Goal: Complete application form: Complete application form

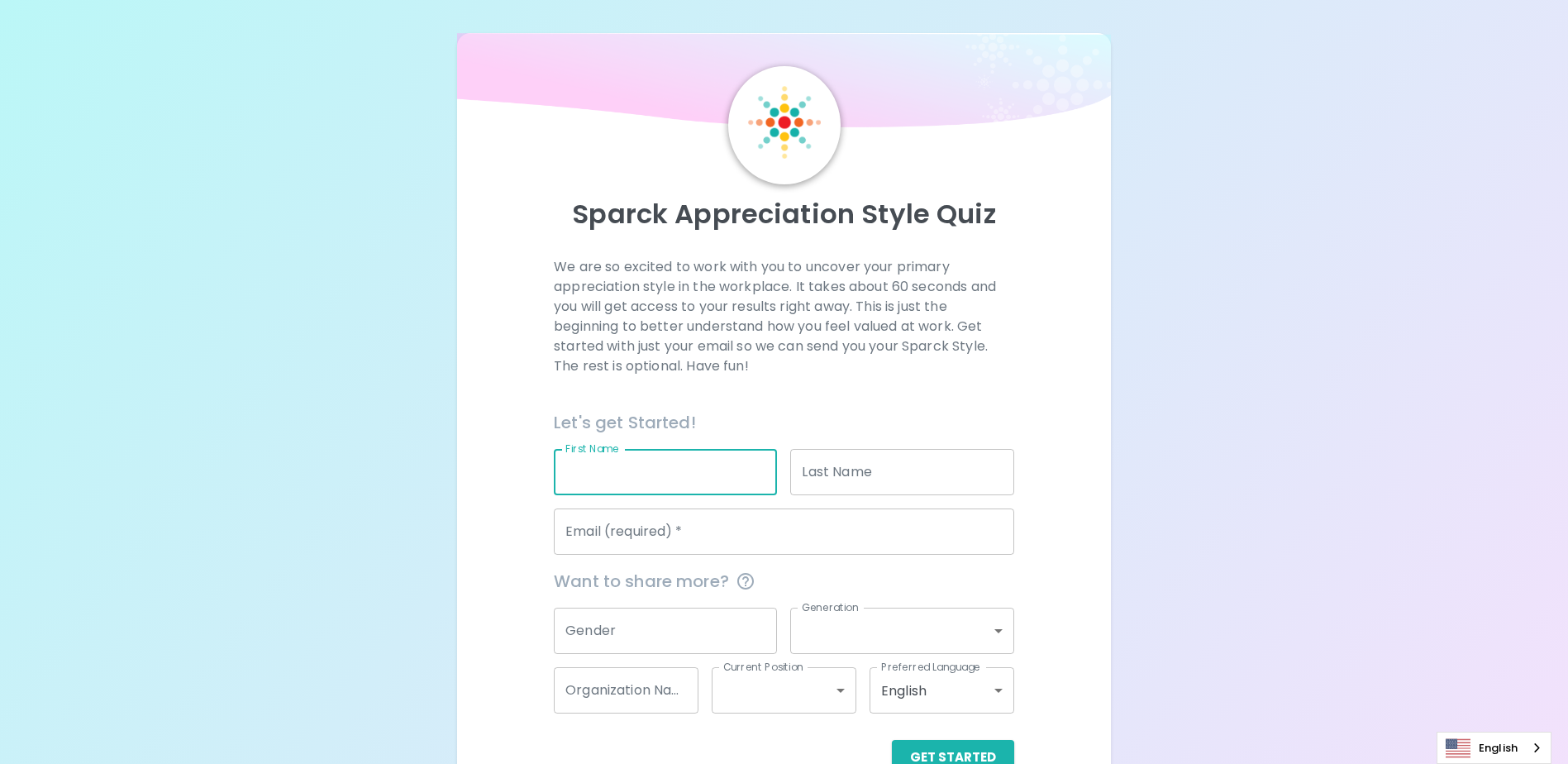
click at [579, 478] on input "First Name" at bounding box center [666, 472] width 223 height 46
type input "[PERSON_NAME]"
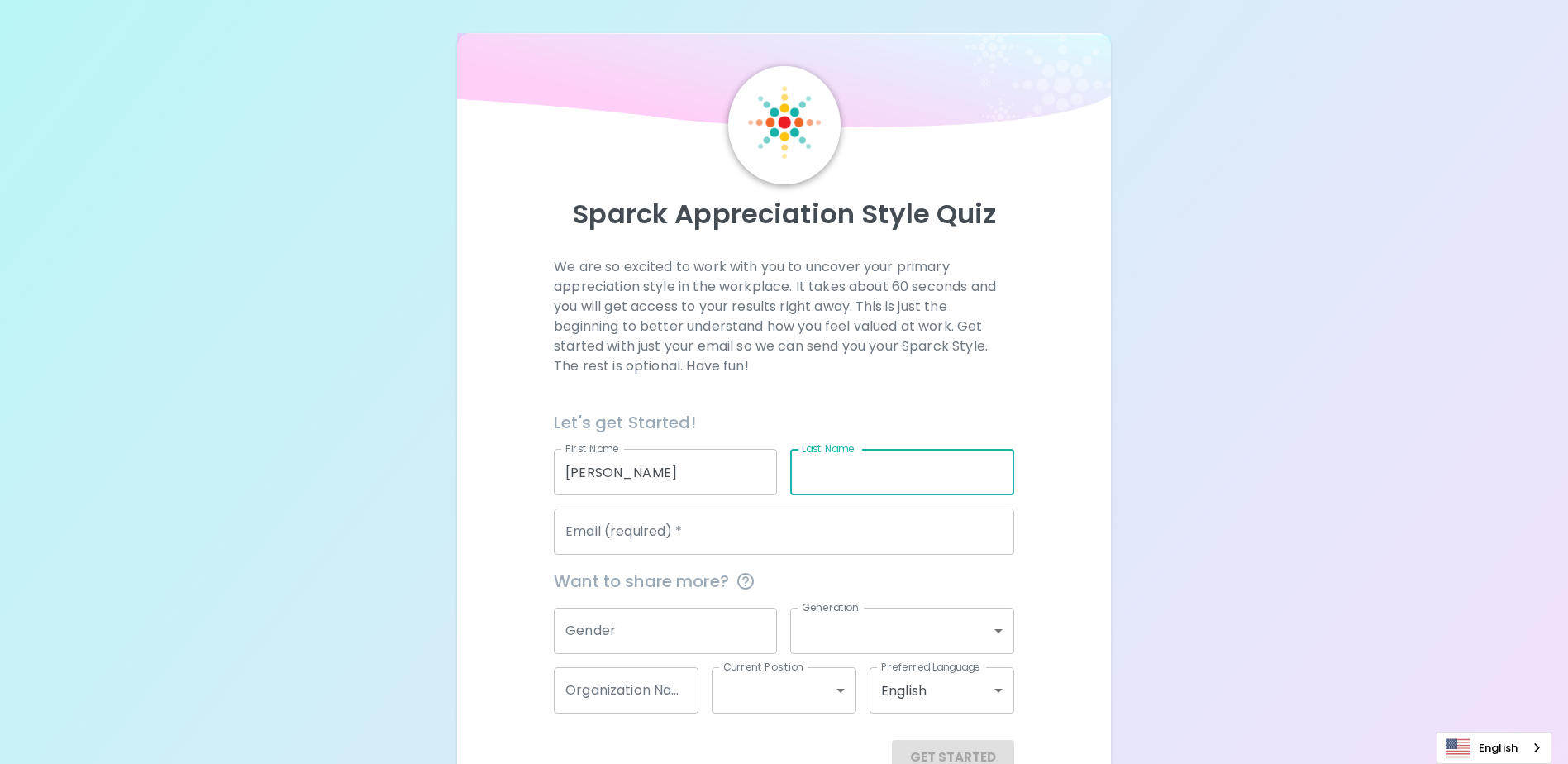
click at [890, 485] on input "Last Name" at bounding box center [901, 472] width 223 height 46
type input "Jungsuwattananon"
type input "[PERSON_NAME][EMAIL_ADDRESS][DOMAIN_NAME]"
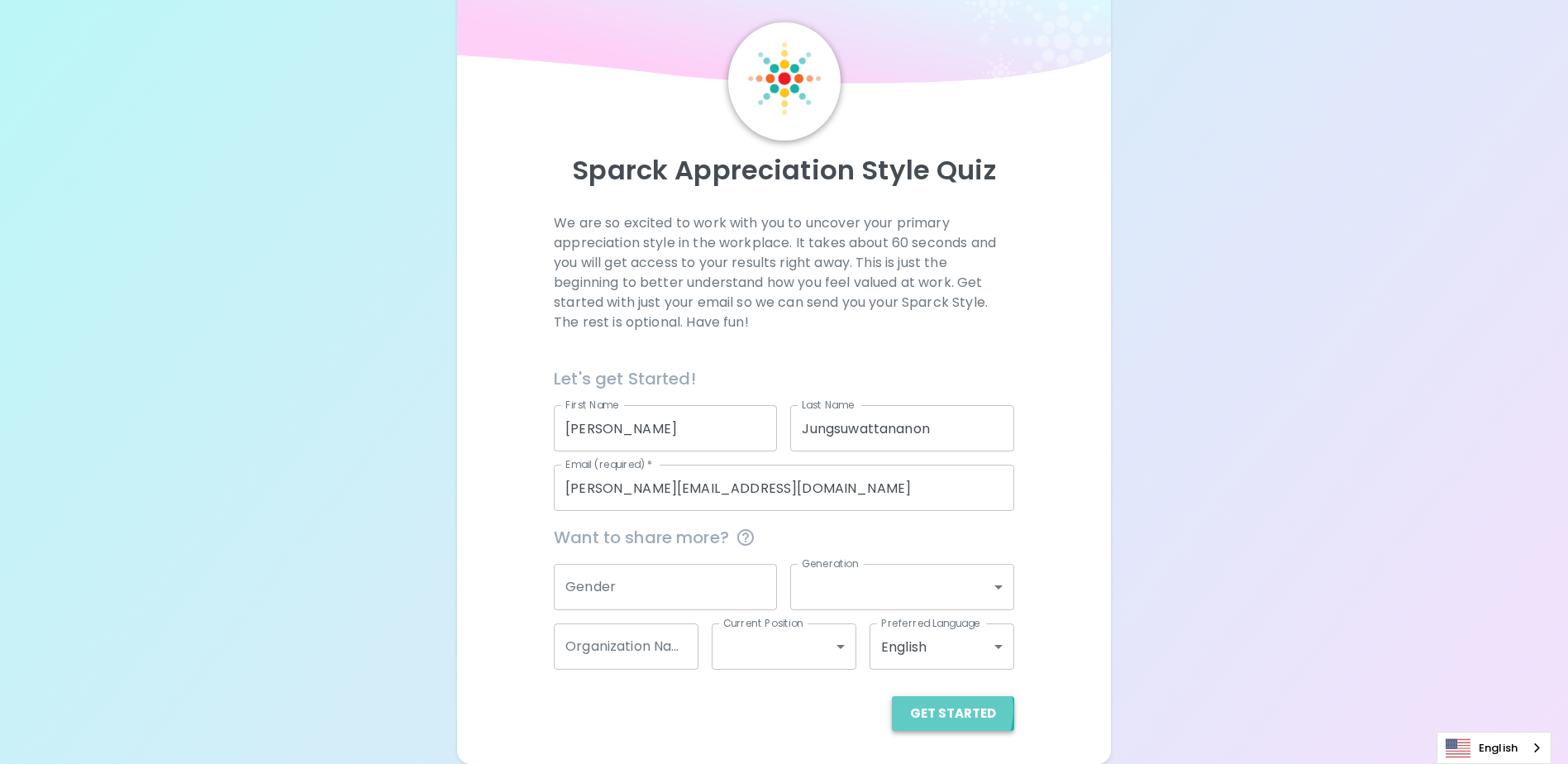
click at [940, 710] on button "Get Started" at bounding box center [953, 713] width 122 height 35
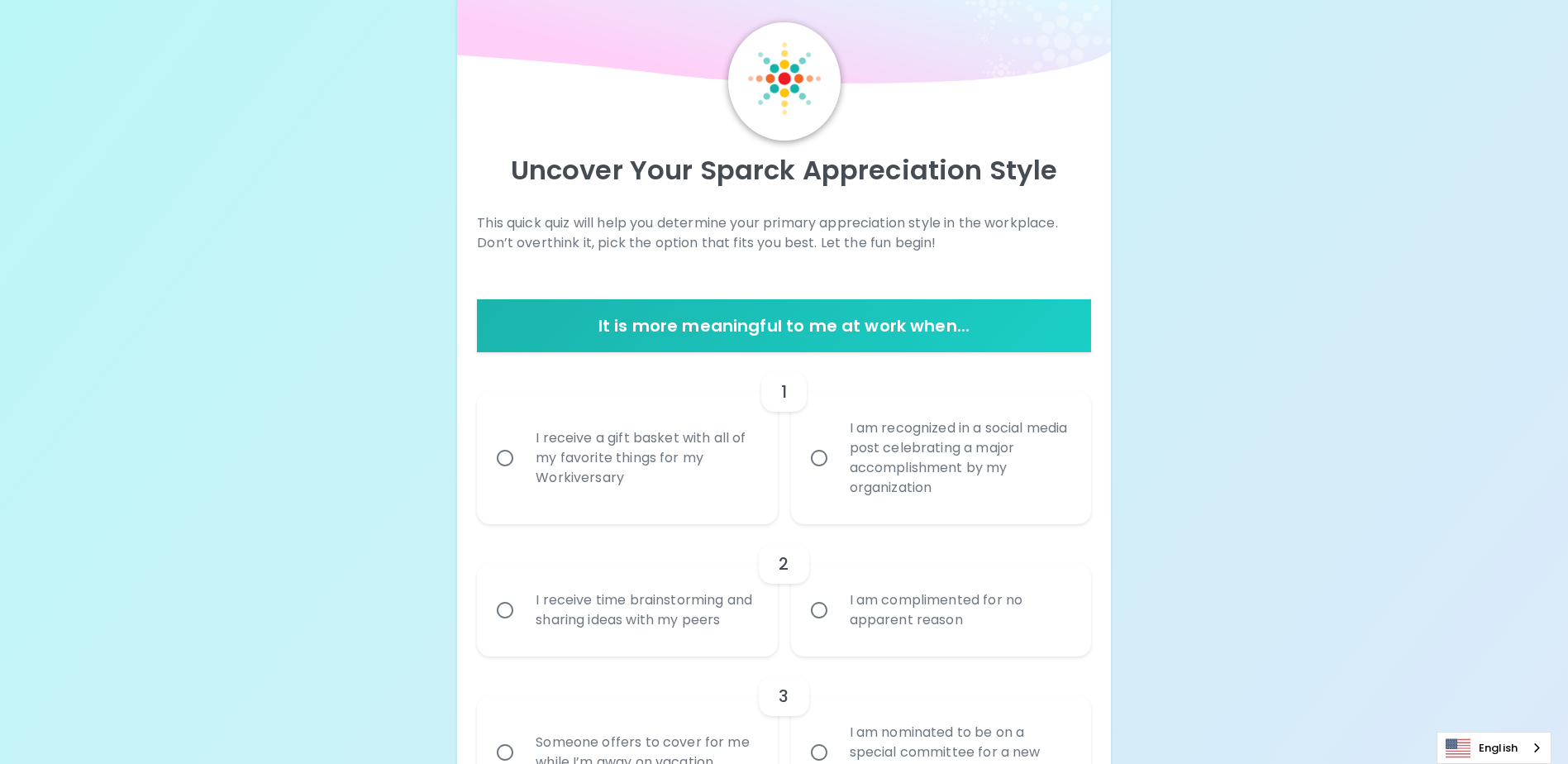
scroll to position [210, 0]
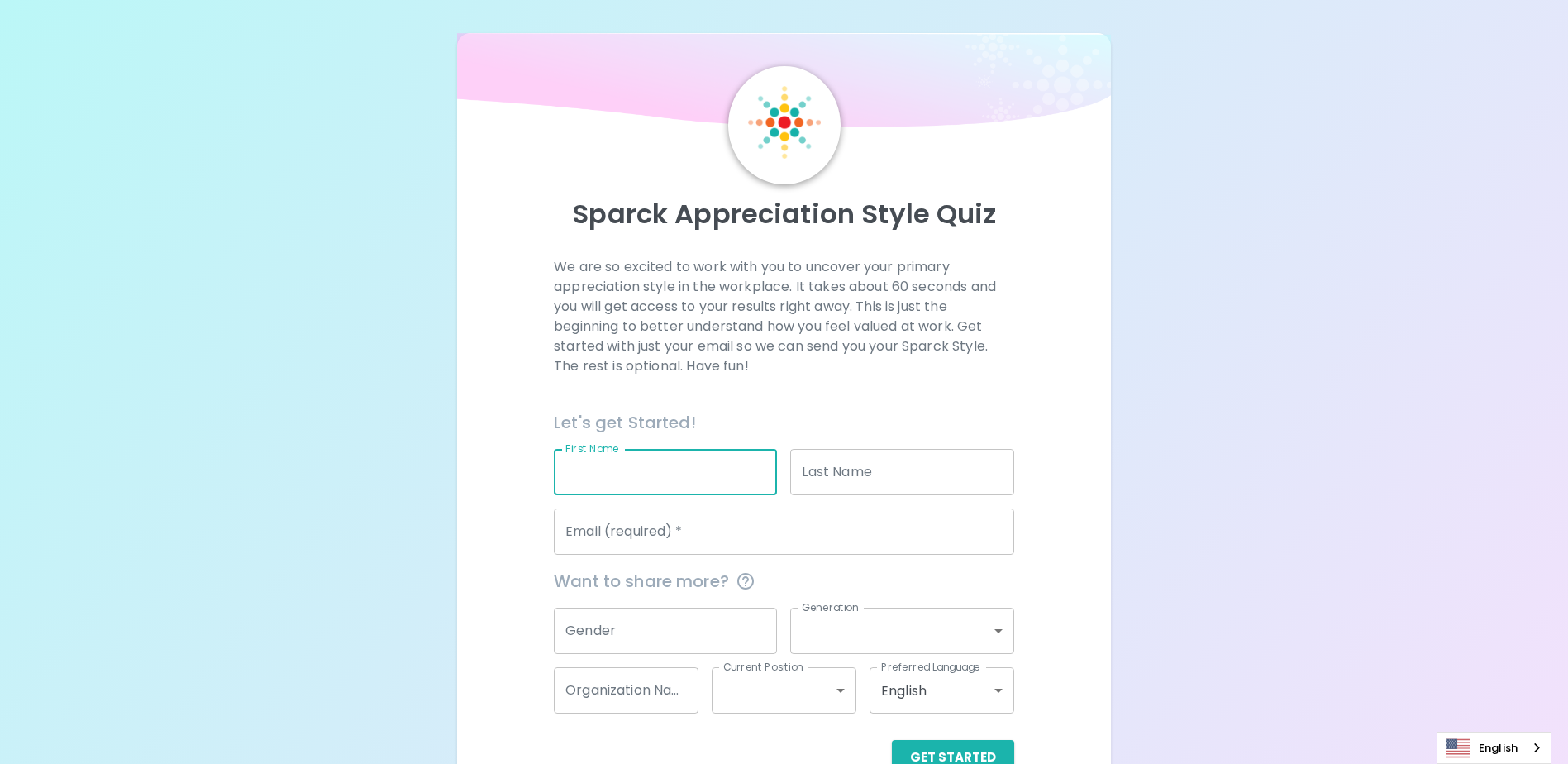
click at [640, 478] on input "First Name" at bounding box center [666, 472] width 223 height 46
type input "[PERSON_NAME]"
type input "Jungsuwattananon"
type input "[PERSON_NAME][EMAIL_ADDRESS][DOMAIN_NAME]"
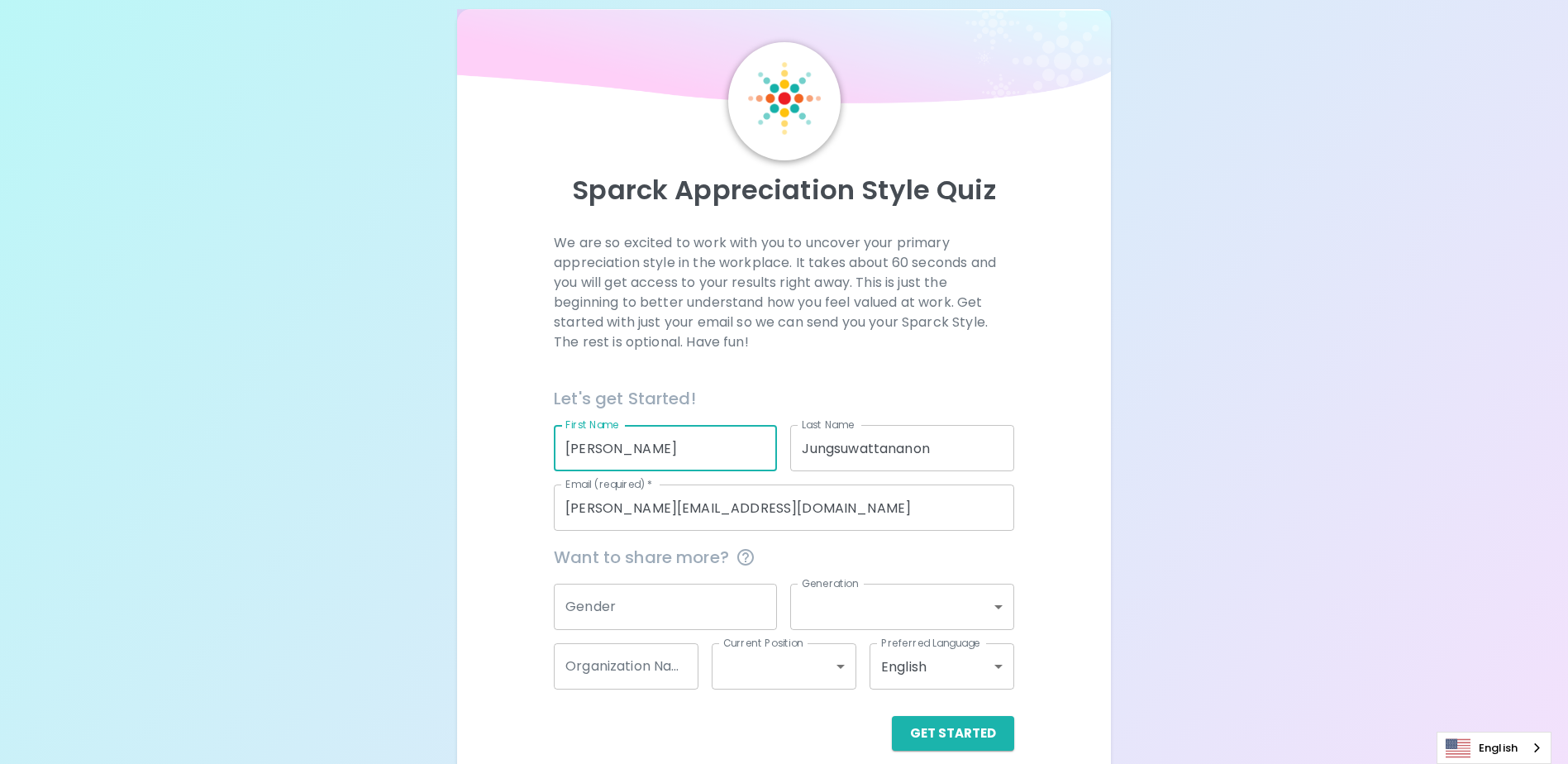
scroll to position [44, 0]
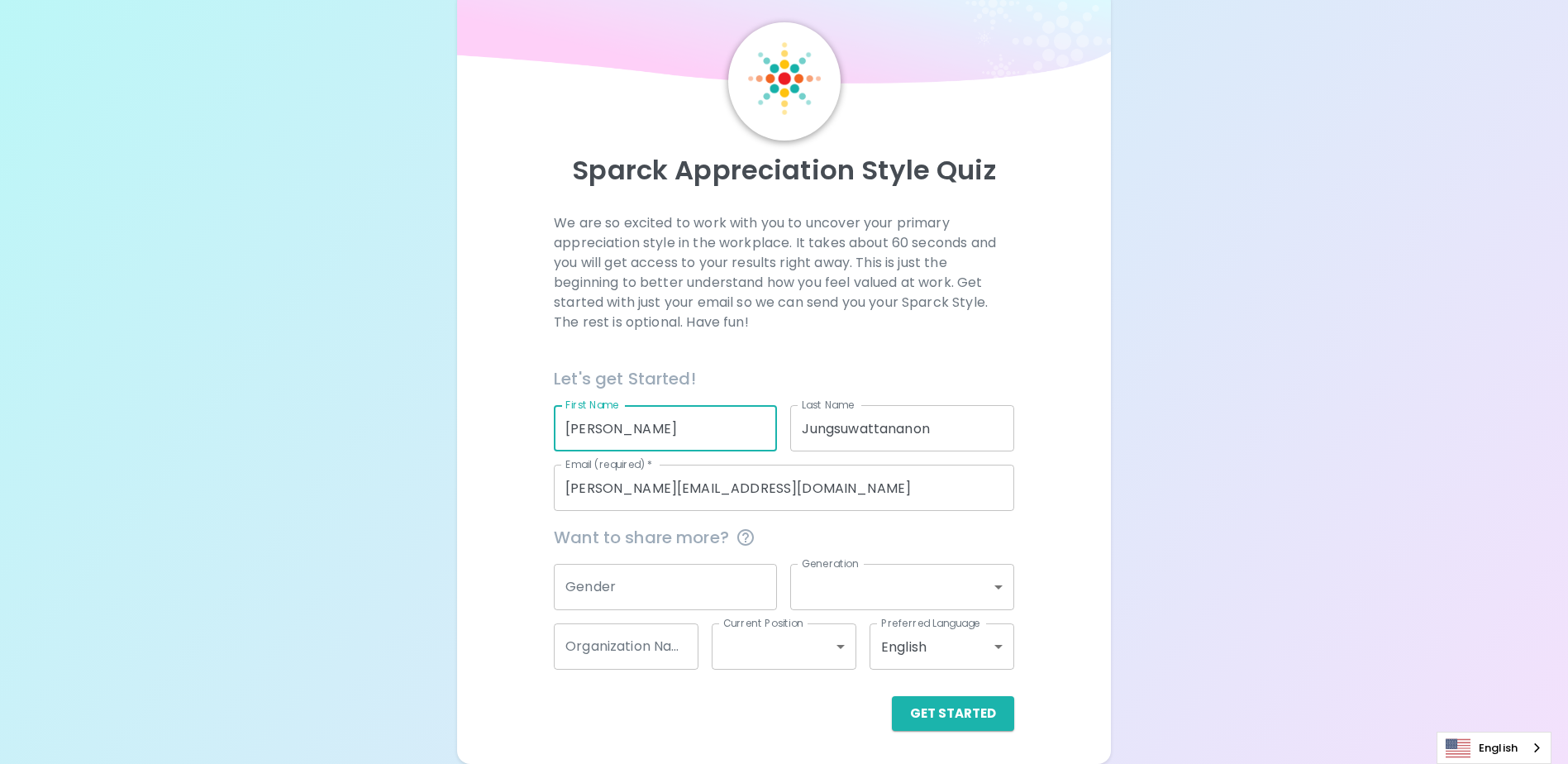
click at [997, 641] on body "Sparck Appreciation Style Quiz We are so excited to work with you to uncover yo…" at bounding box center [784, 360] width 1568 height 808
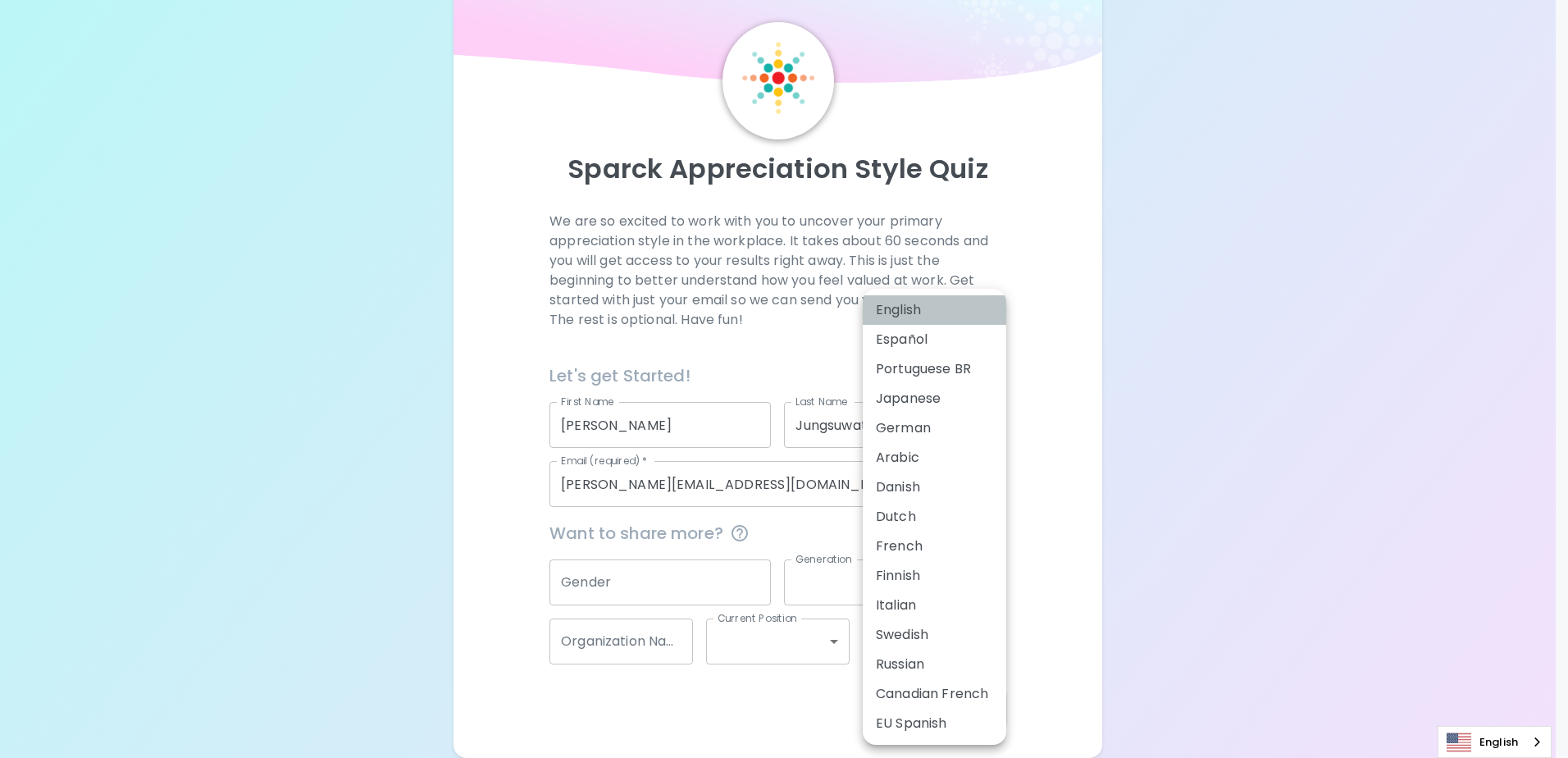
click at [933, 305] on li "English" at bounding box center [934, 309] width 143 height 29
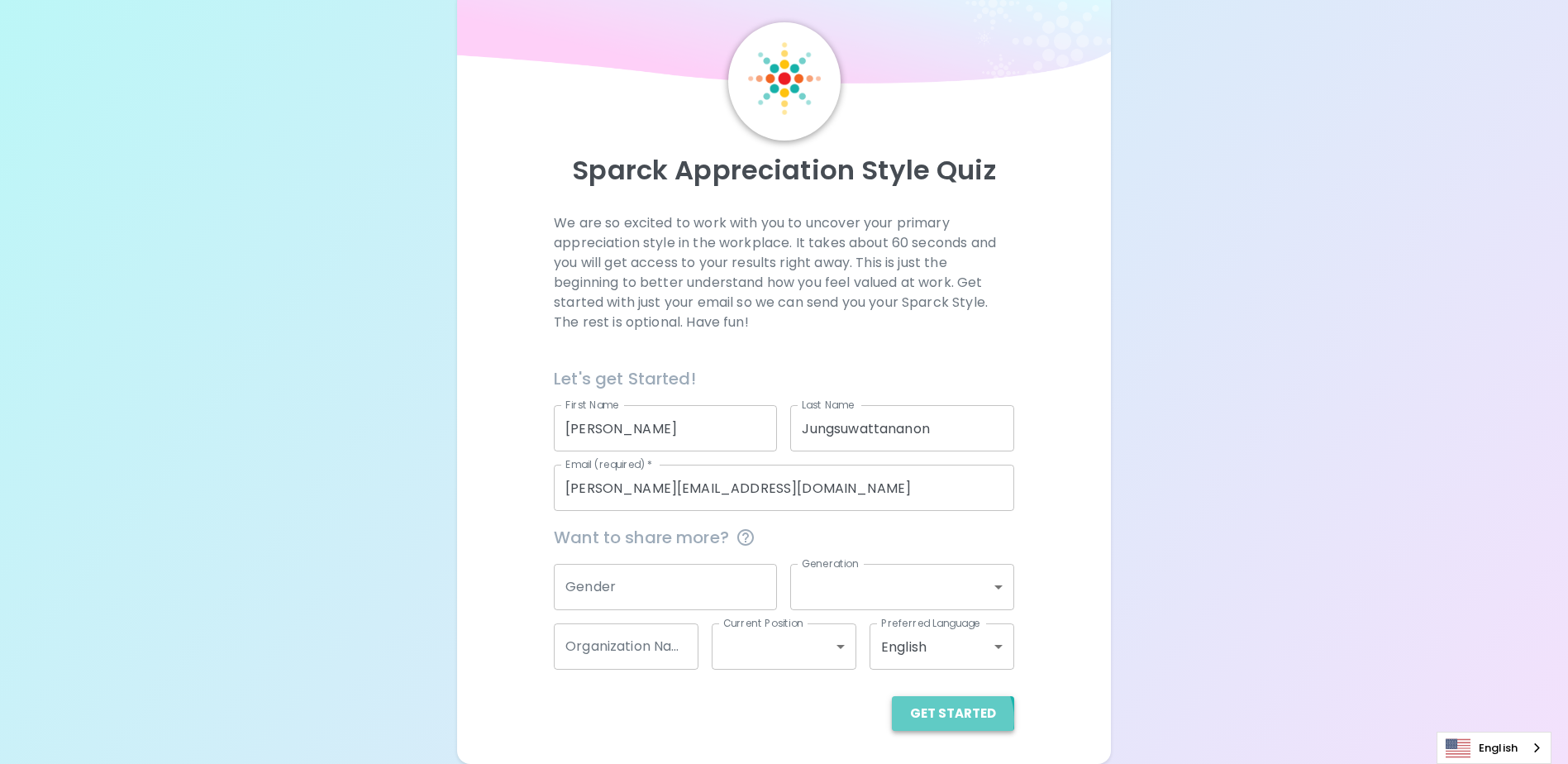
click at [950, 719] on button "Get Started" at bounding box center [953, 713] width 122 height 35
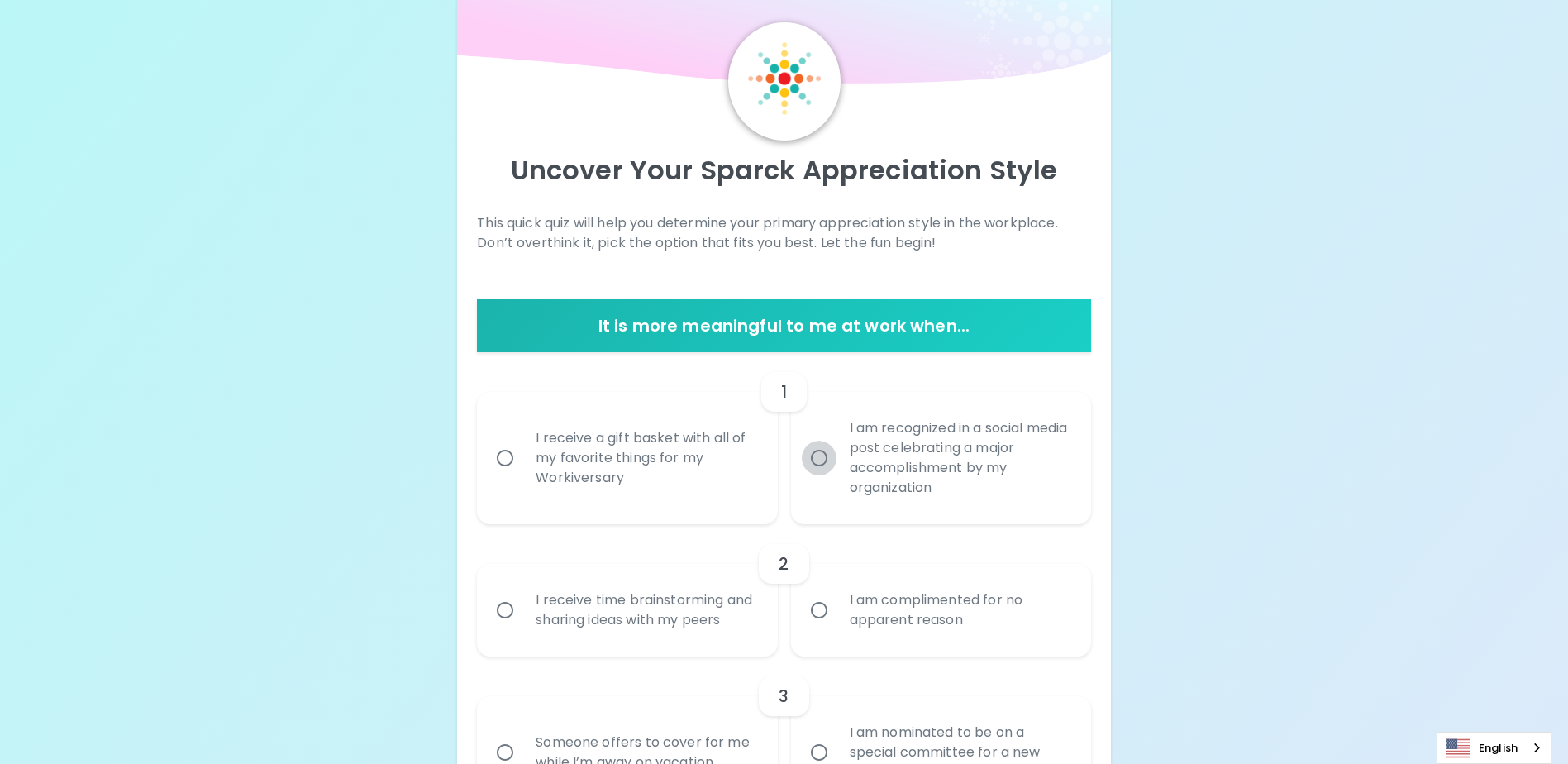
click at [824, 461] on input "I am recognized in a social media post celebrating a major accomplishment by my…" at bounding box center [819, 458] width 35 height 35
radio input "true"
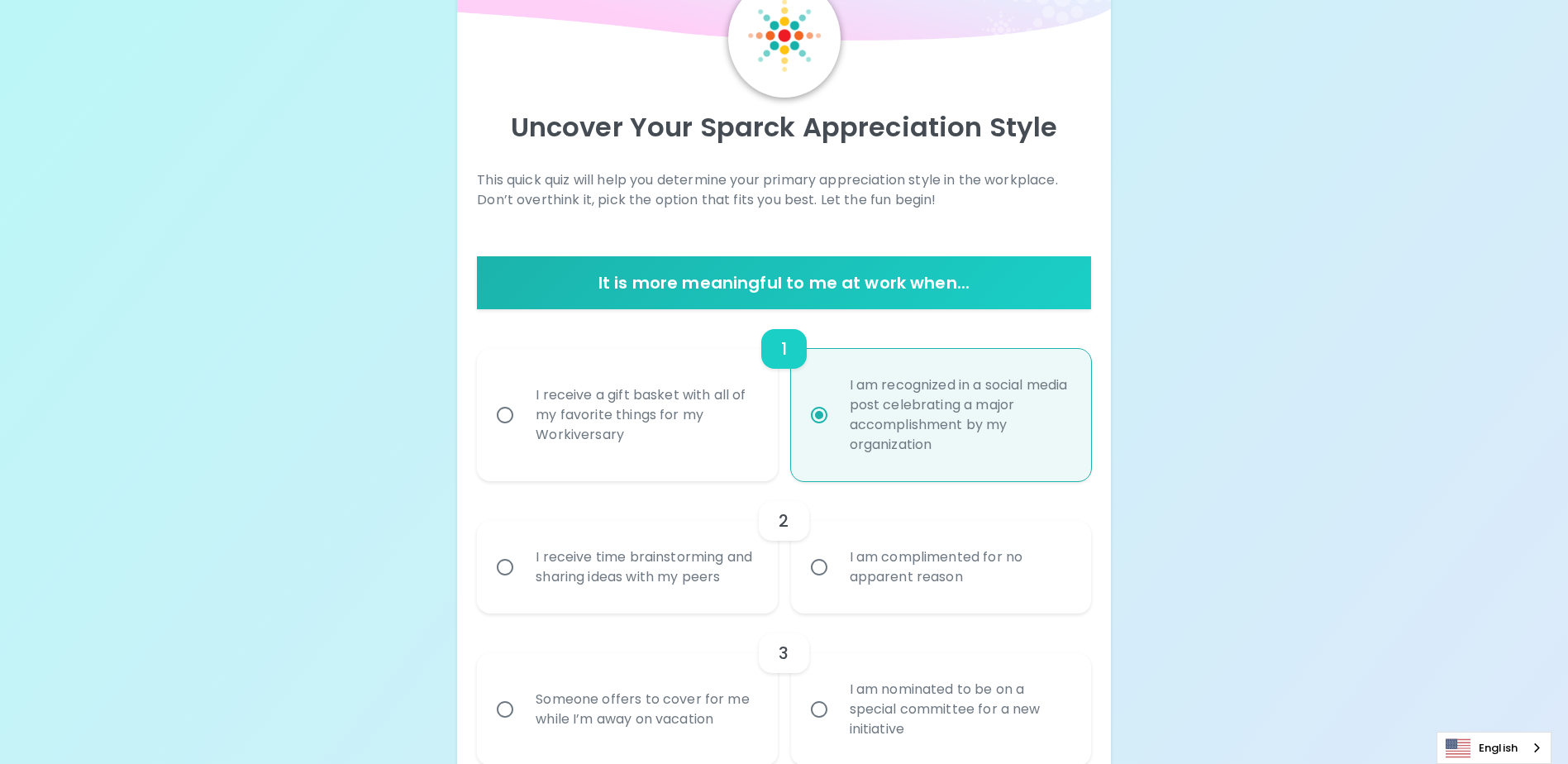
scroll to position [176, 0]
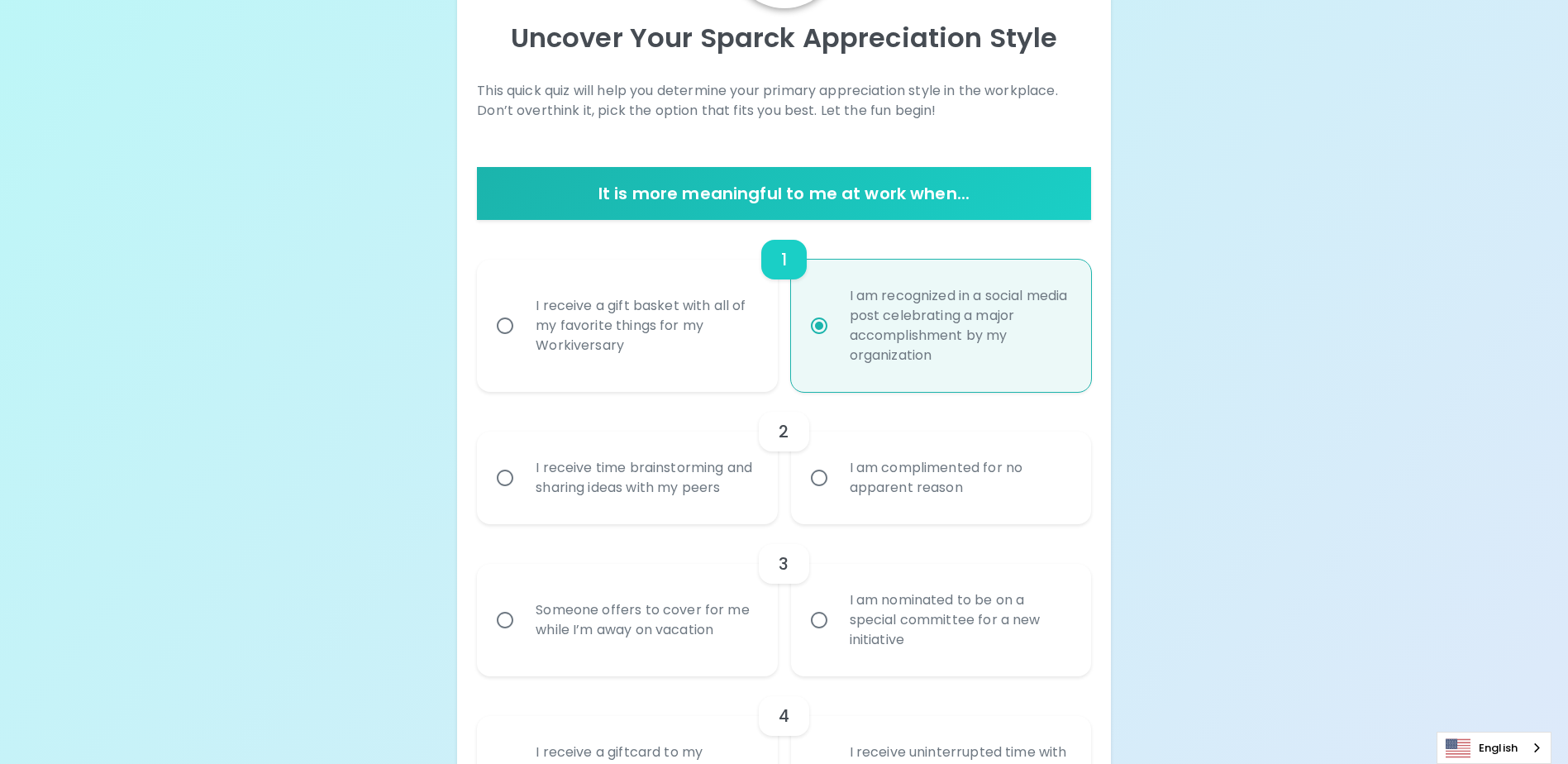
click at [499, 487] on input "I receive time brainstorming and sharing ideas with my peers" at bounding box center [504, 478] width 35 height 35
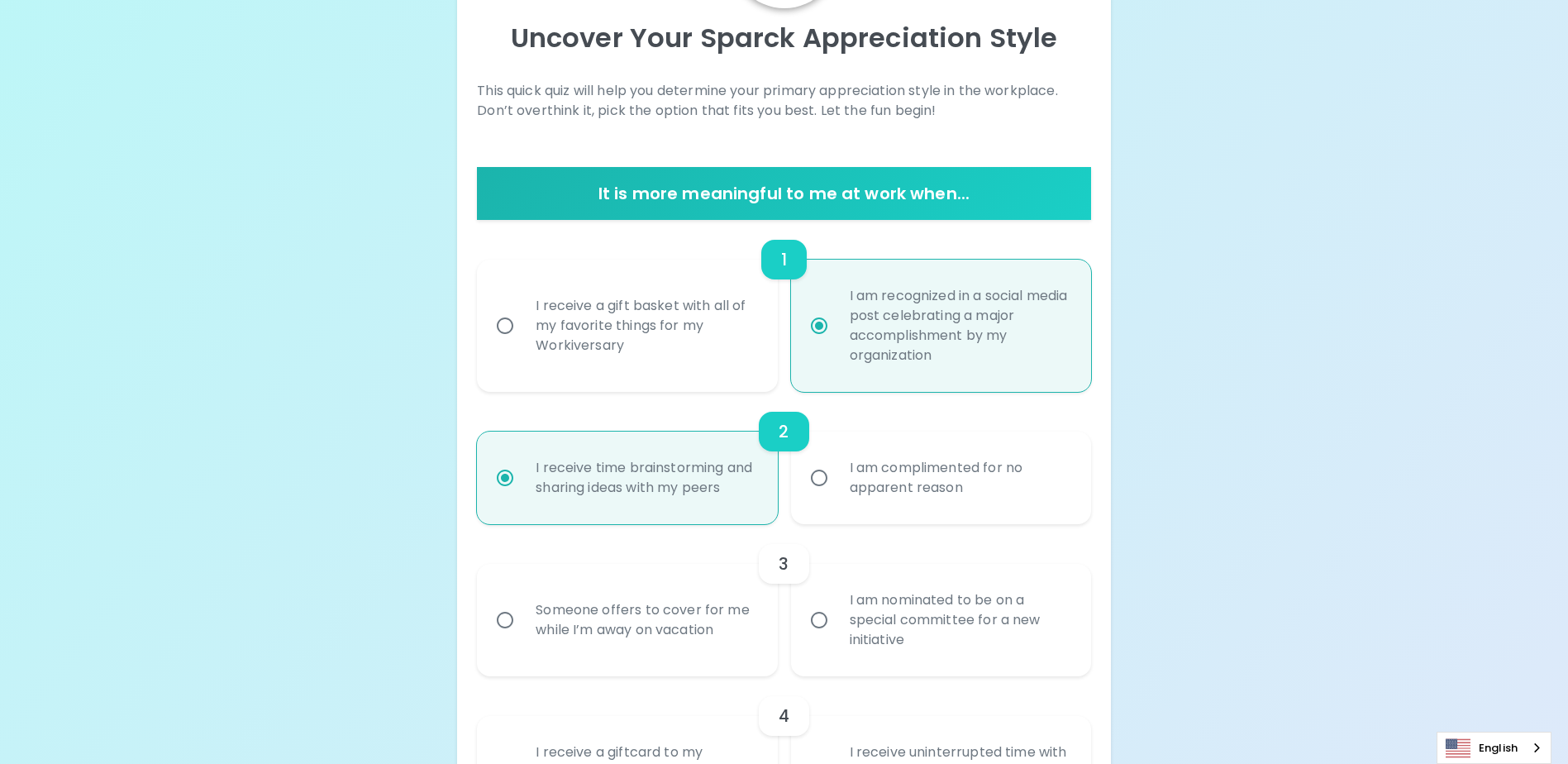
scroll to position [308, 0]
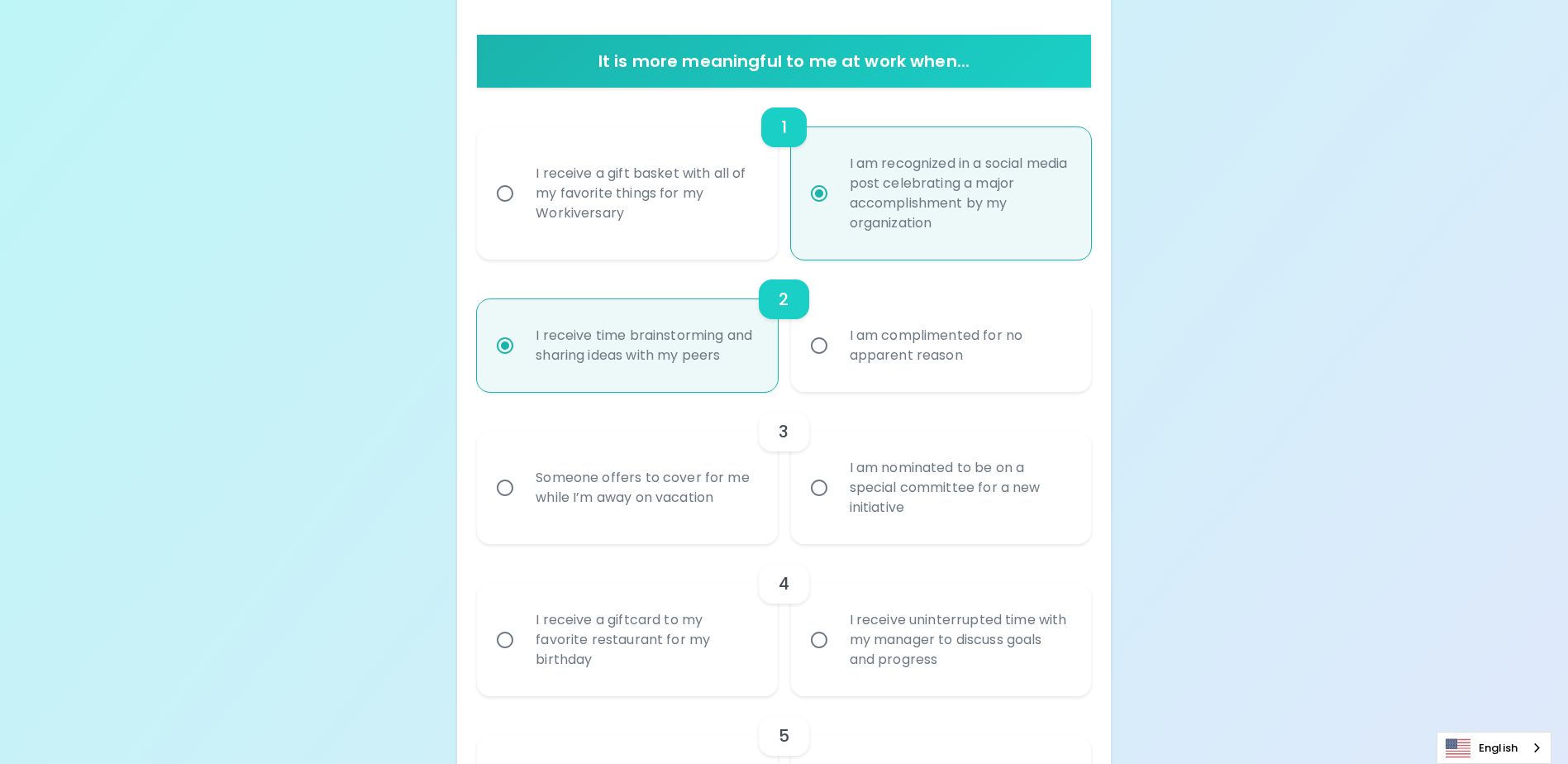
radio input "true"
click at [818, 500] on input "I am nominated to be on a special committee for a new initiative" at bounding box center [819, 488] width 35 height 35
radio input "false"
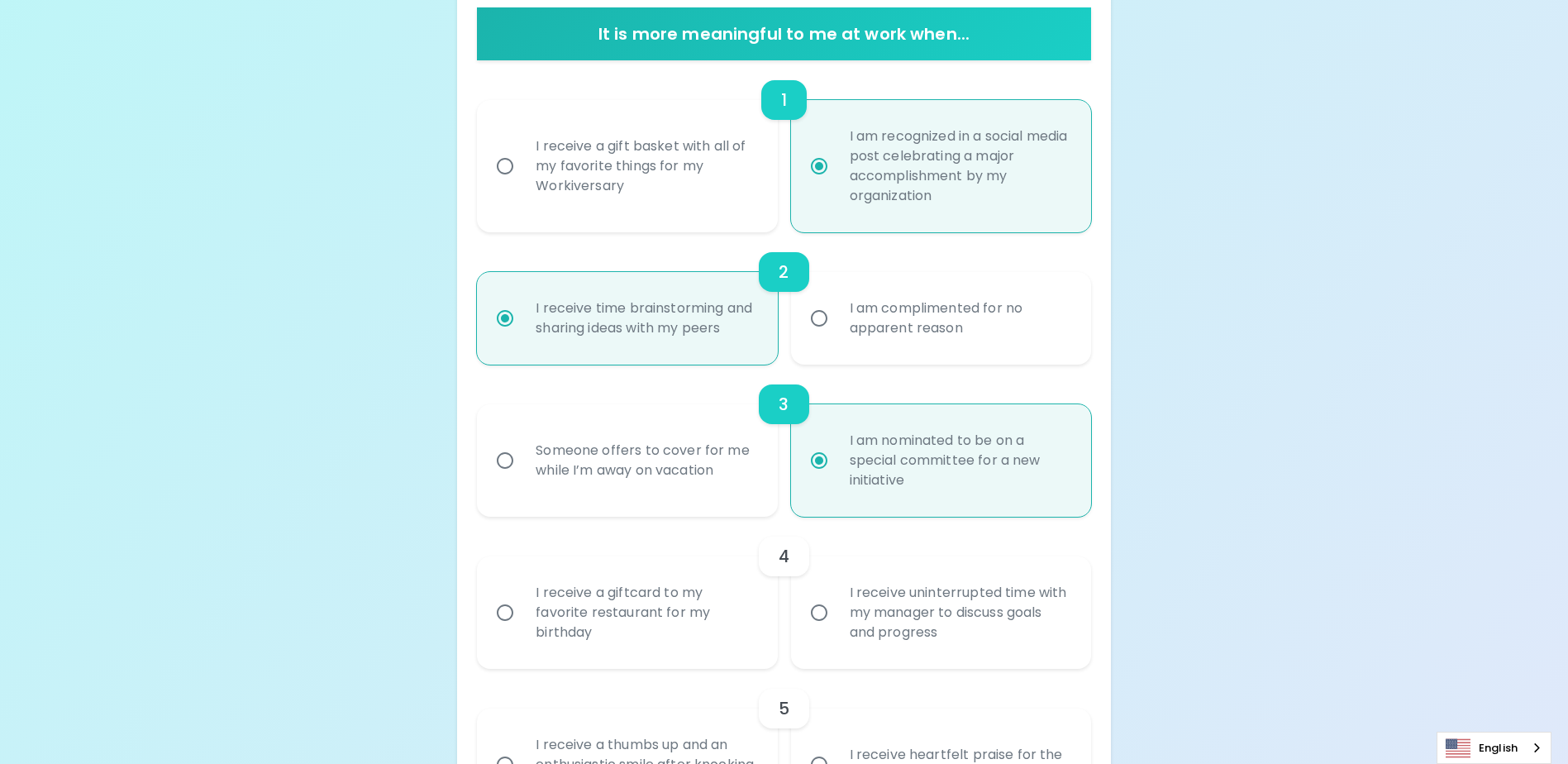
scroll to position [441, 0]
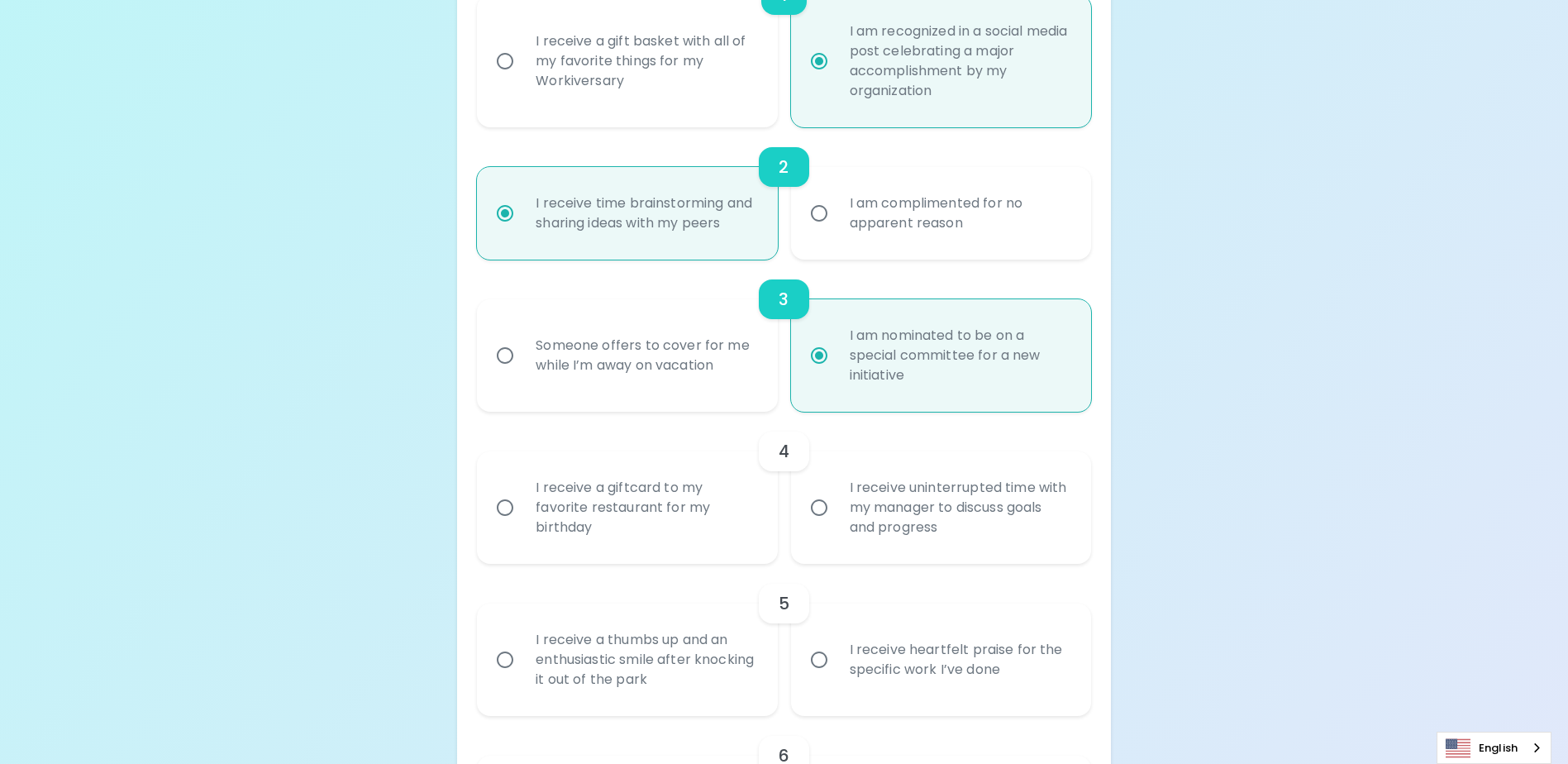
radio input "true"
click at [512, 373] on input "Someone offers to cover for me while I’m away on vacation" at bounding box center [504, 355] width 35 height 35
radio input "false"
radio input "true"
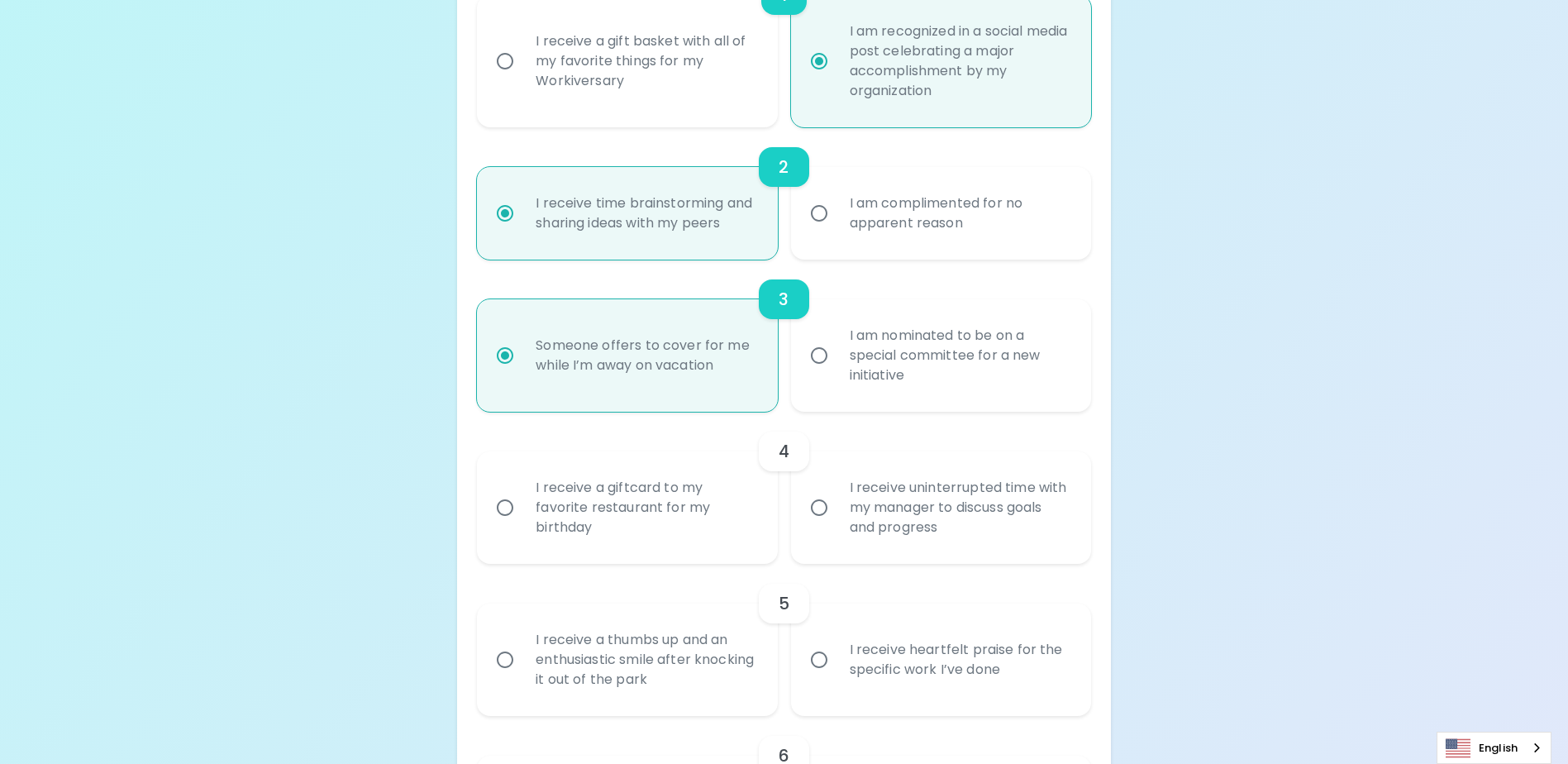
radio input "true"
click at [817, 525] on input "I receive uninterrupted time with my manager to discuss goals and progress" at bounding box center [819, 507] width 35 height 35
radio input "false"
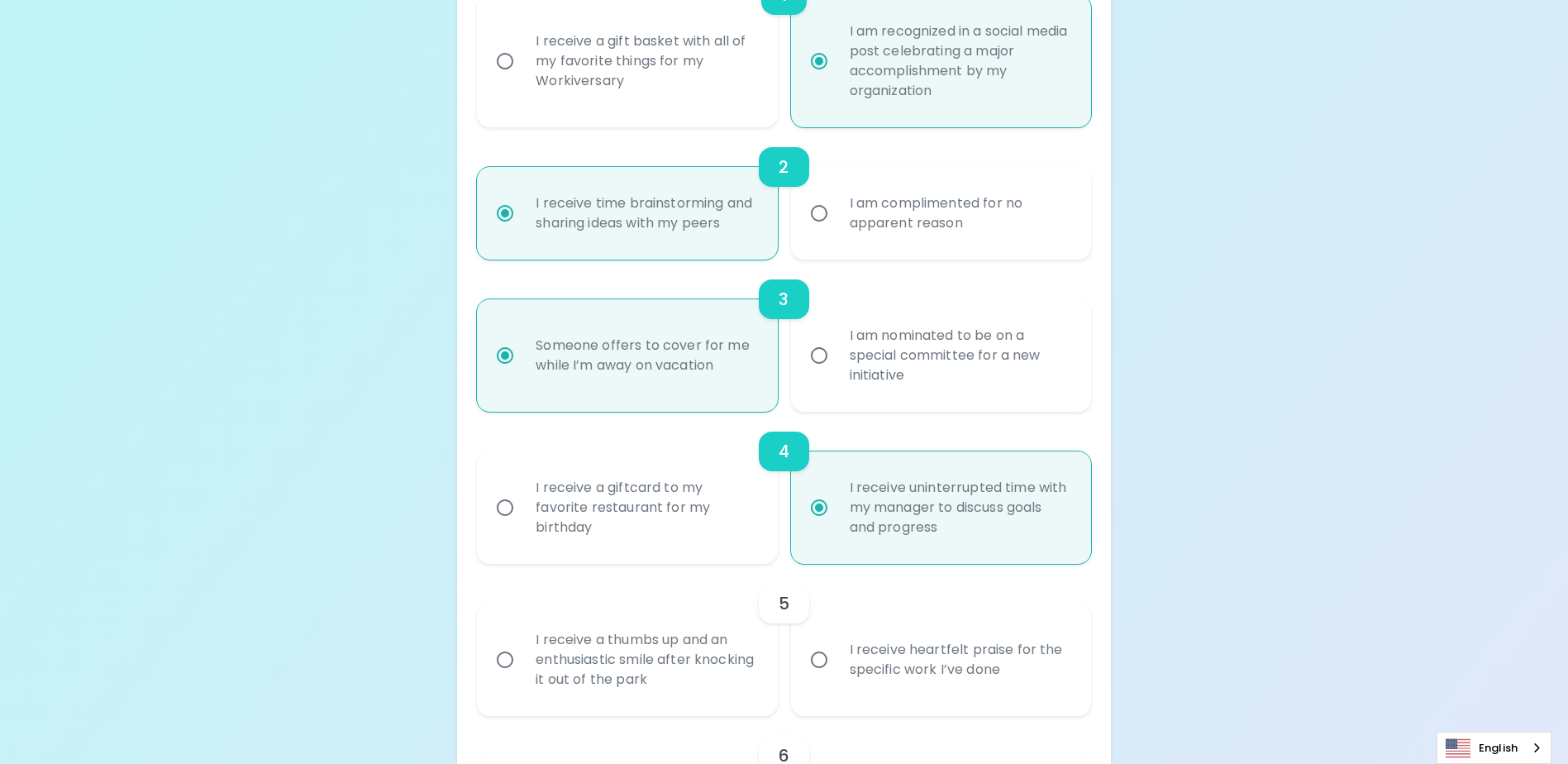
scroll to position [573, 0]
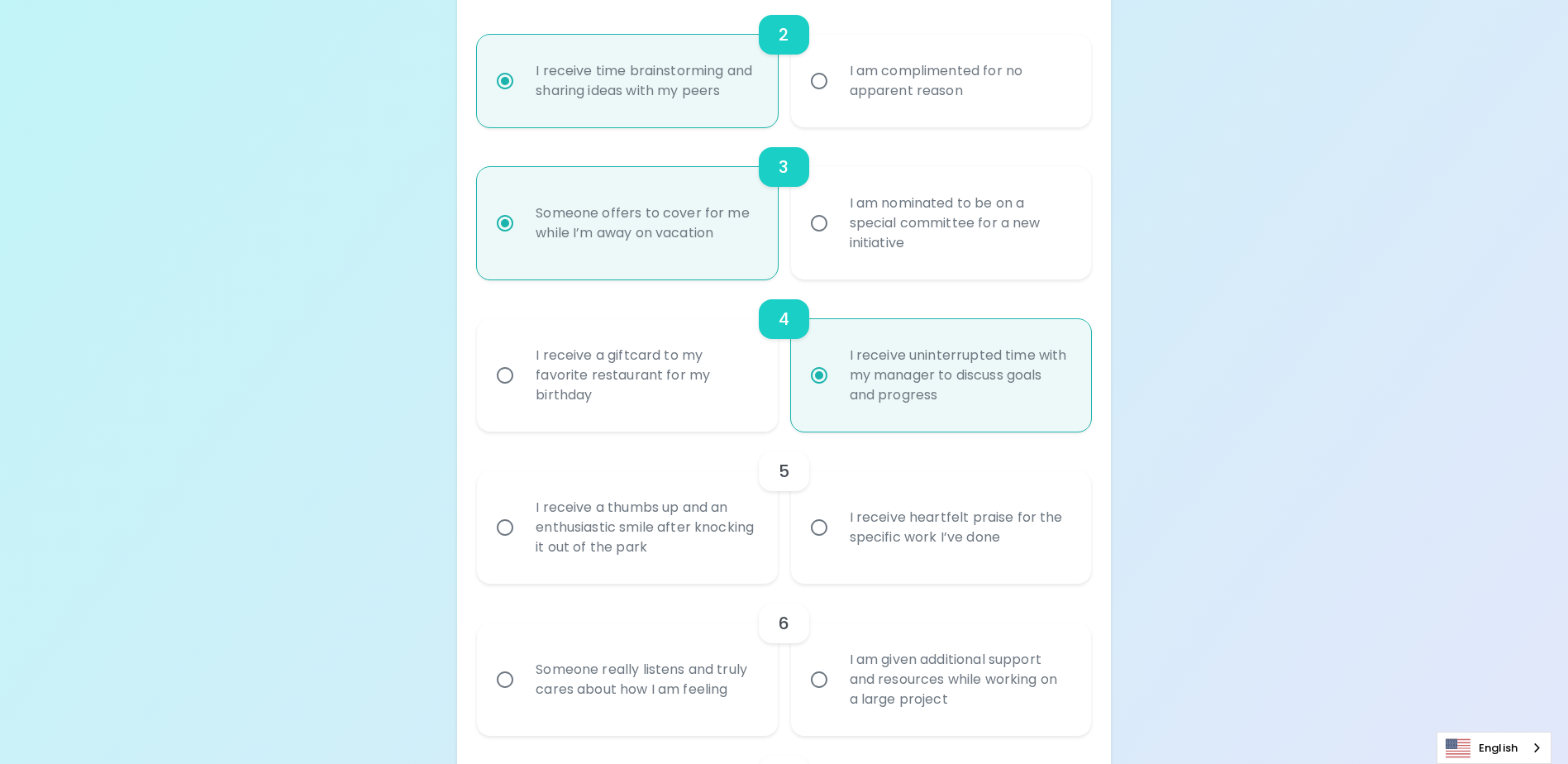
radio input "true"
click at [825, 545] on input "I receive heartfelt praise for the specific work I’ve done" at bounding box center [819, 527] width 35 height 35
radio input "false"
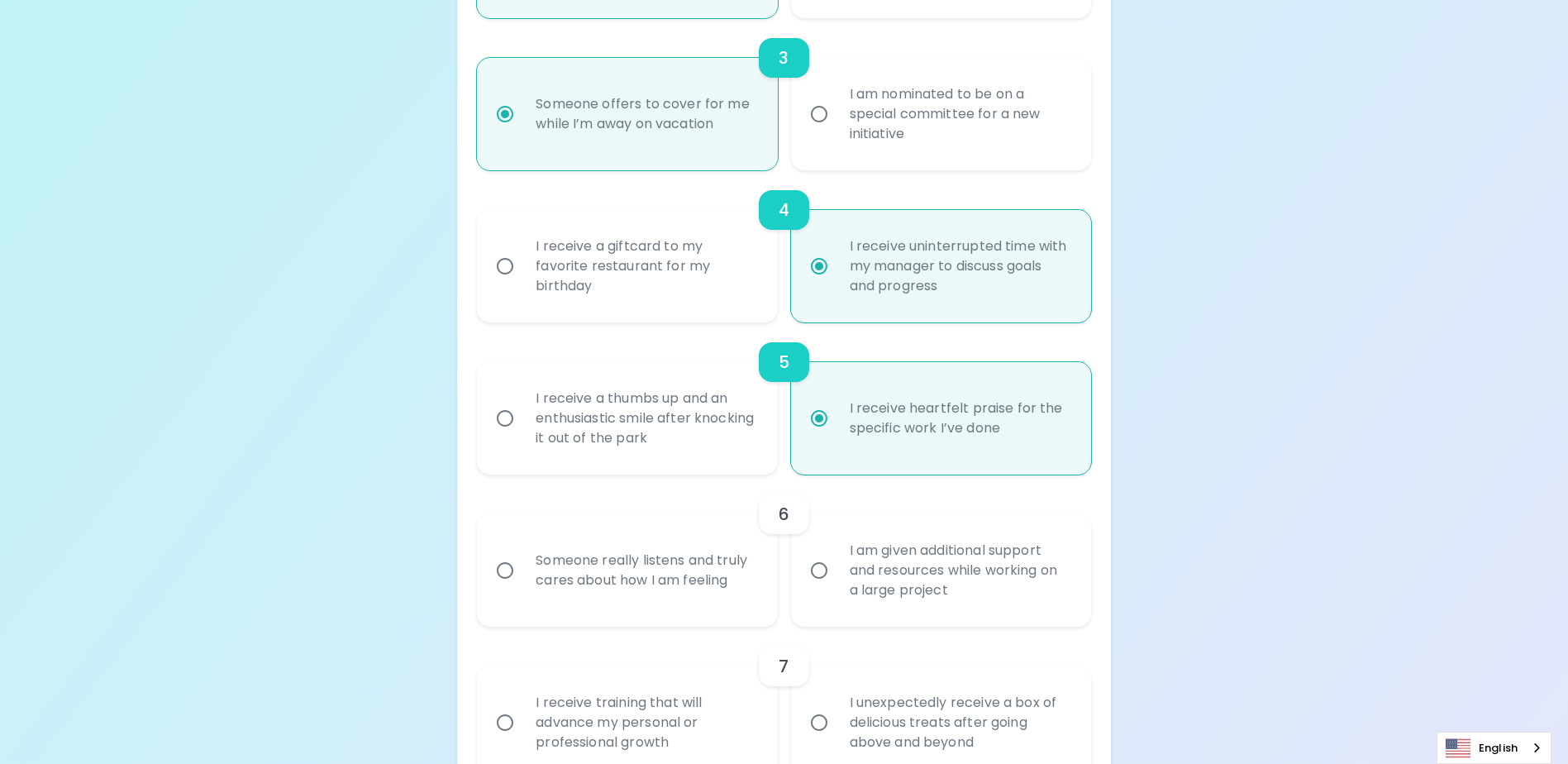
scroll to position [706, 0]
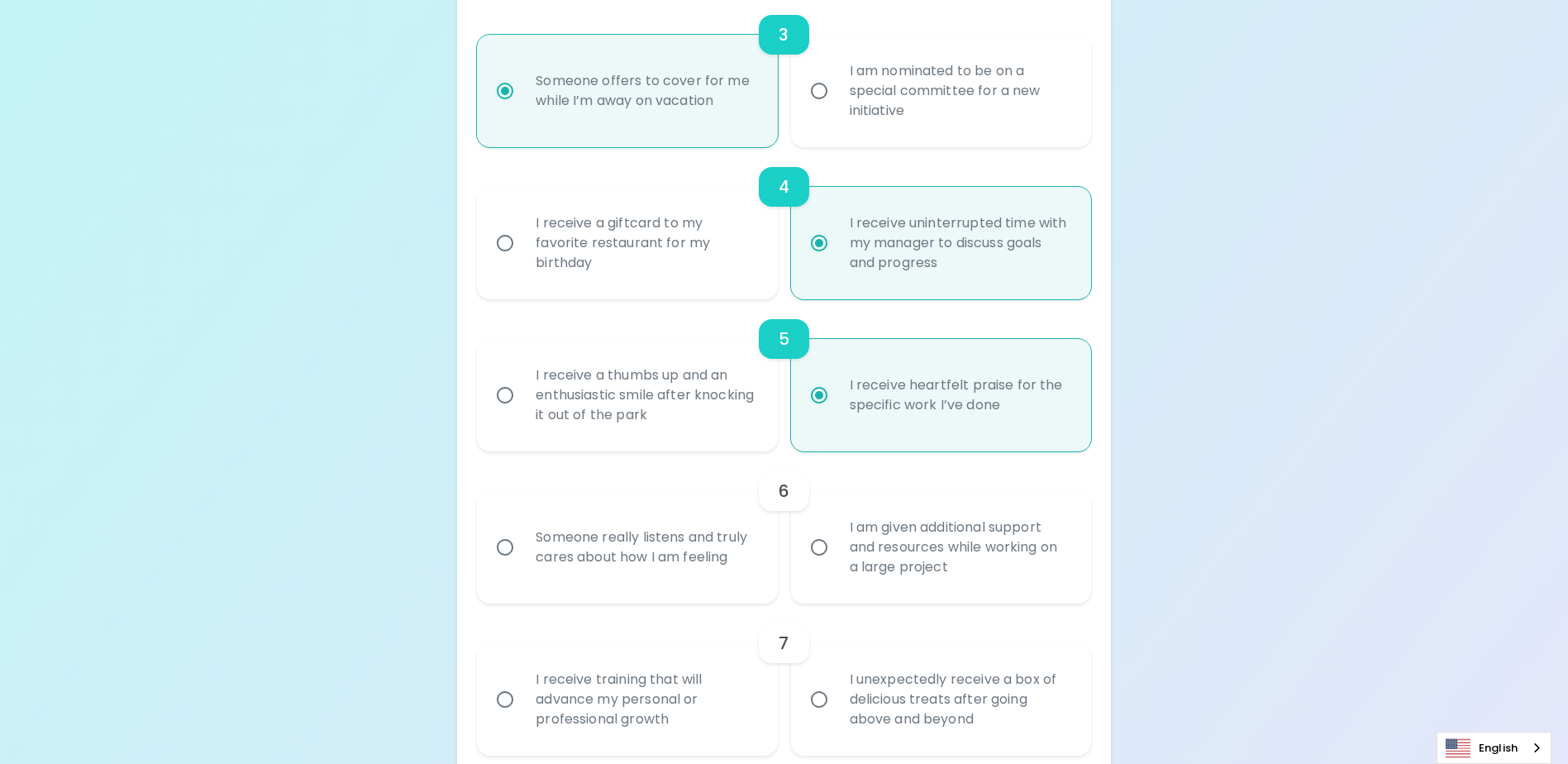
radio input "true"
click at [815, 560] on input "I am given additional support and resources while working on a large project" at bounding box center [819, 547] width 35 height 35
radio input "false"
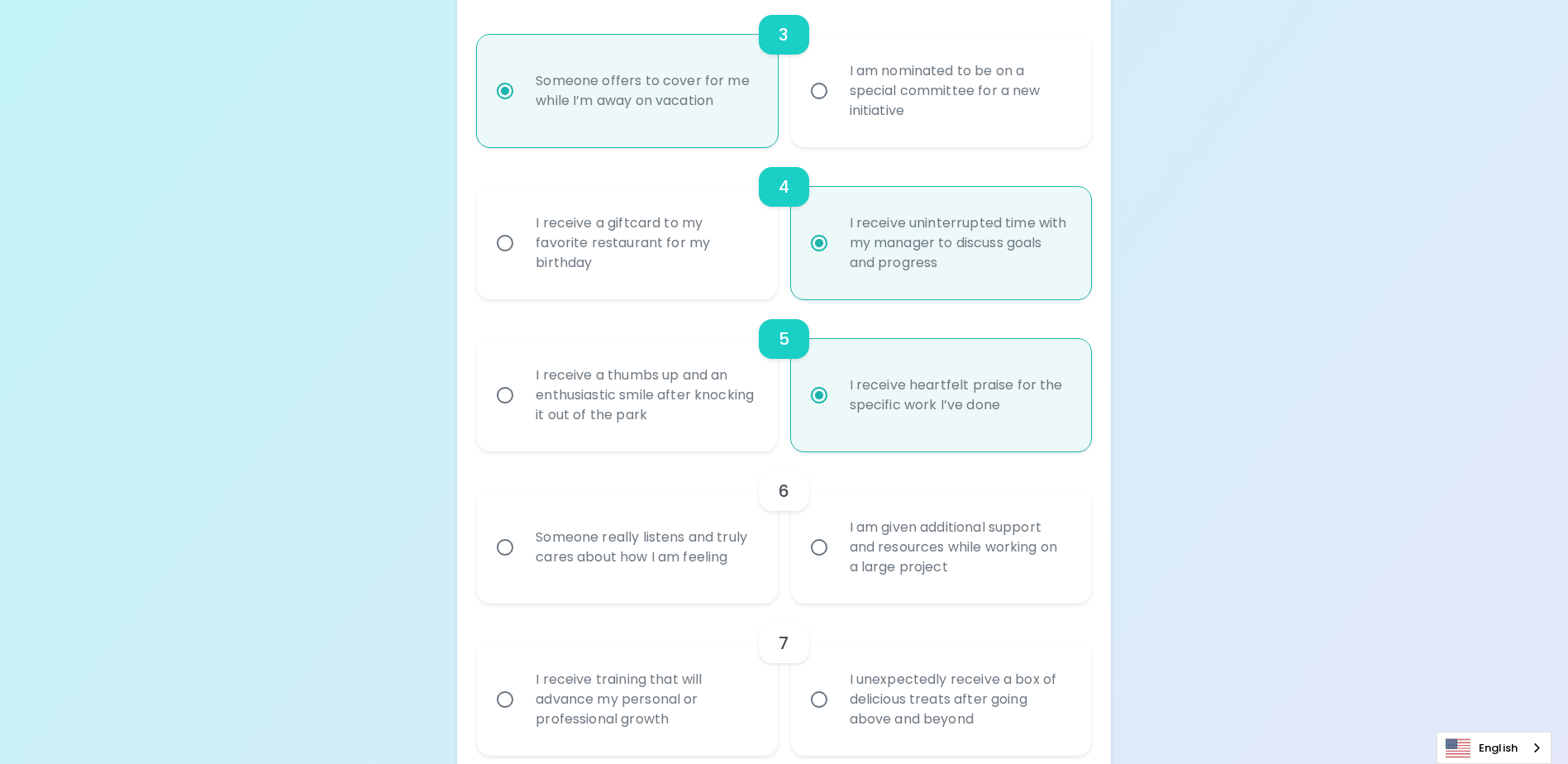
radio input "false"
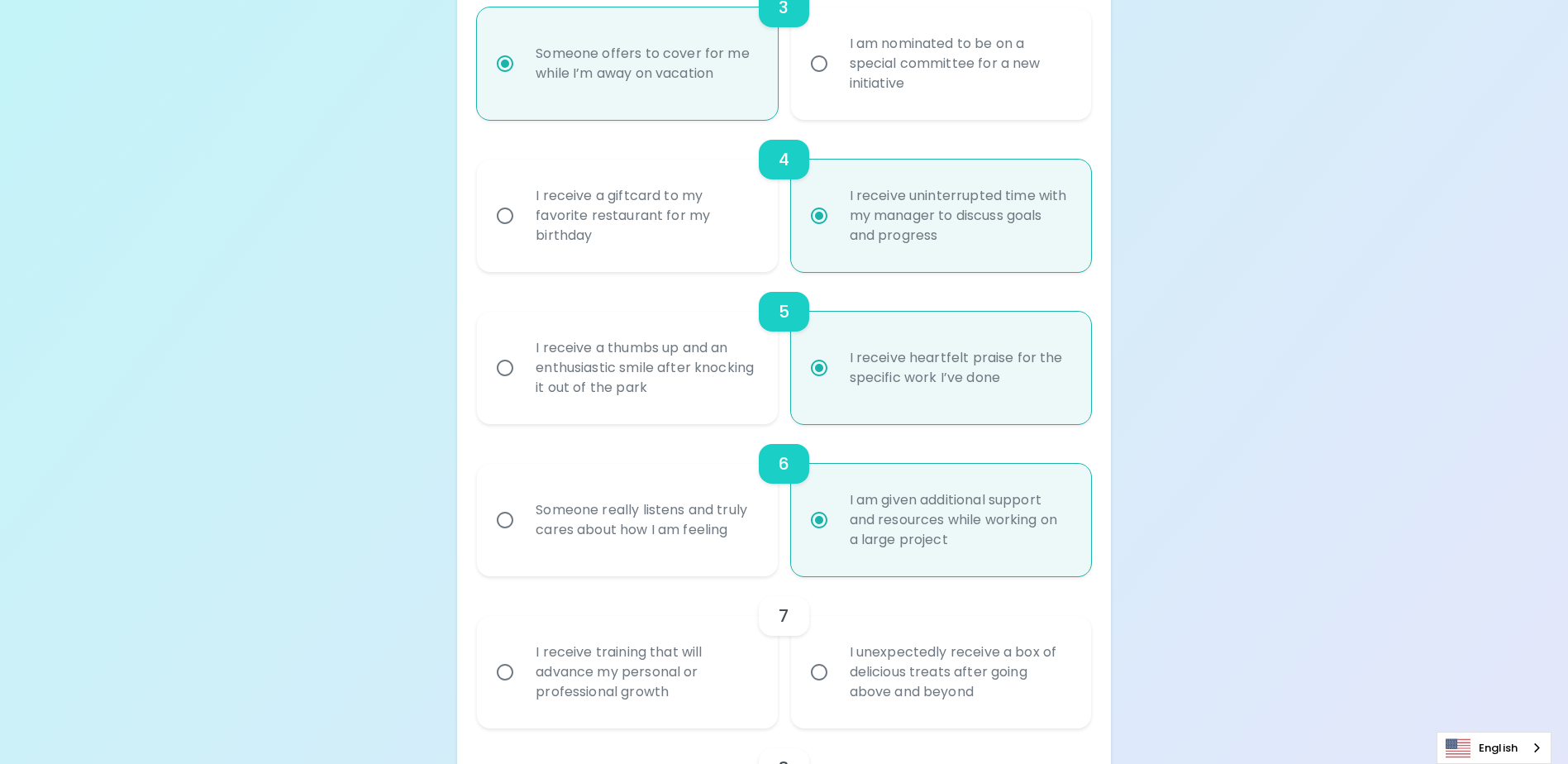
scroll to position [838, 0]
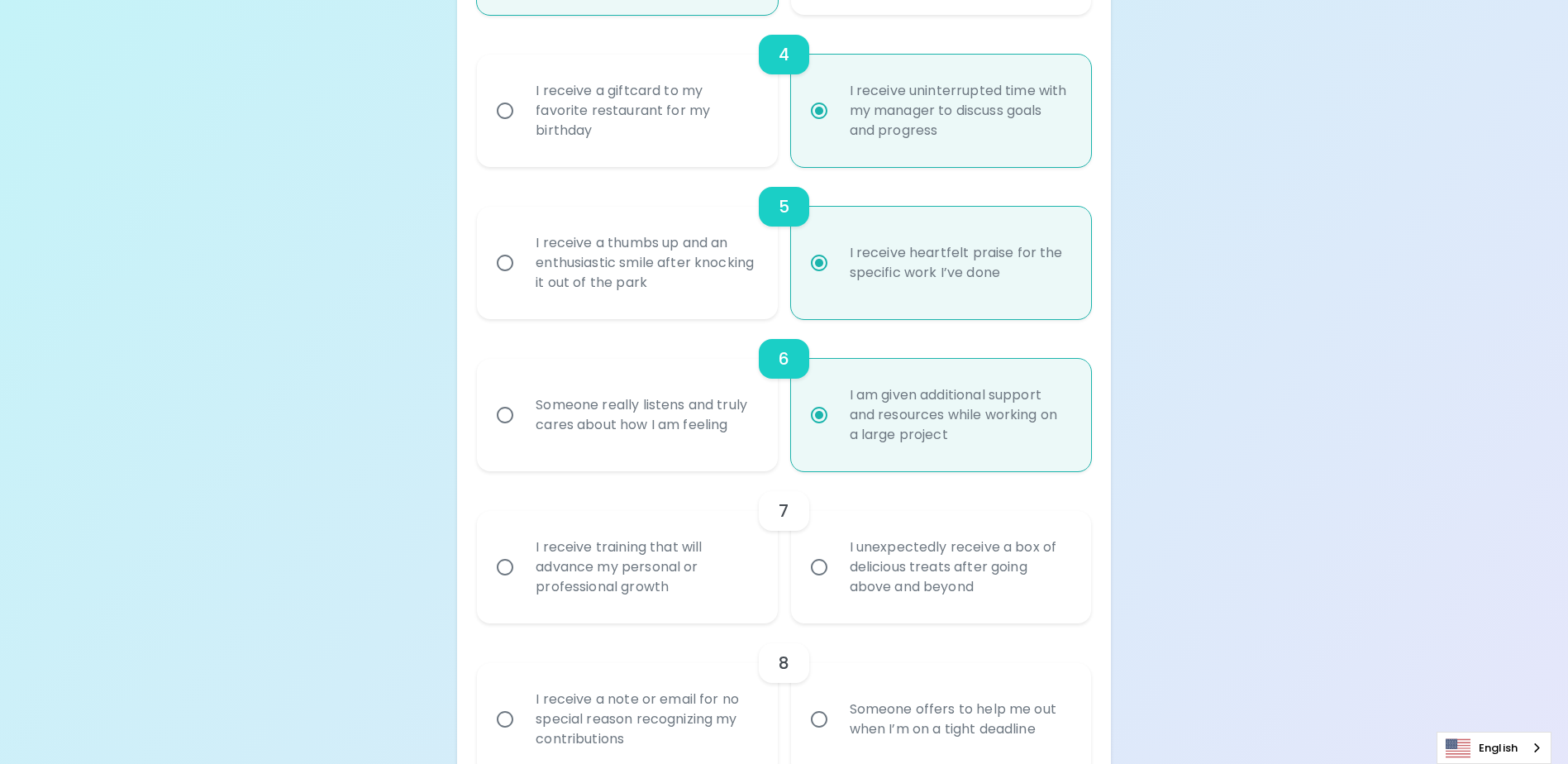
radio input "true"
click at [499, 580] on input "I receive training that will advance my personal or professional growth" at bounding box center [504, 567] width 35 height 35
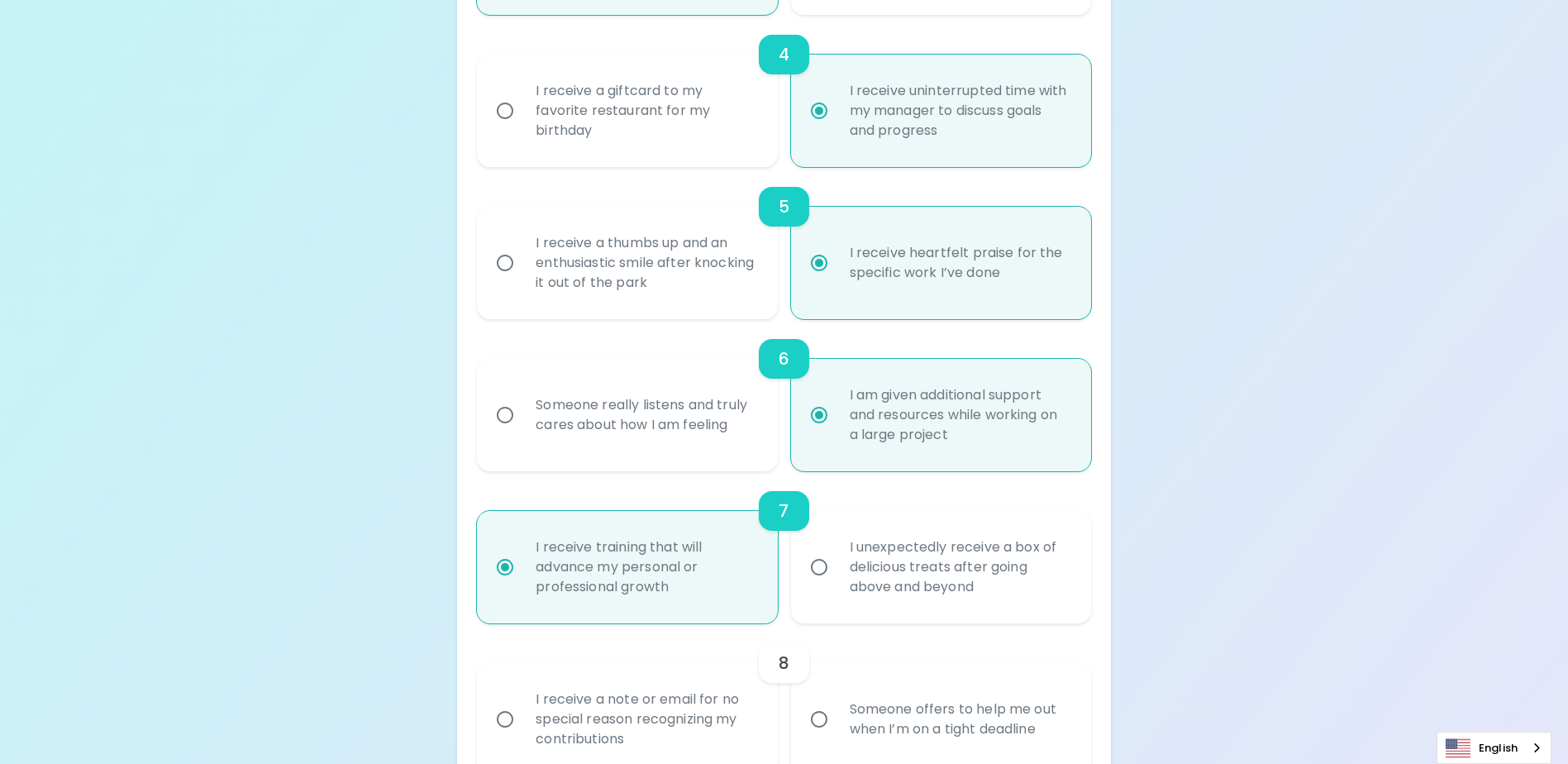
radio input "false"
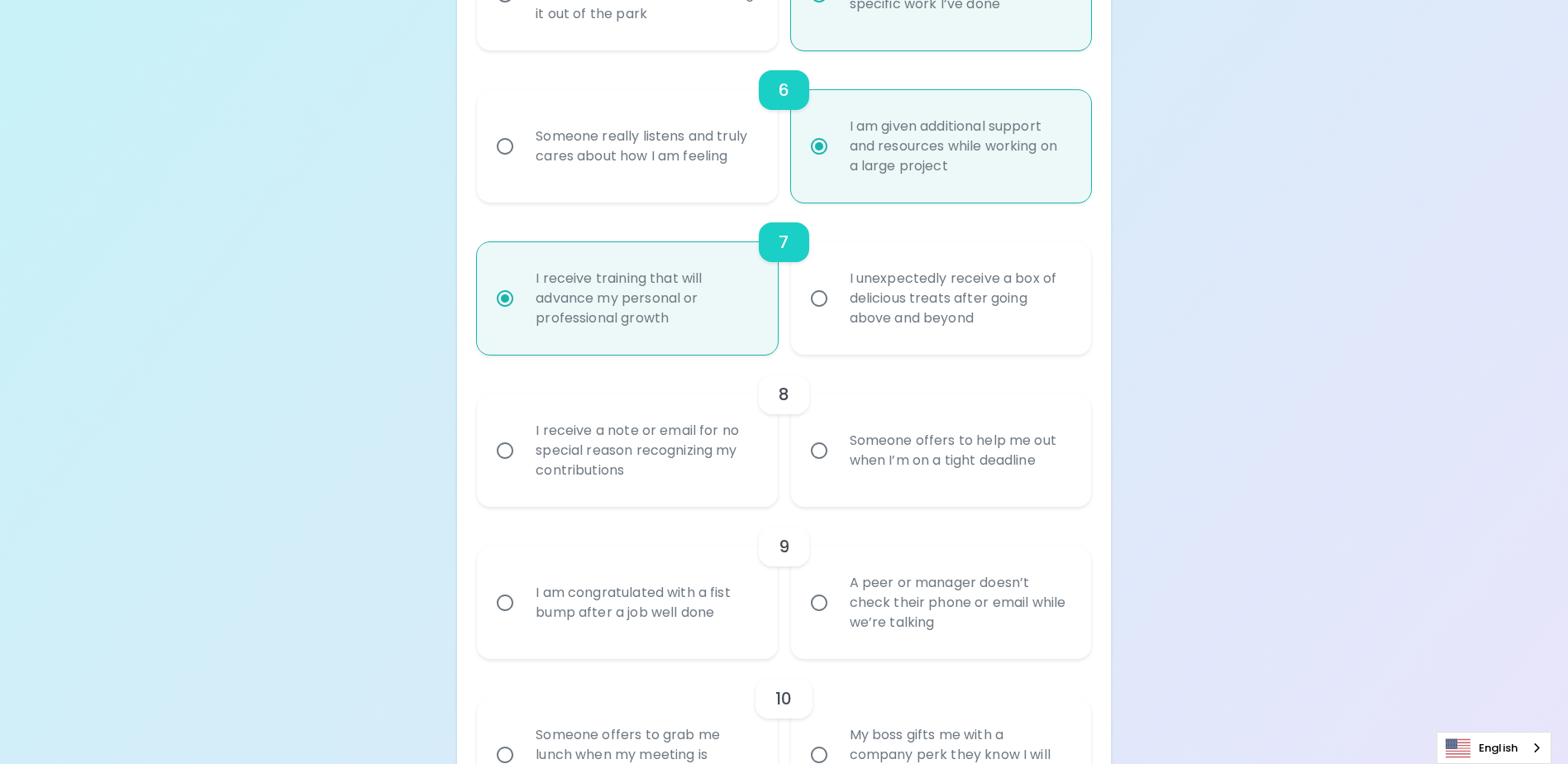
scroll to position [1135, 0]
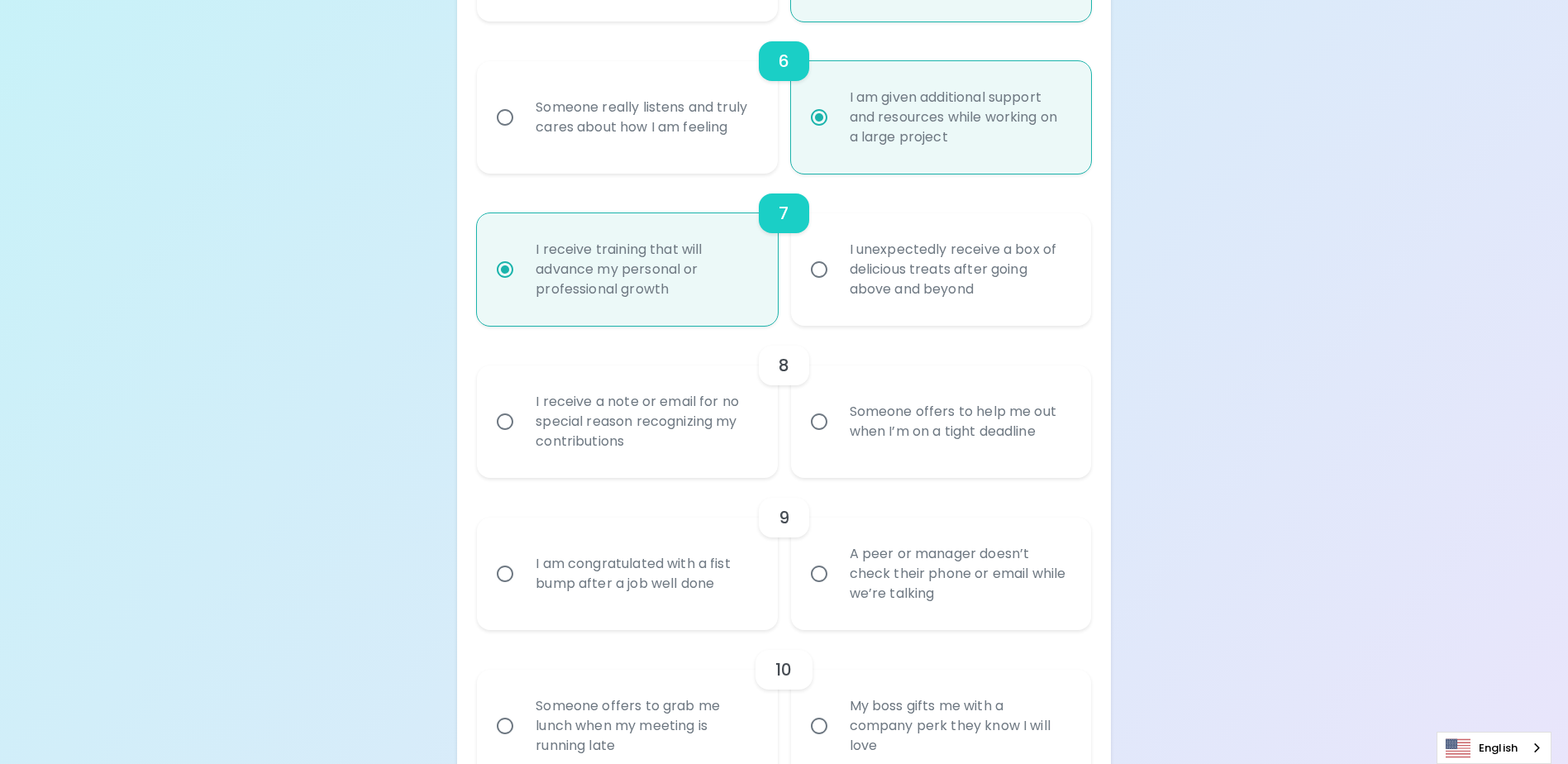
radio input "true"
click at [814, 439] on input "Someone offers to help me out when I’m on a tight deadline" at bounding box center [819, 421] width 35 height 35
radio input "false"
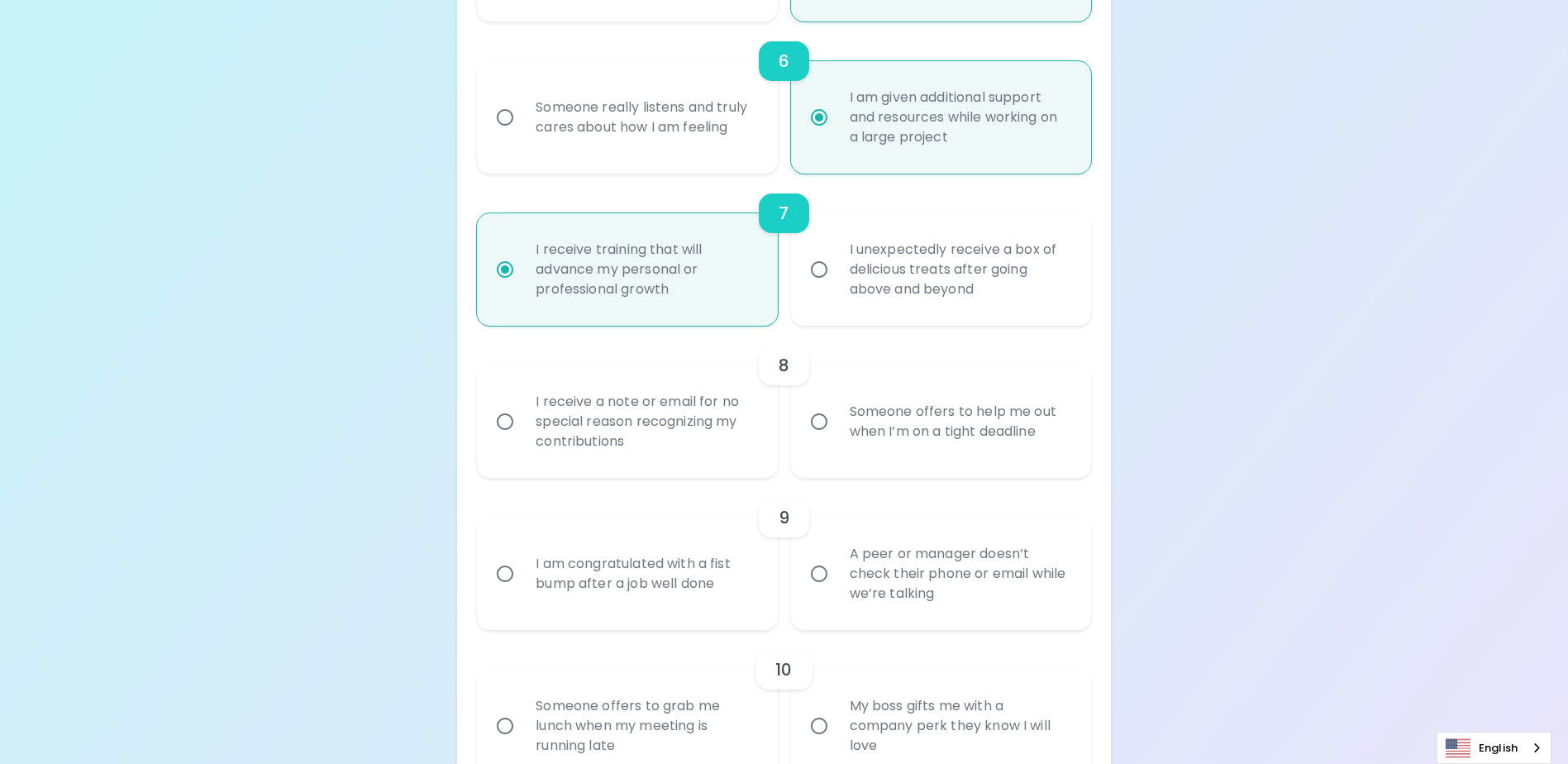
radio input "false"
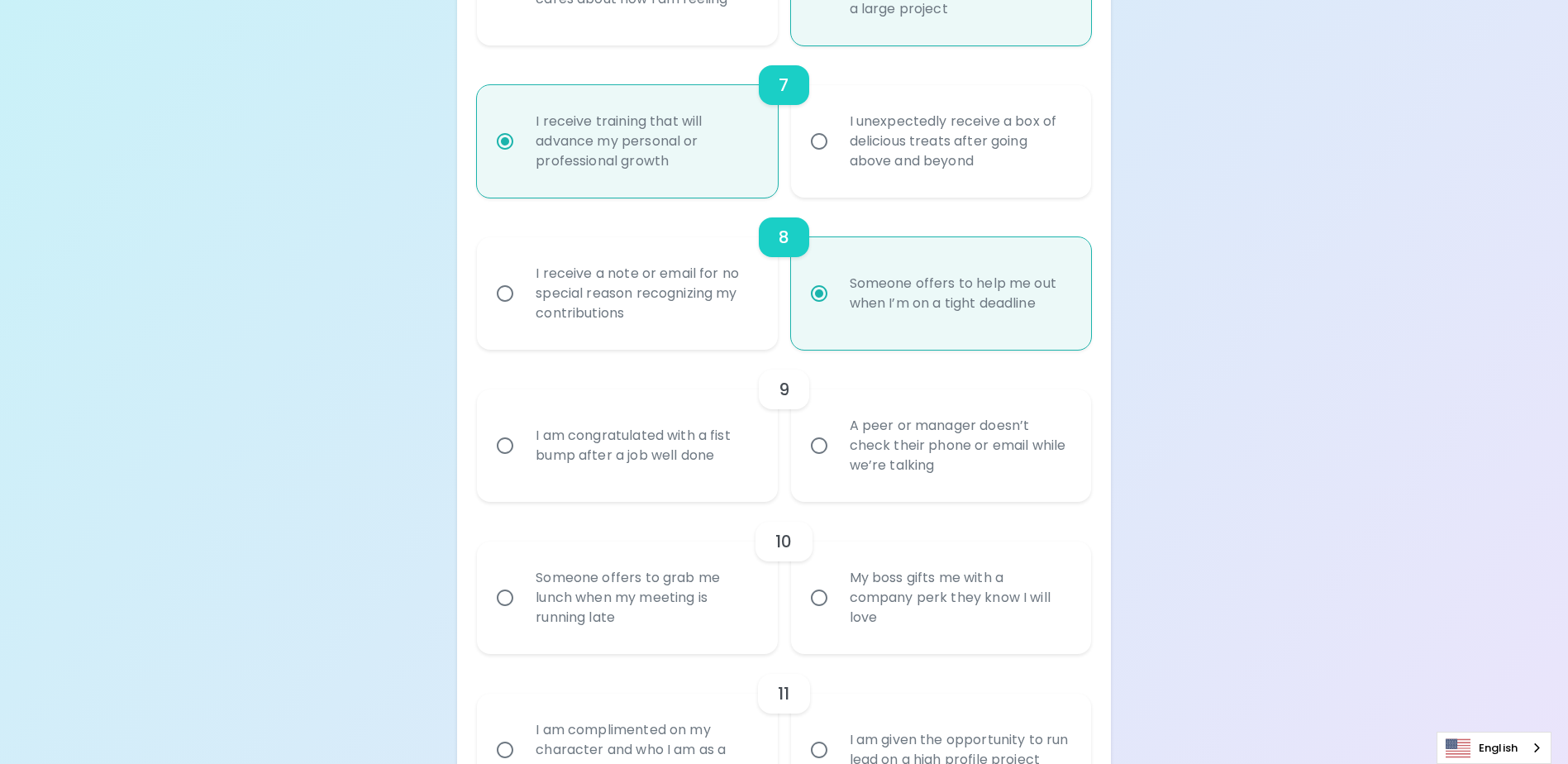
scroll to position [1268, 0]
radio input "true"
click at [816, 459] on input "A peer or manager doesn’t check their phone or email while we’re talking" at bounding box center [819, 441] width 35 height 35
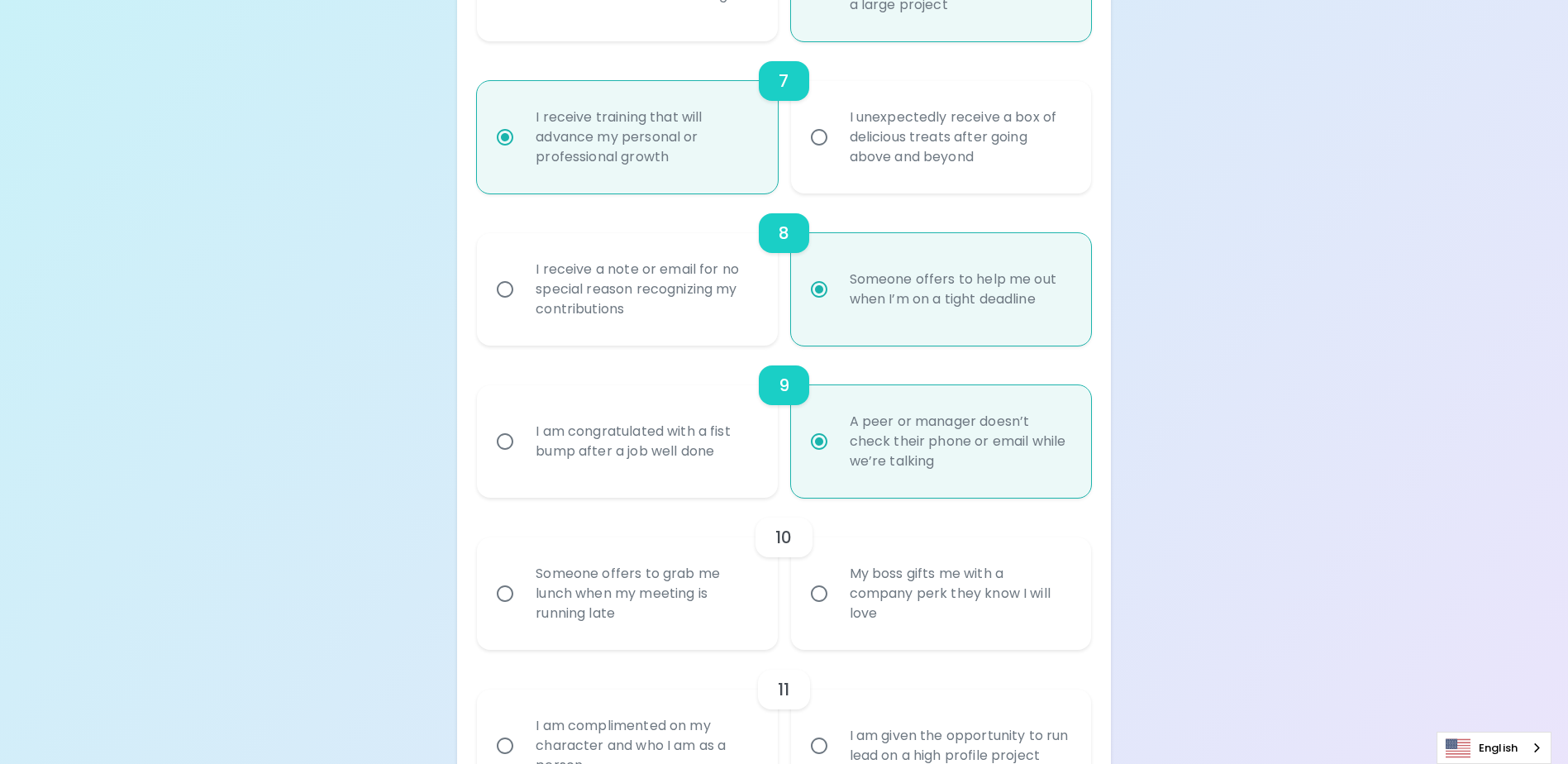
radio input "false"
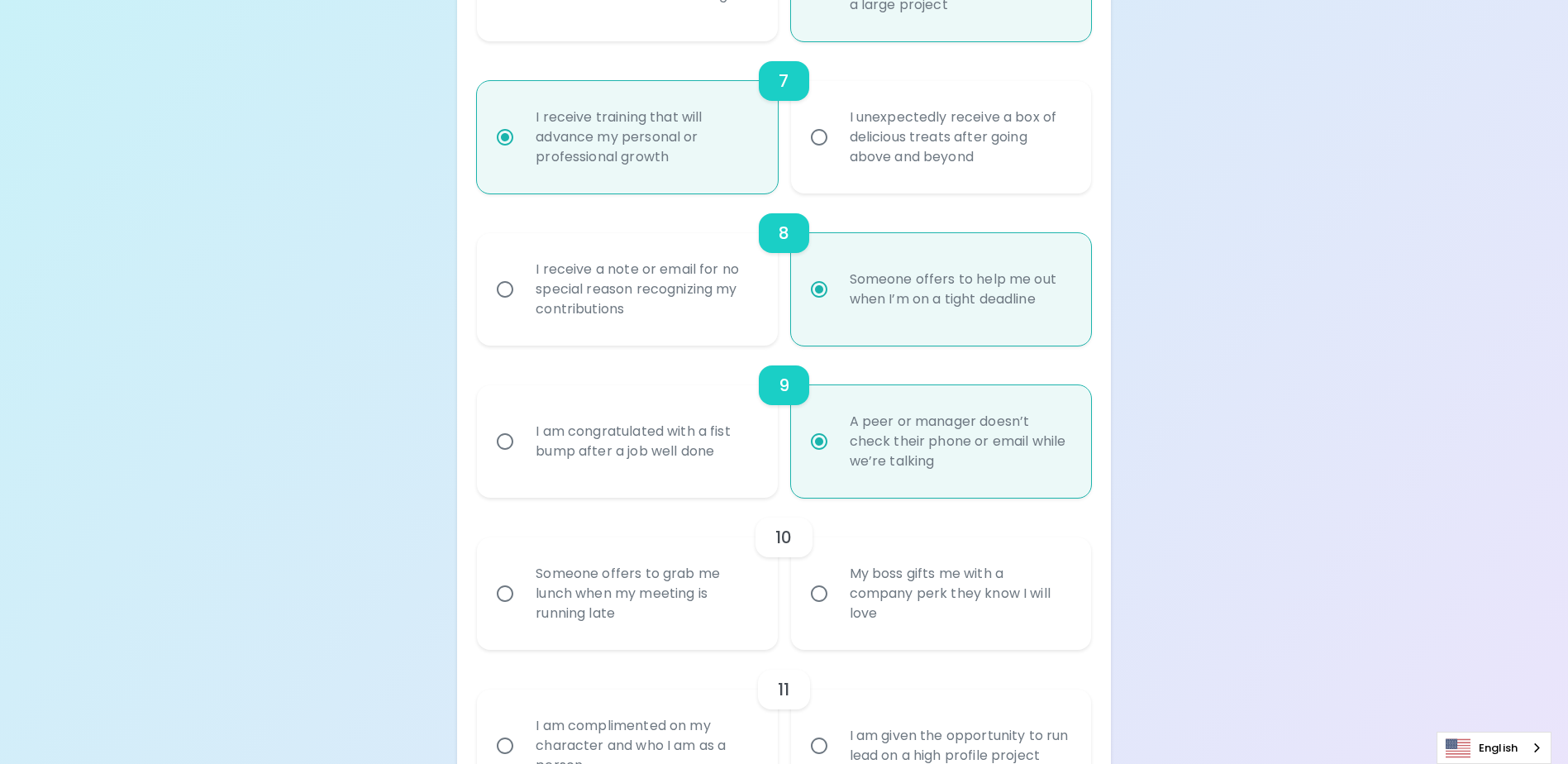
radio input "false"
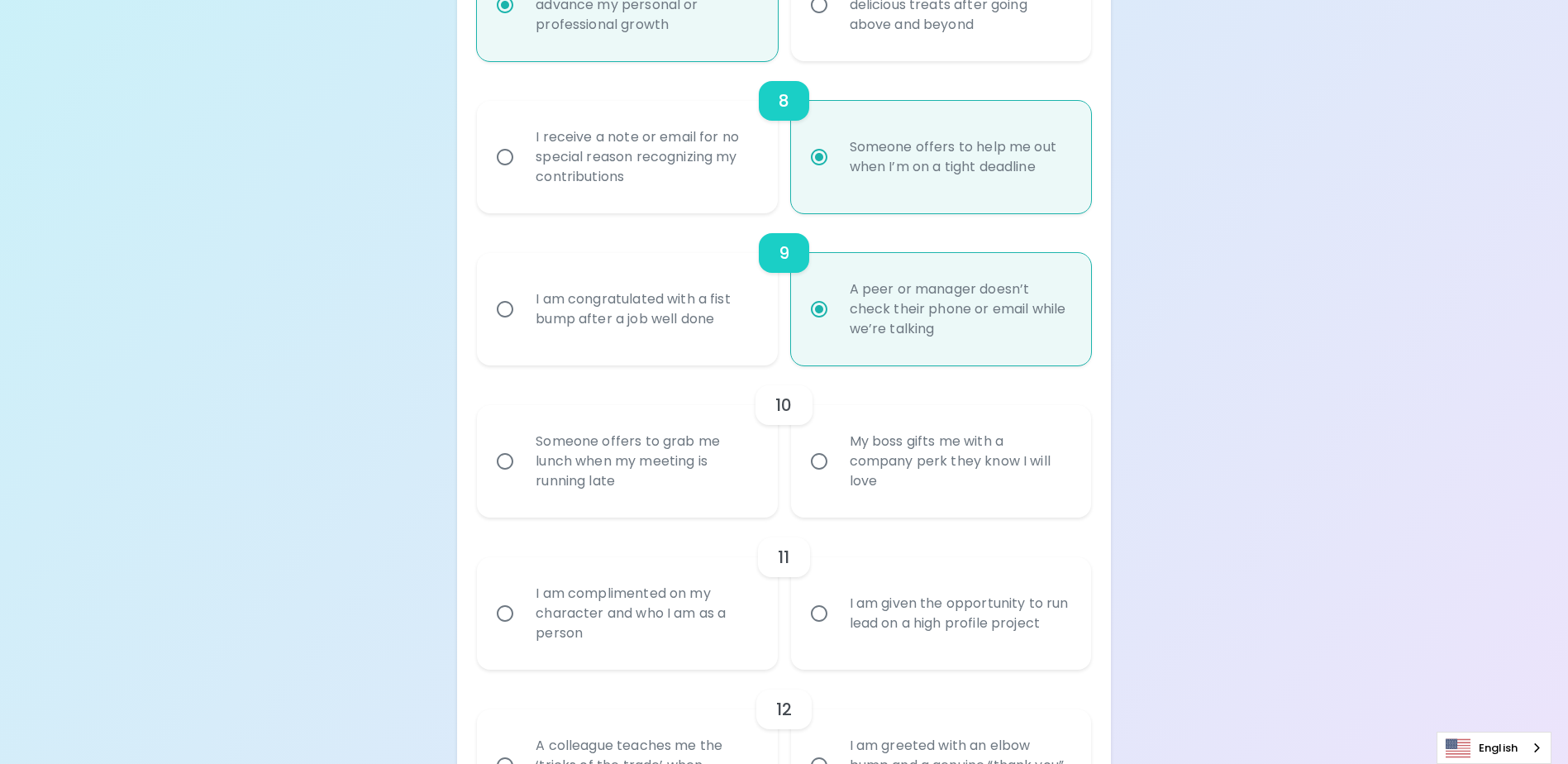
radio input "true"
click at [819, 479] on input "My boss gifts me with a company perk they know I will love" at bounding box center [819, 461] width 35 height 35
radio input "false"
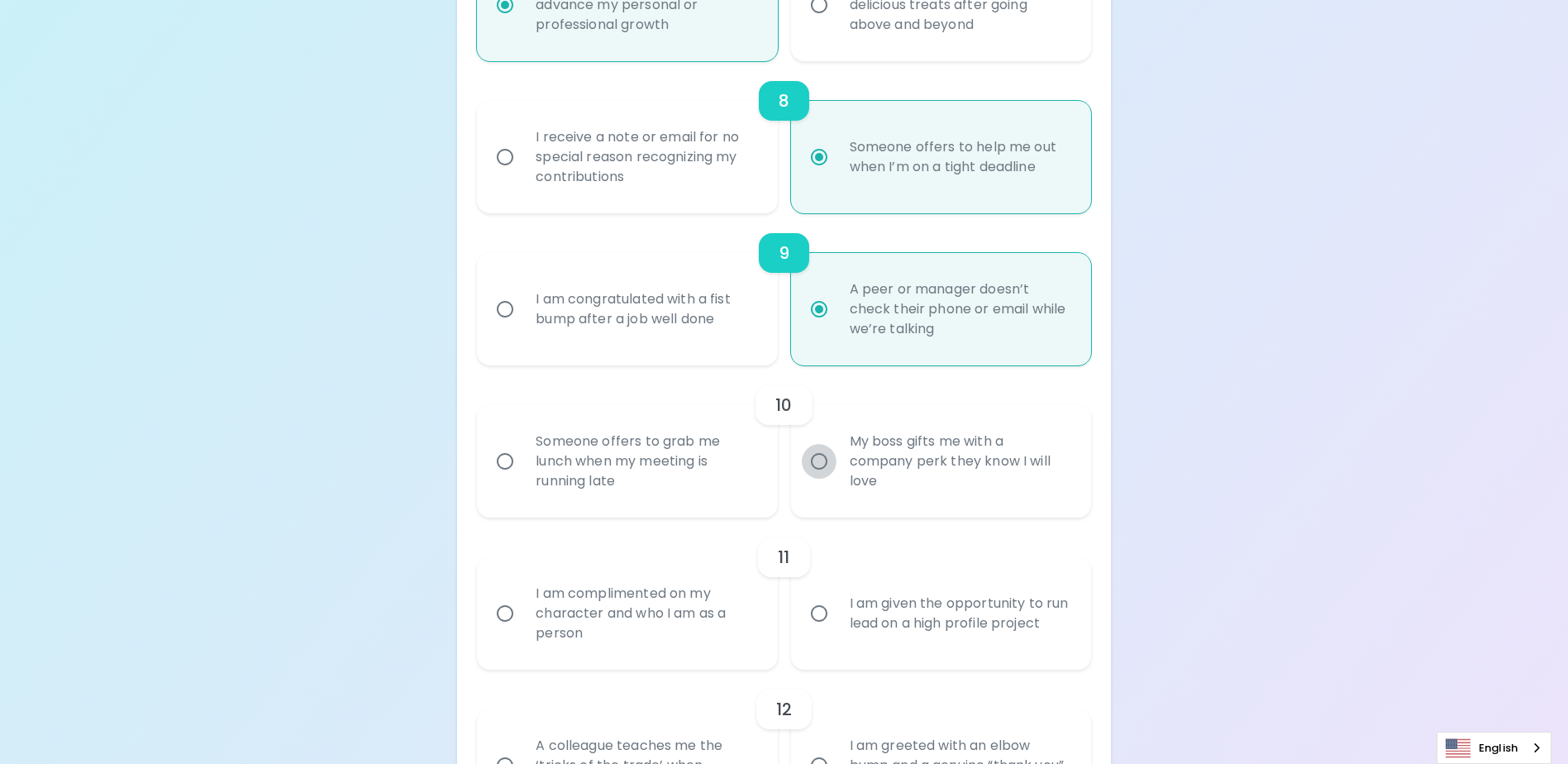
radio input "false"
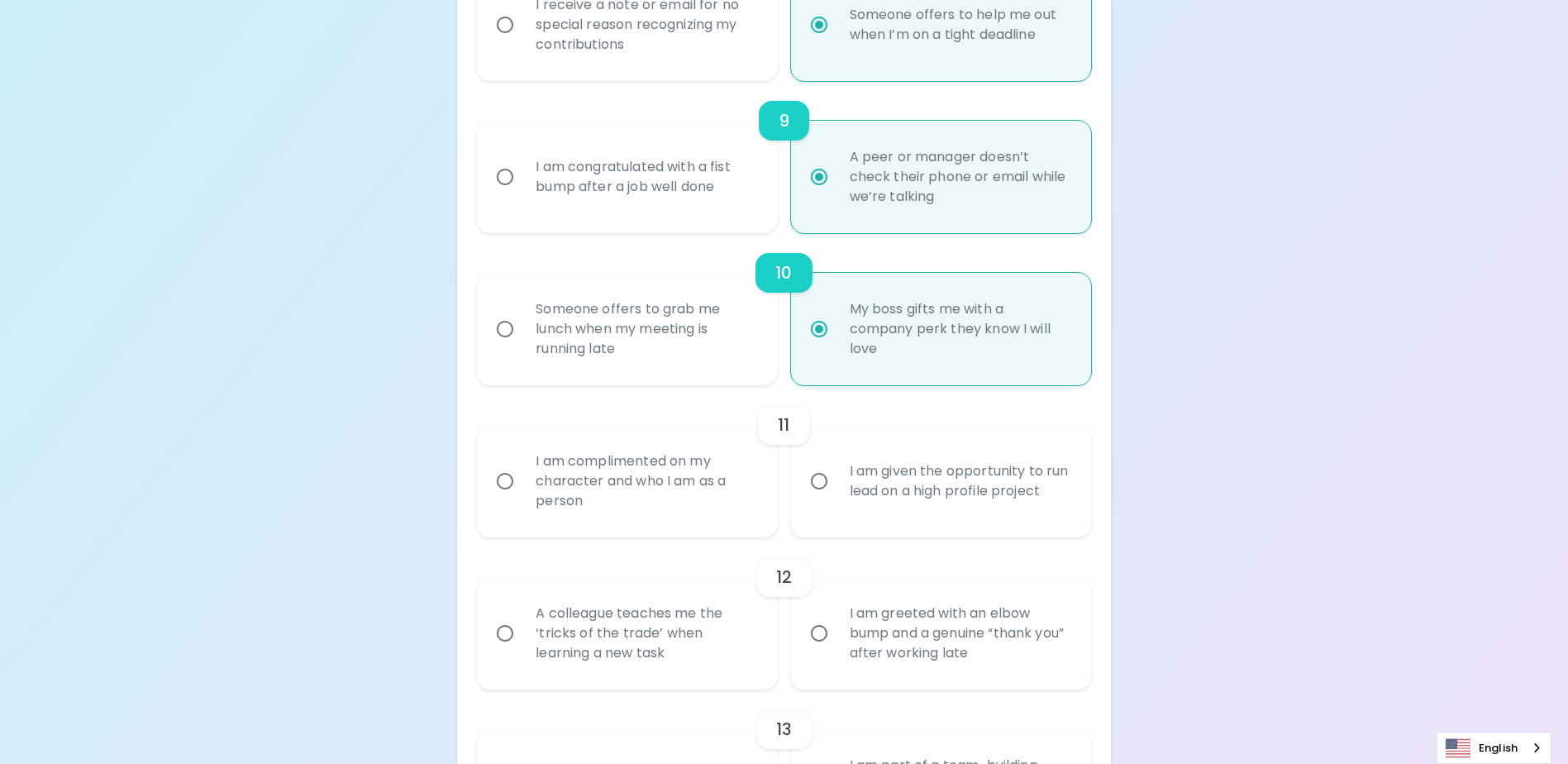
scroll to position [1615, 0]
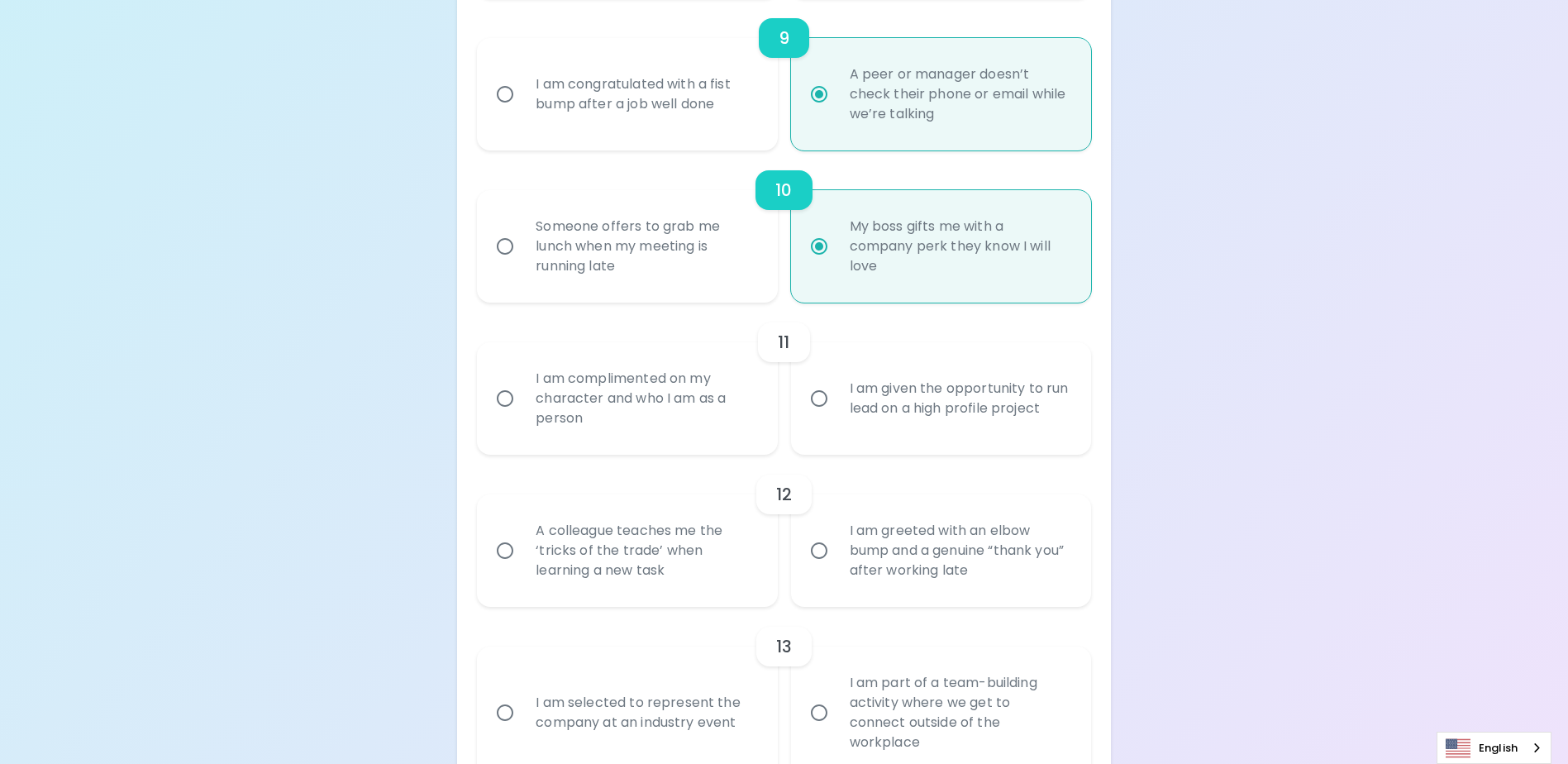
radio input "true"
click at [820, 416] on input "I am given the opportunity to run lead on a high profile project" at bounding box center [819, 398] width 35 height 35
radio input "false"
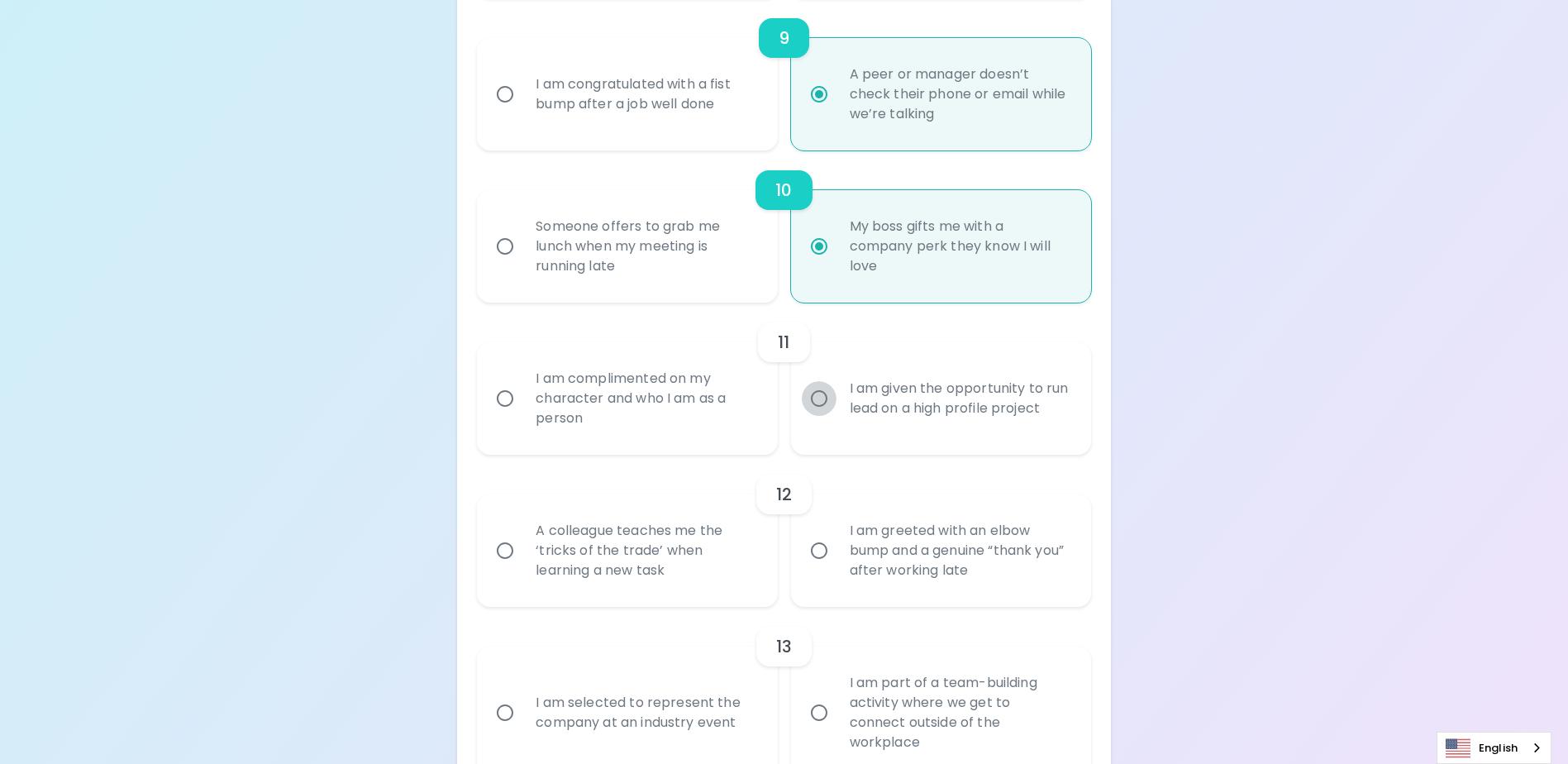
radio input "false"
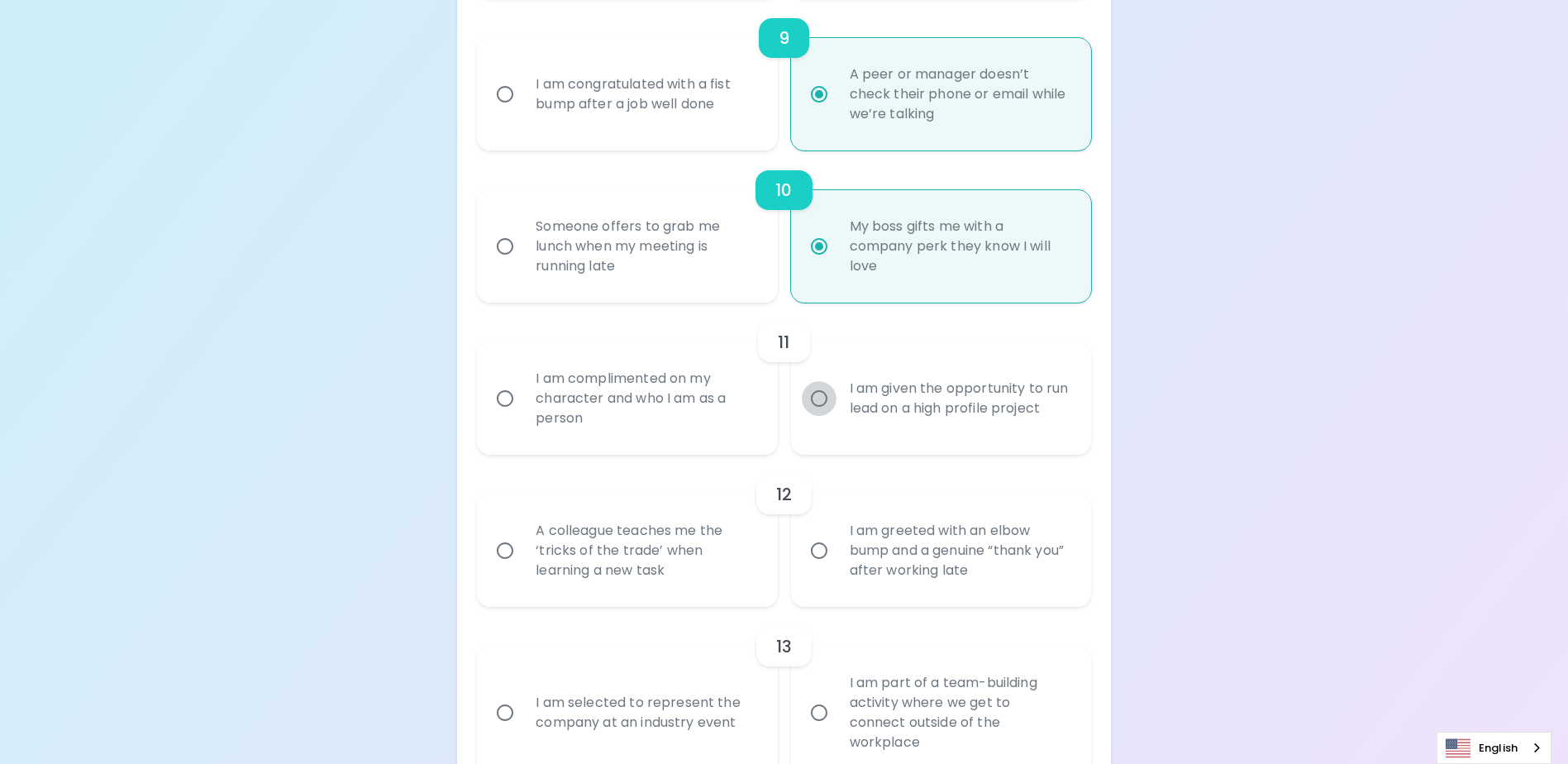
radio input "false"
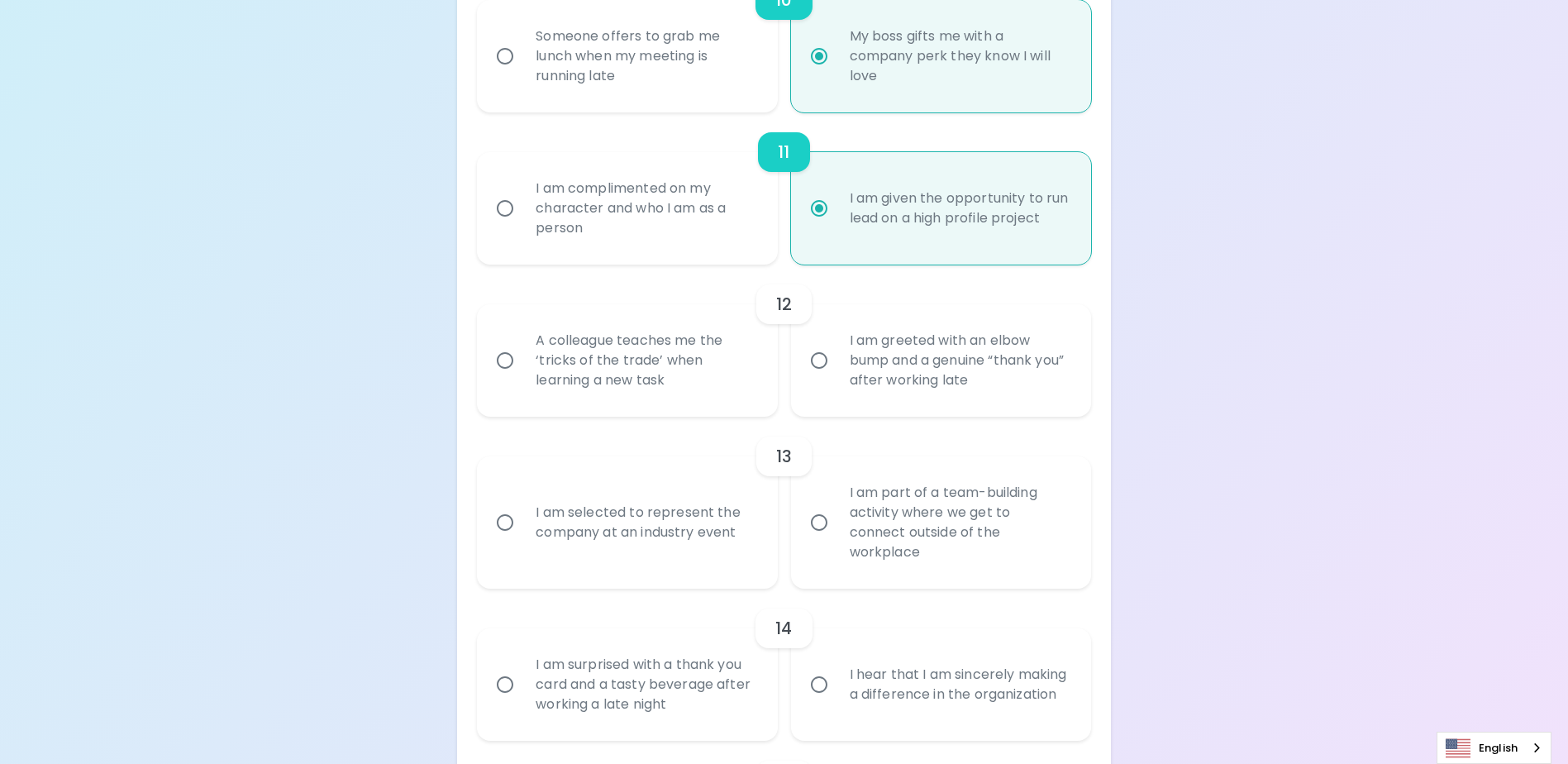
scroll to position [1830, 0]
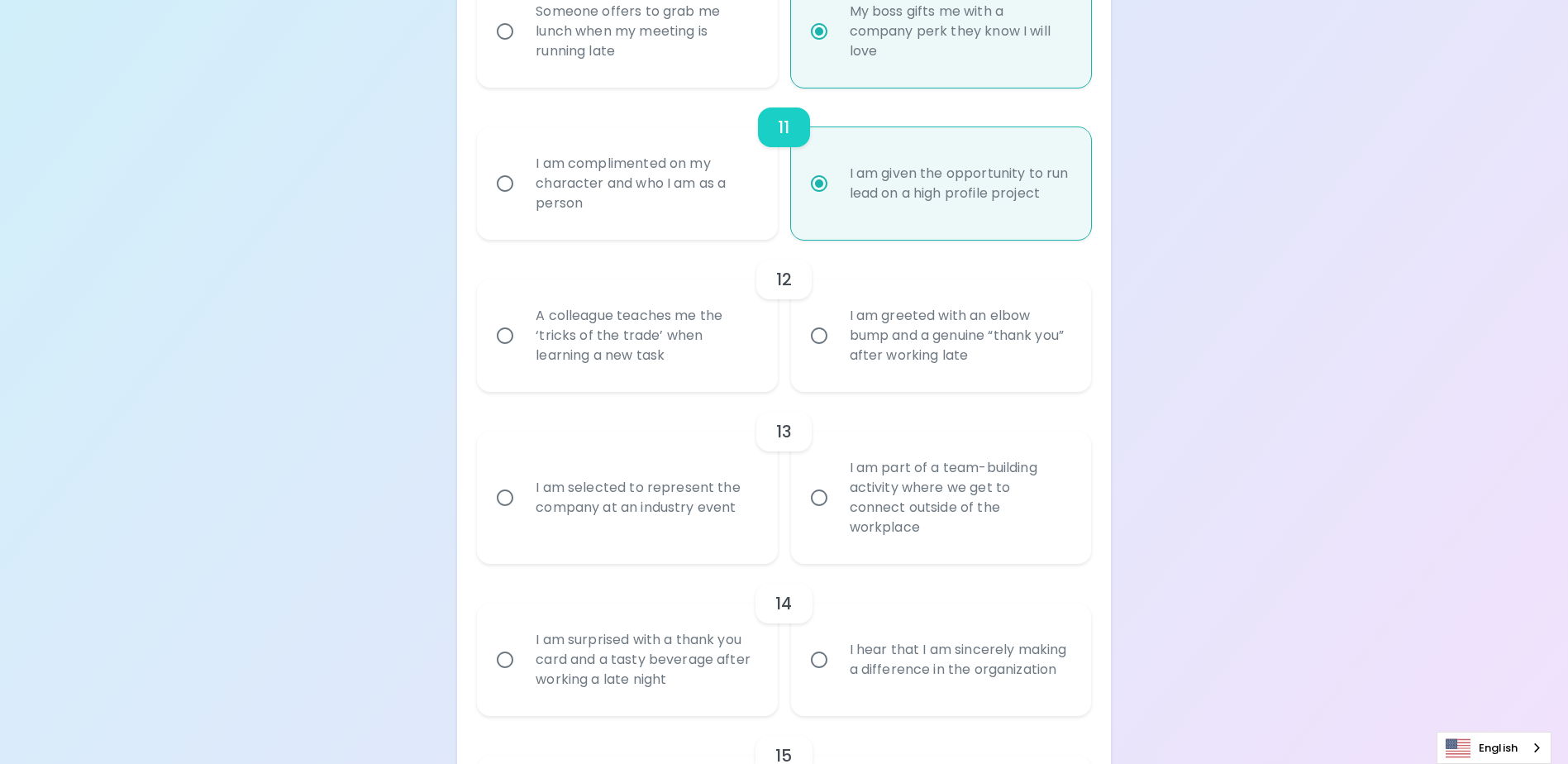
radio input "true"
click at [824, 349] on input "I am greeted with an elbow bump and a genuine “thank you” after working late" at bounding box center [819, 336] width 35 height 35
radio input "false"
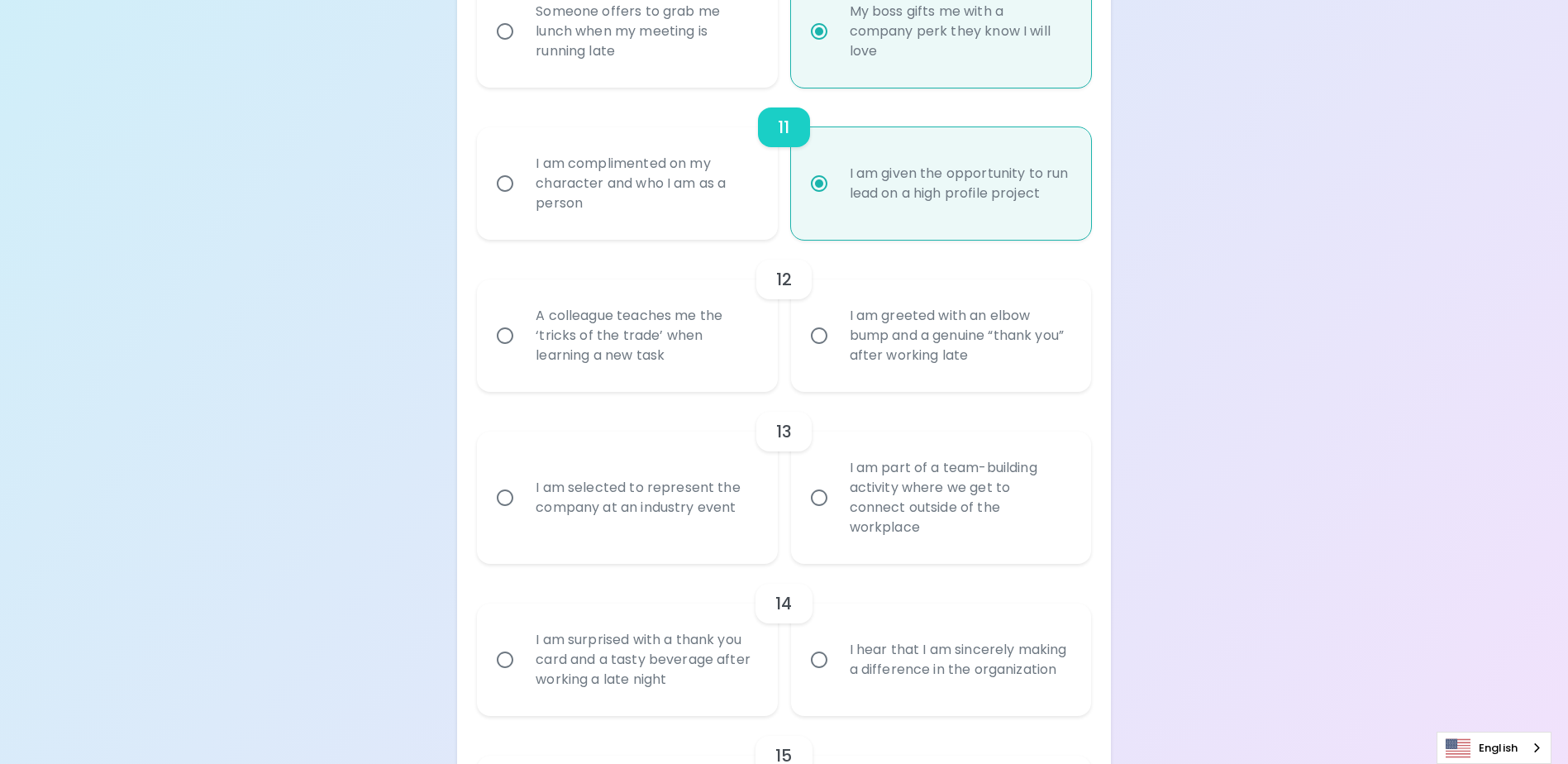
radio input "false"
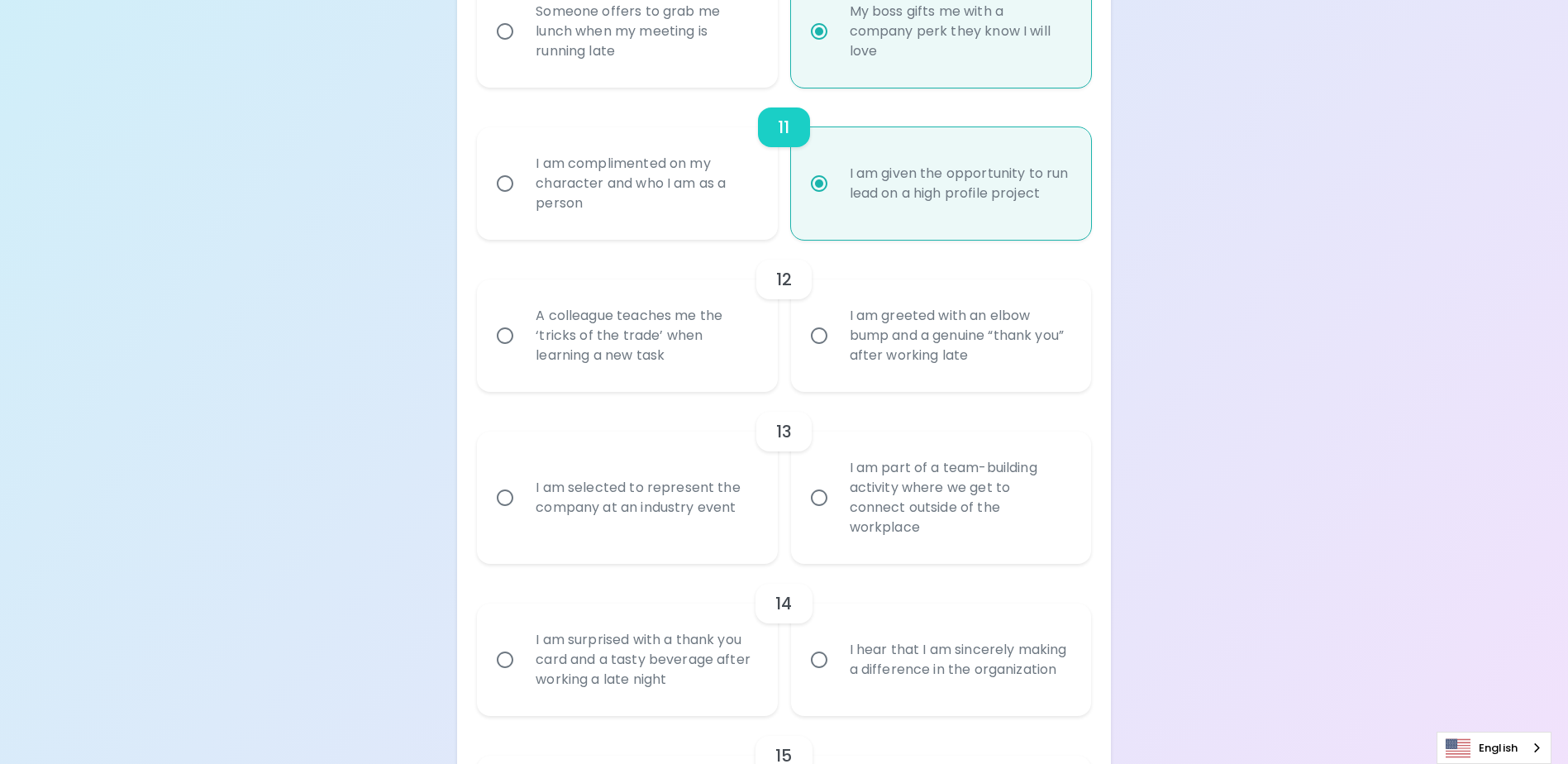
radio input "false"
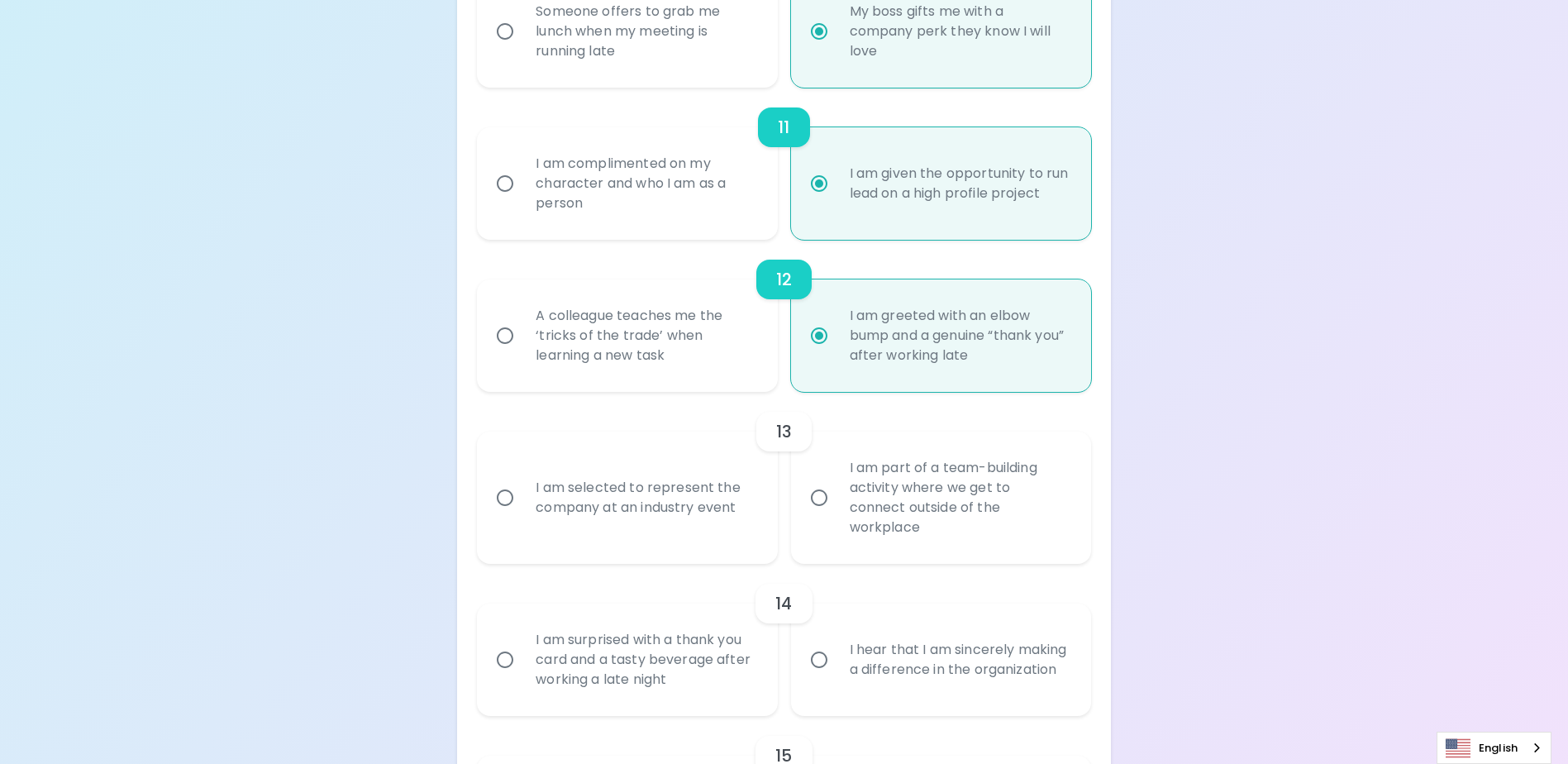
scroll to position [1962, 0]
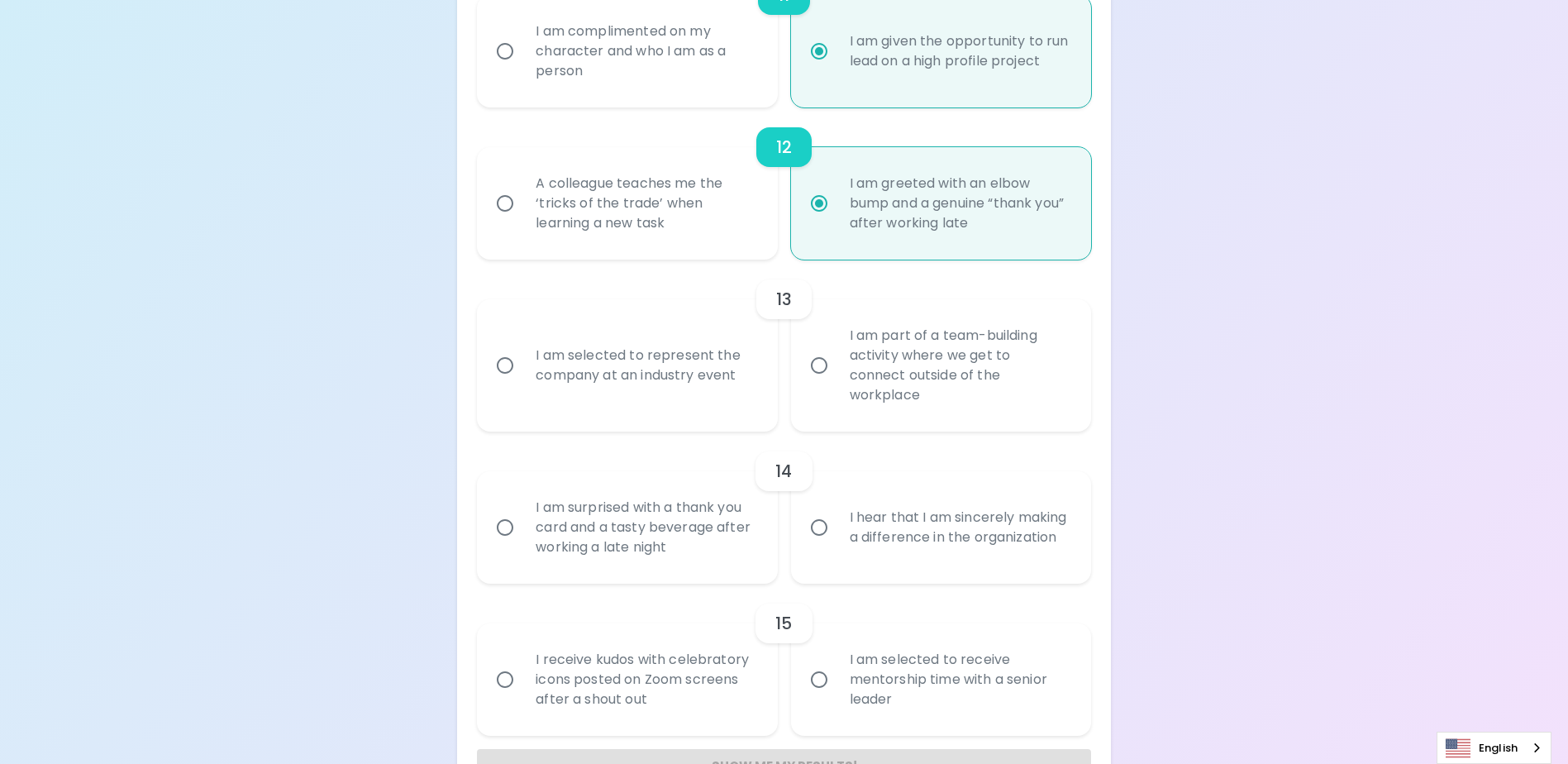
radio input "true"
click at [819, 375] on input "I am part of a team-building activity where we get to connect outside of the wo…" at bounding box center [819, 365] width 35 height 35
radio input "false"
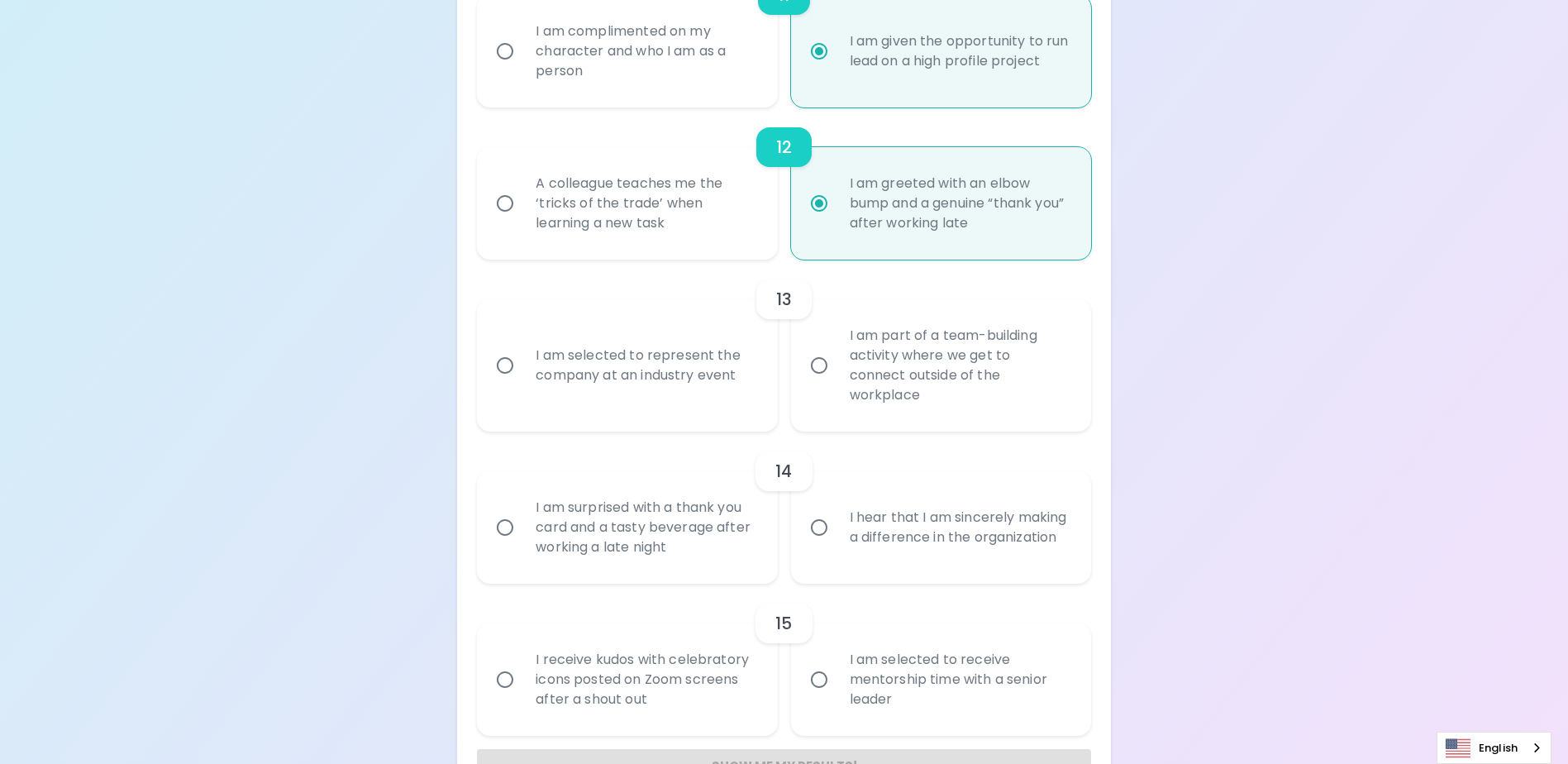
radio input "false"
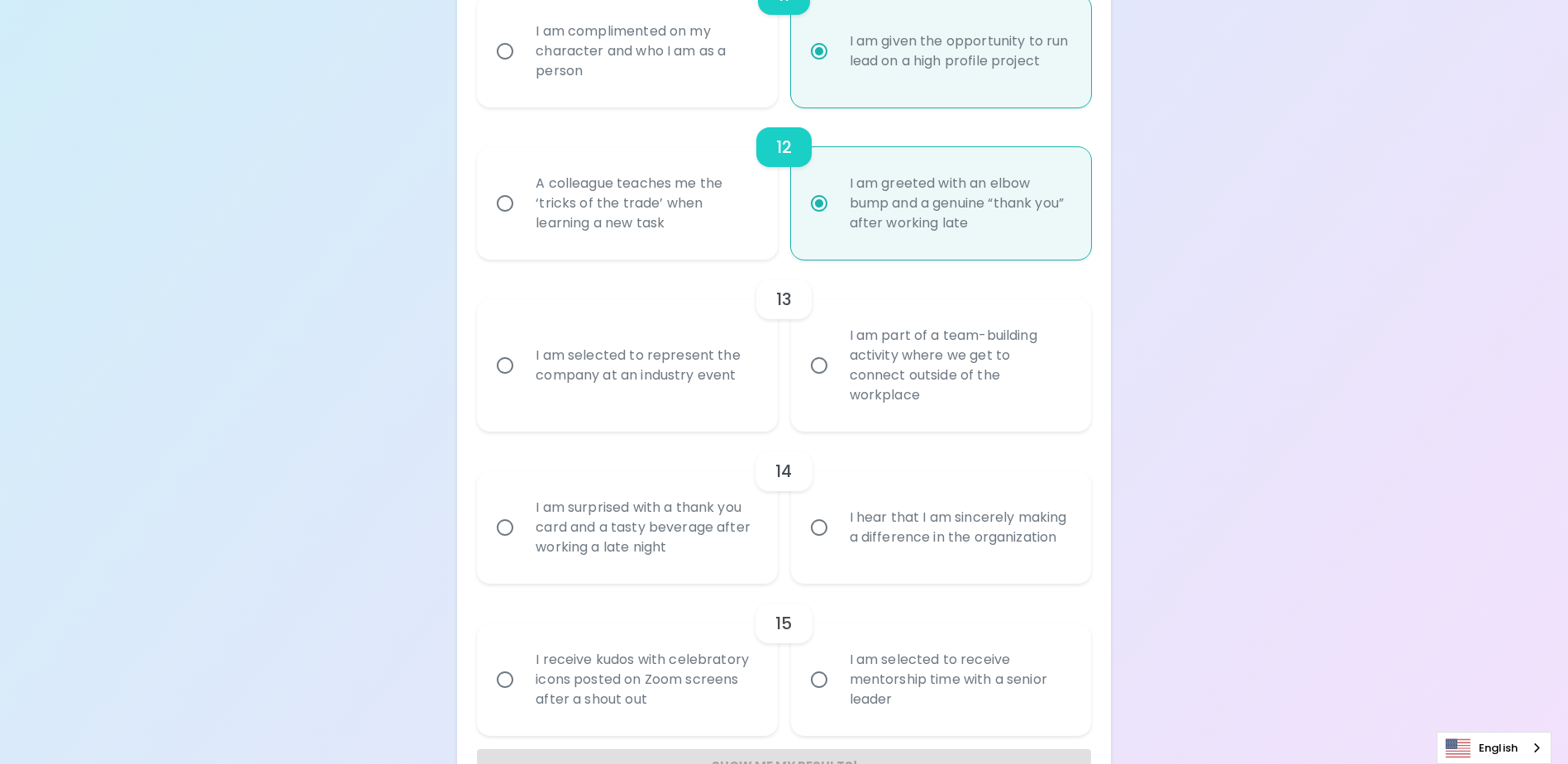
radio input "false"
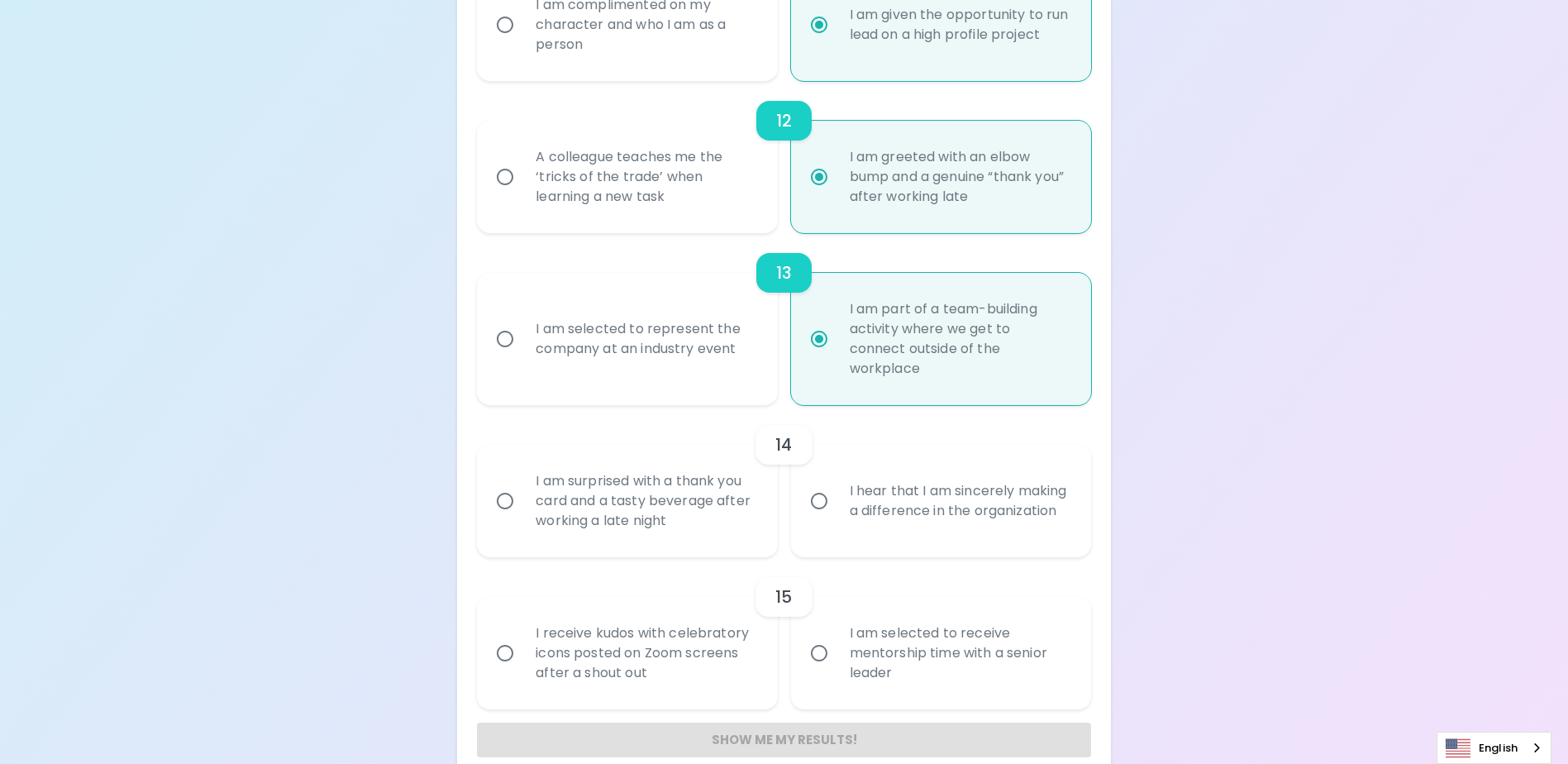
scroll to position [2016, 0]
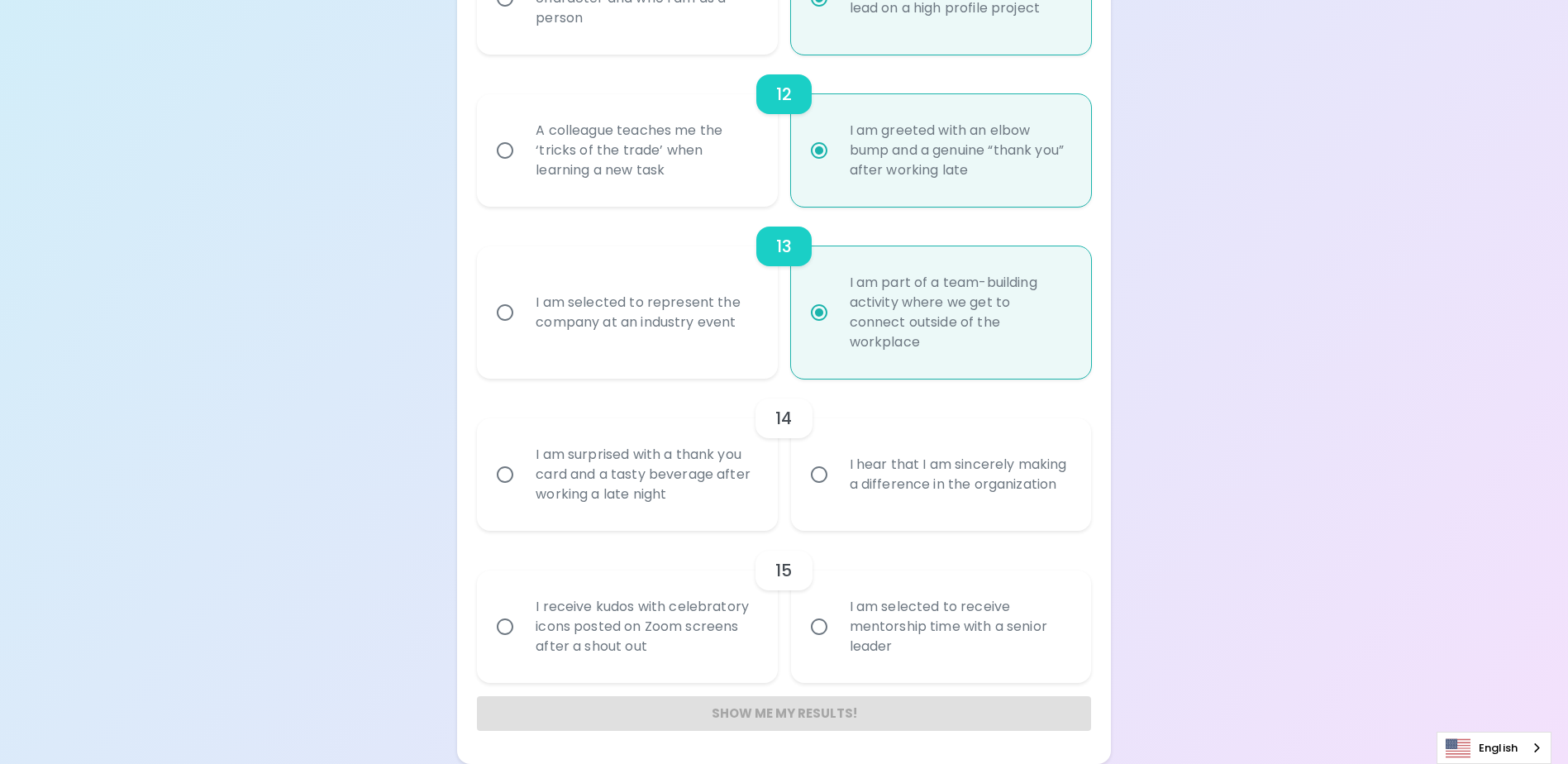
radio input "true"
click at [504, 472] on input "I am surprised with a thank you card and a tasty beverage after working a late …" at bounding box center [504, 474] width 35 height 35
radio input "false"
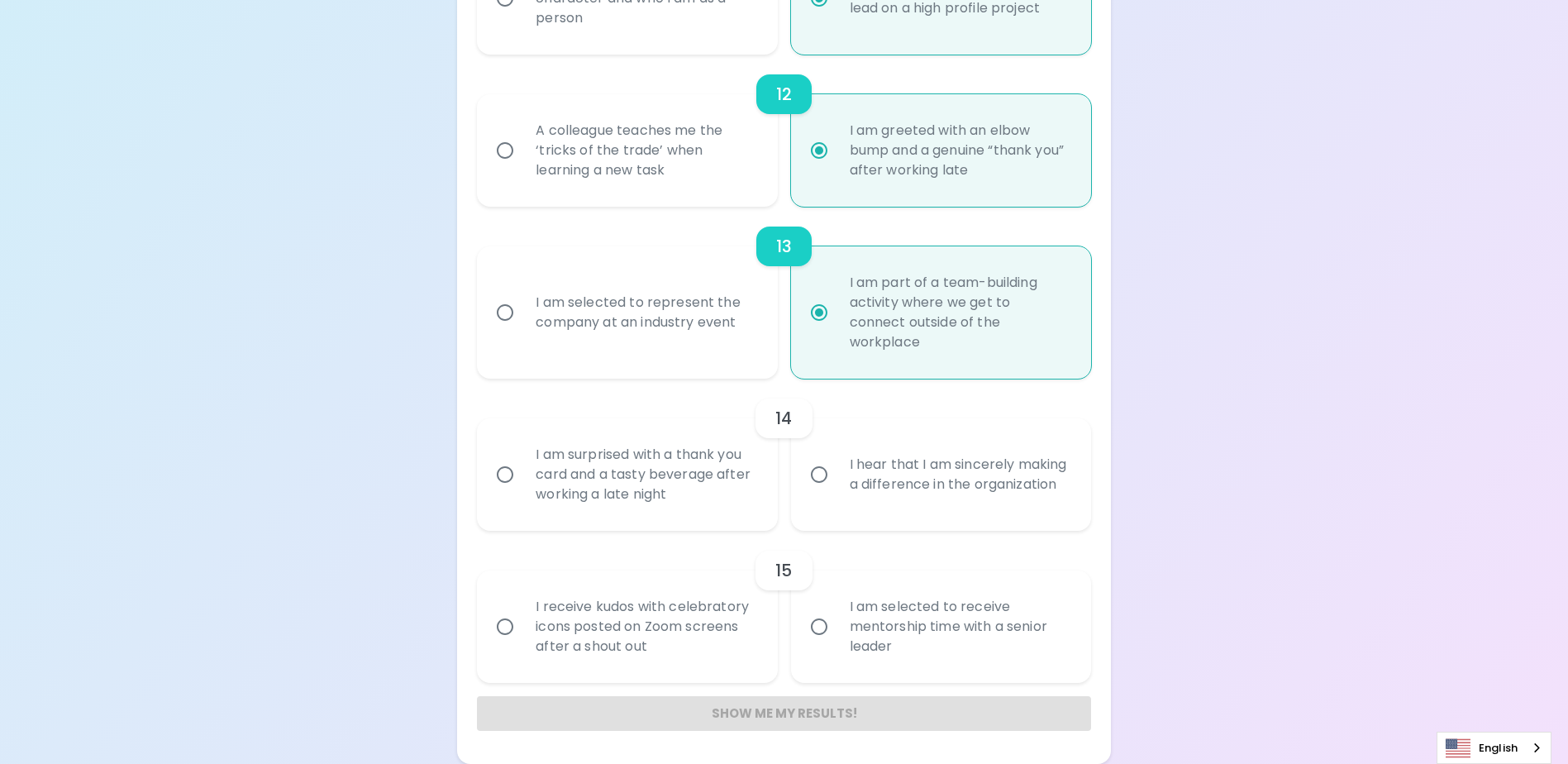
radio input "false"
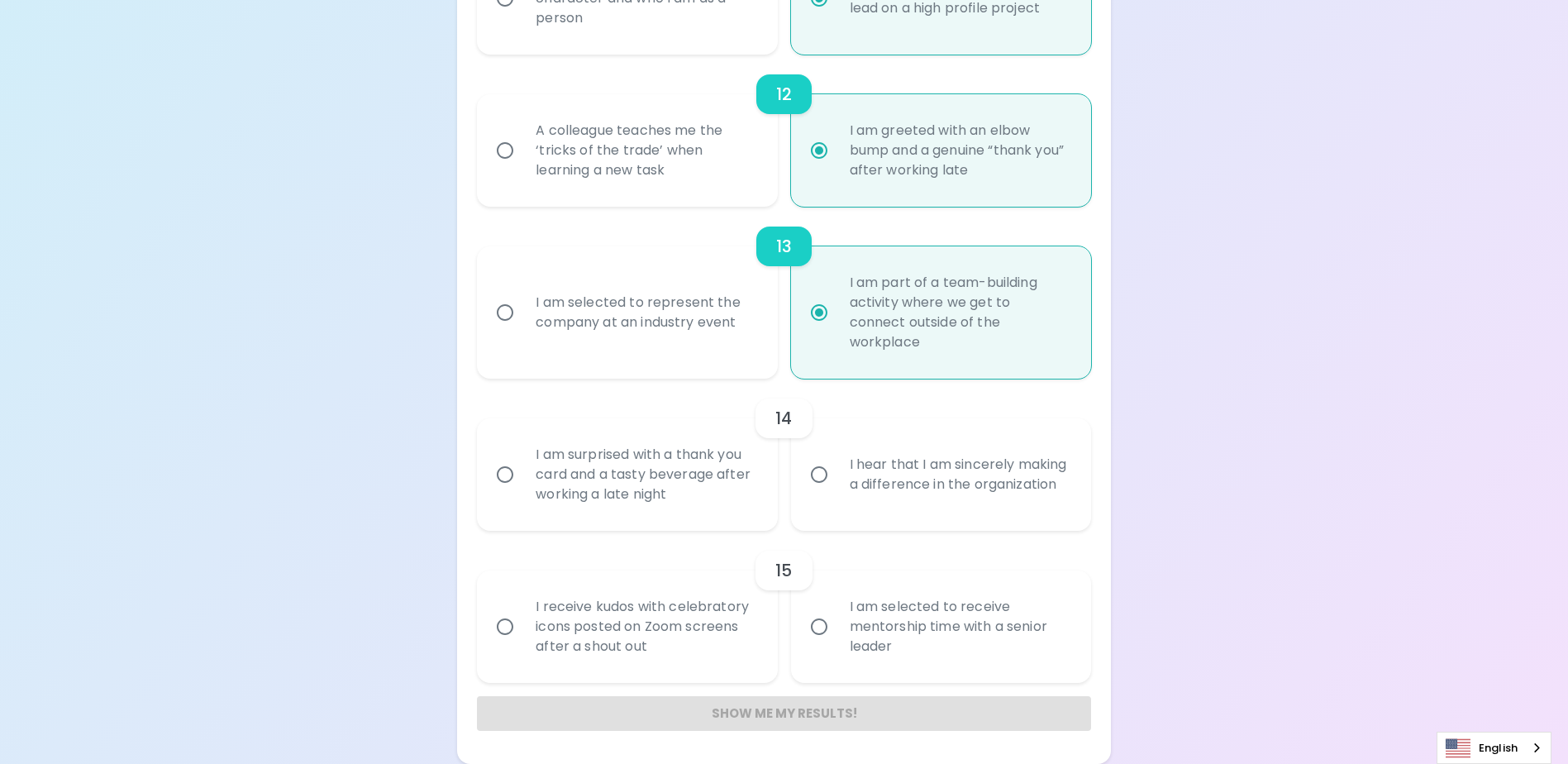
radio input "false"
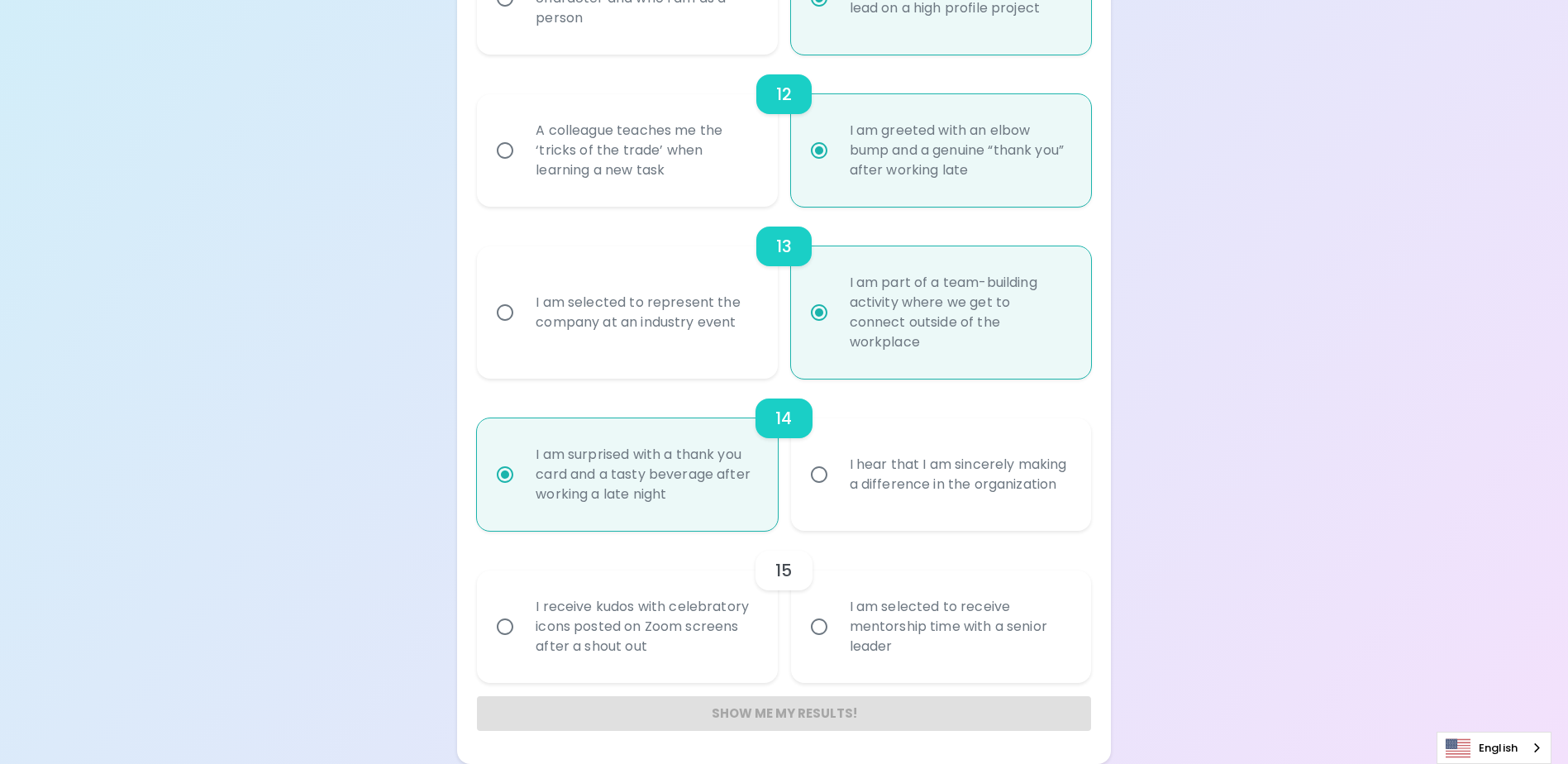
radio input "true"
click at [820, 629] on input "I am selected to receive mentorship time with a senior leader" at bounding box center [819, 626] width 35 height 35
radio input "false"
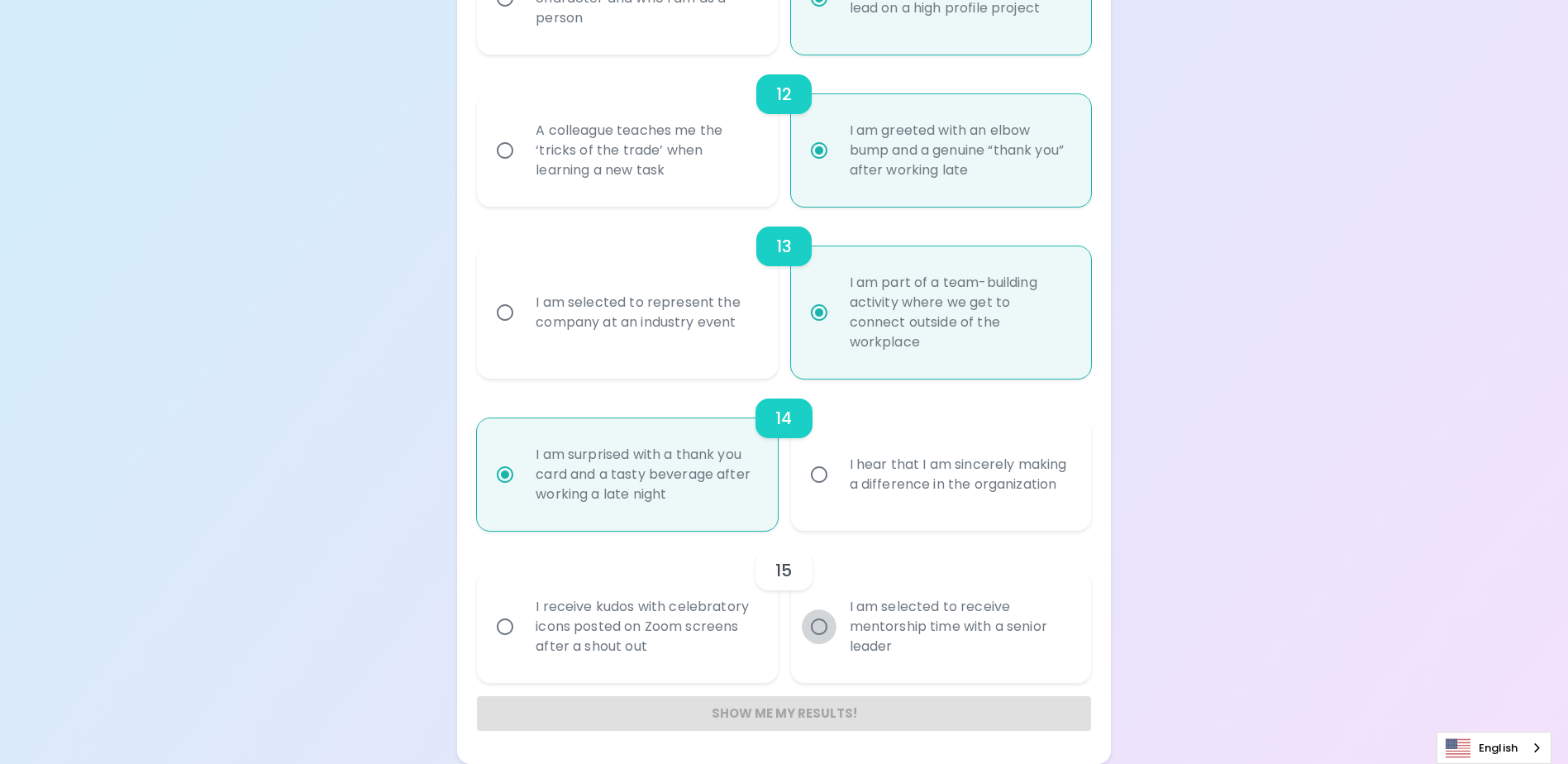
radio input "false"
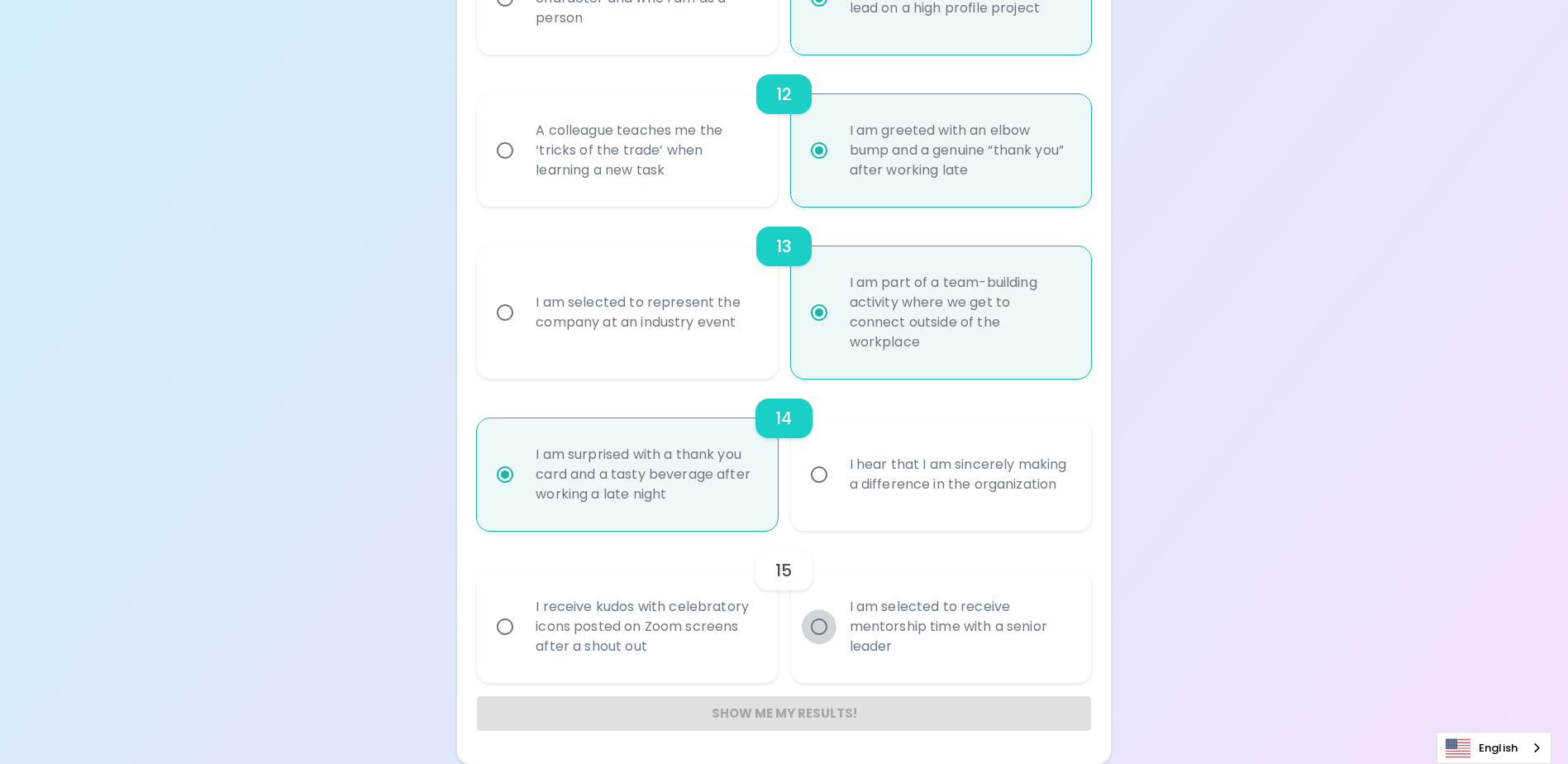
radio input "false"
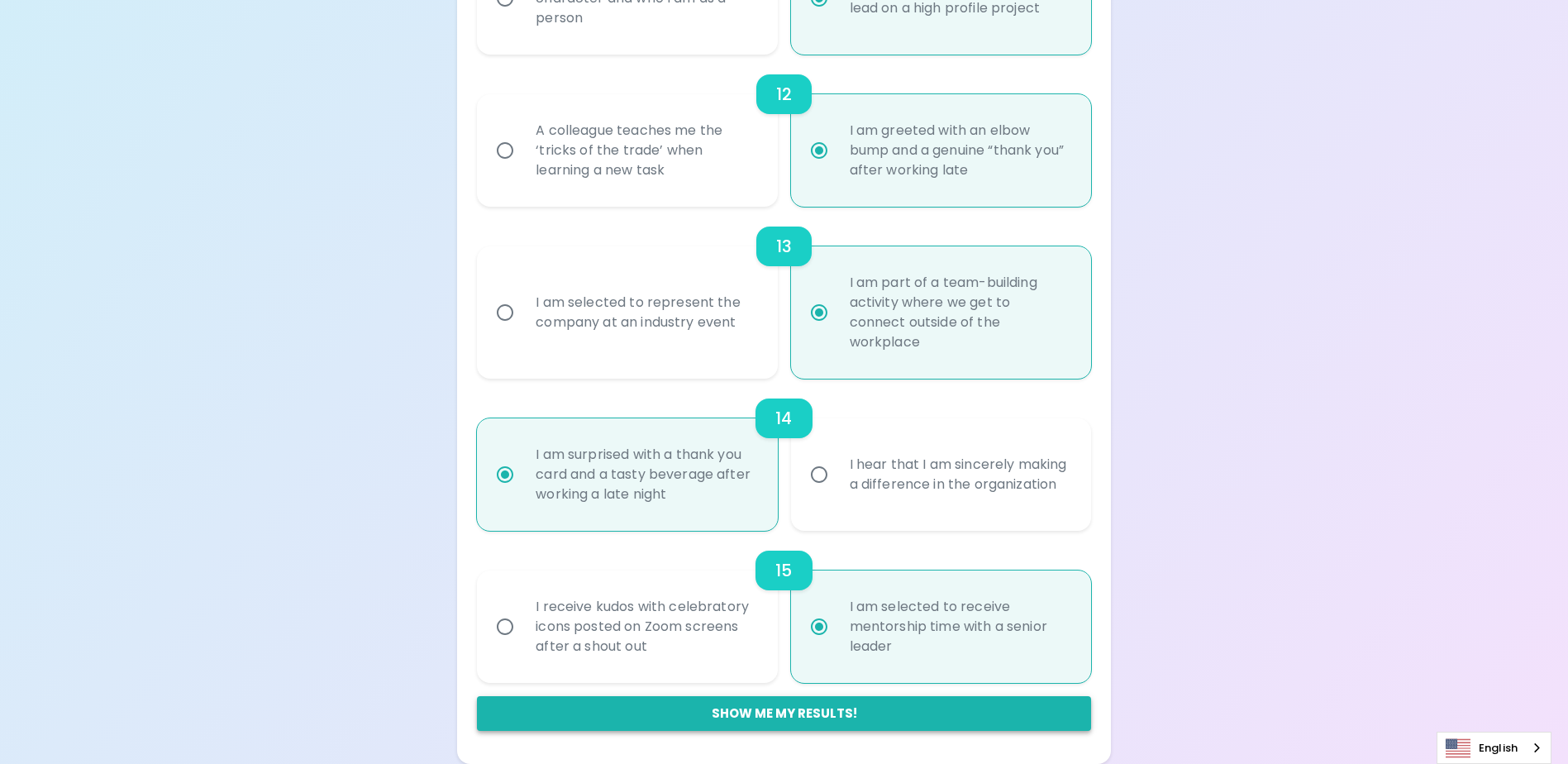
radio input "true"
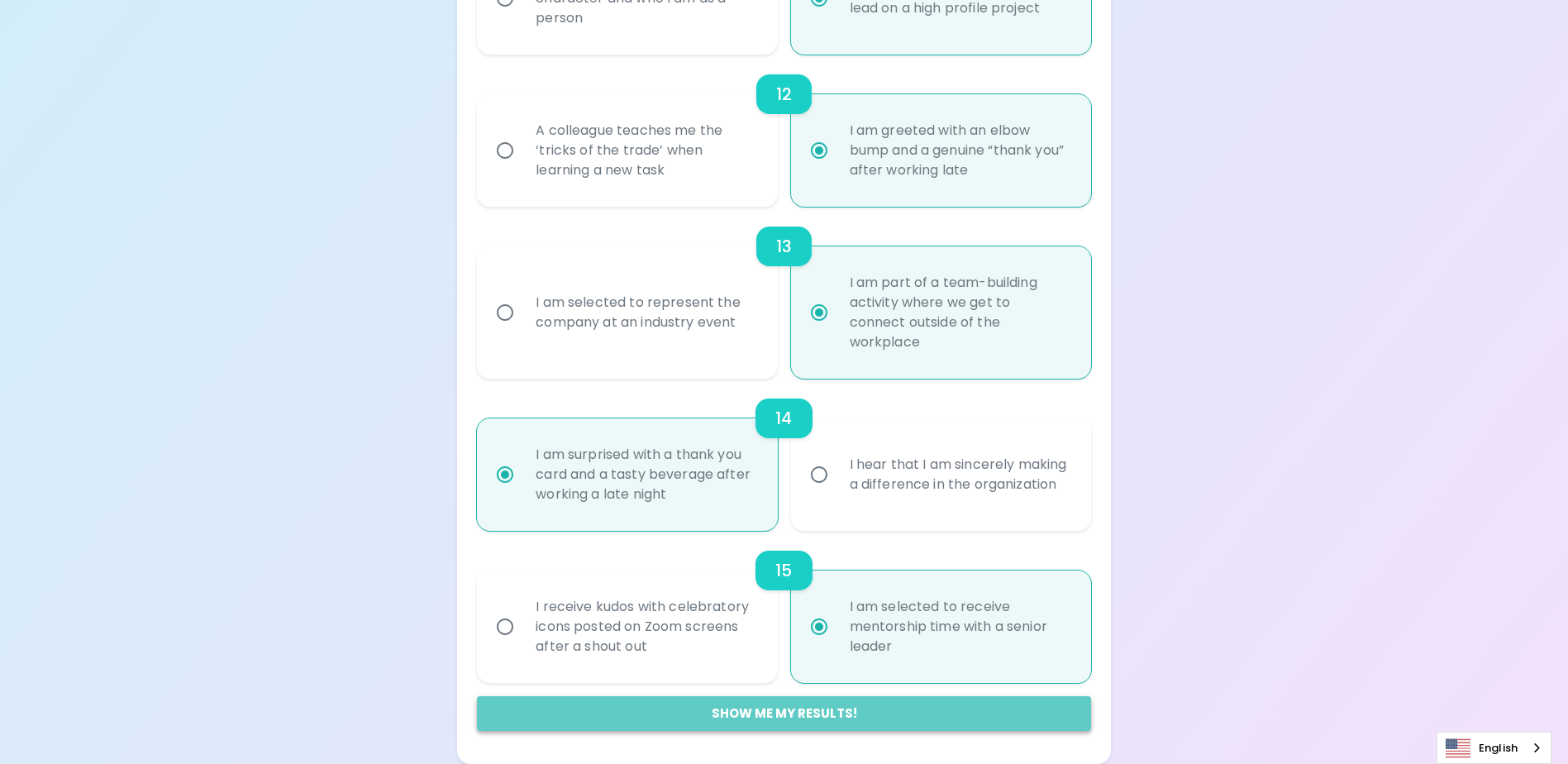
click at [833, 712] on button "Show me my results!" at bounding box center [784, 713] width 613 height 35
radio input "false"
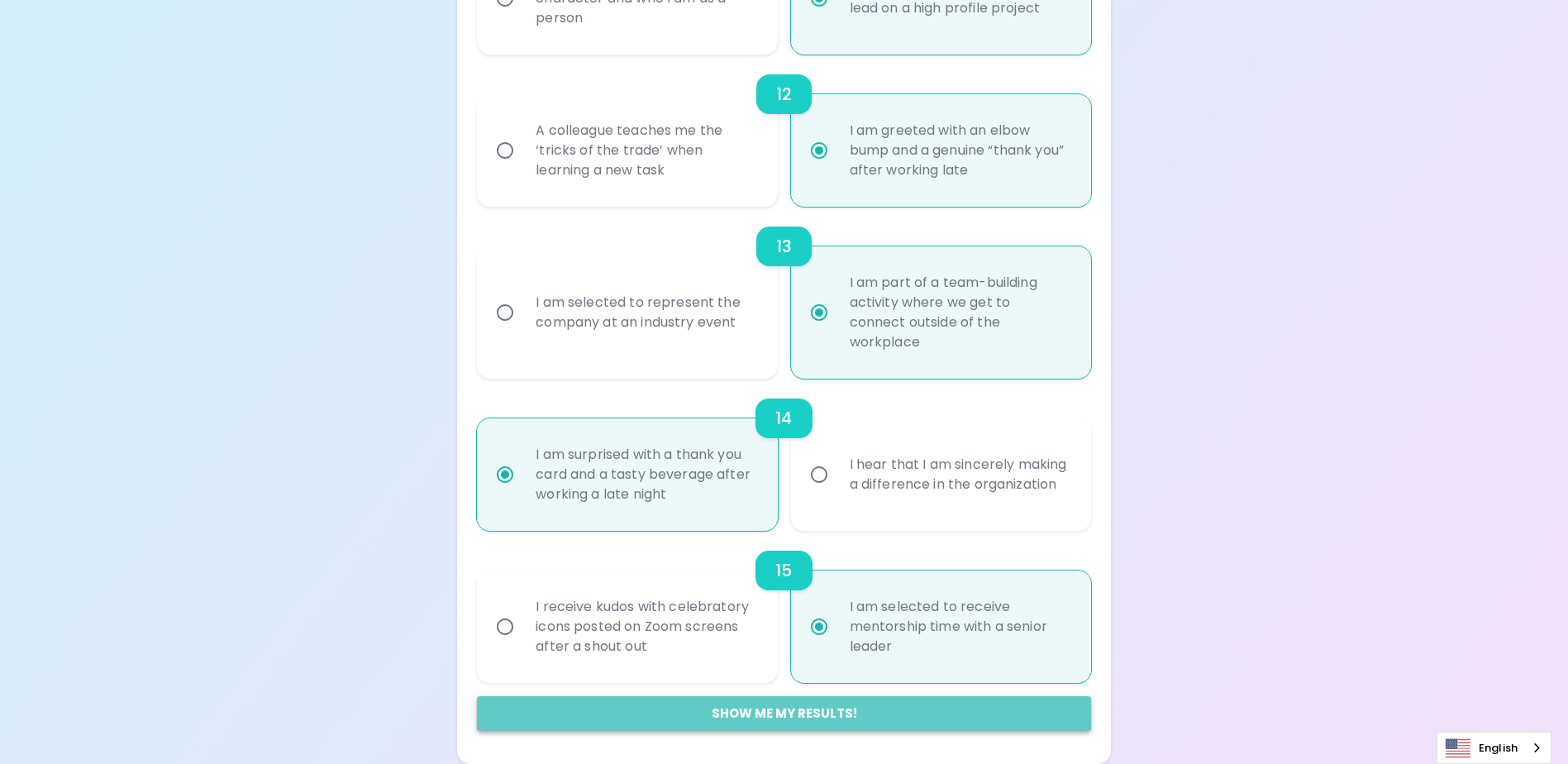
radio input "false"
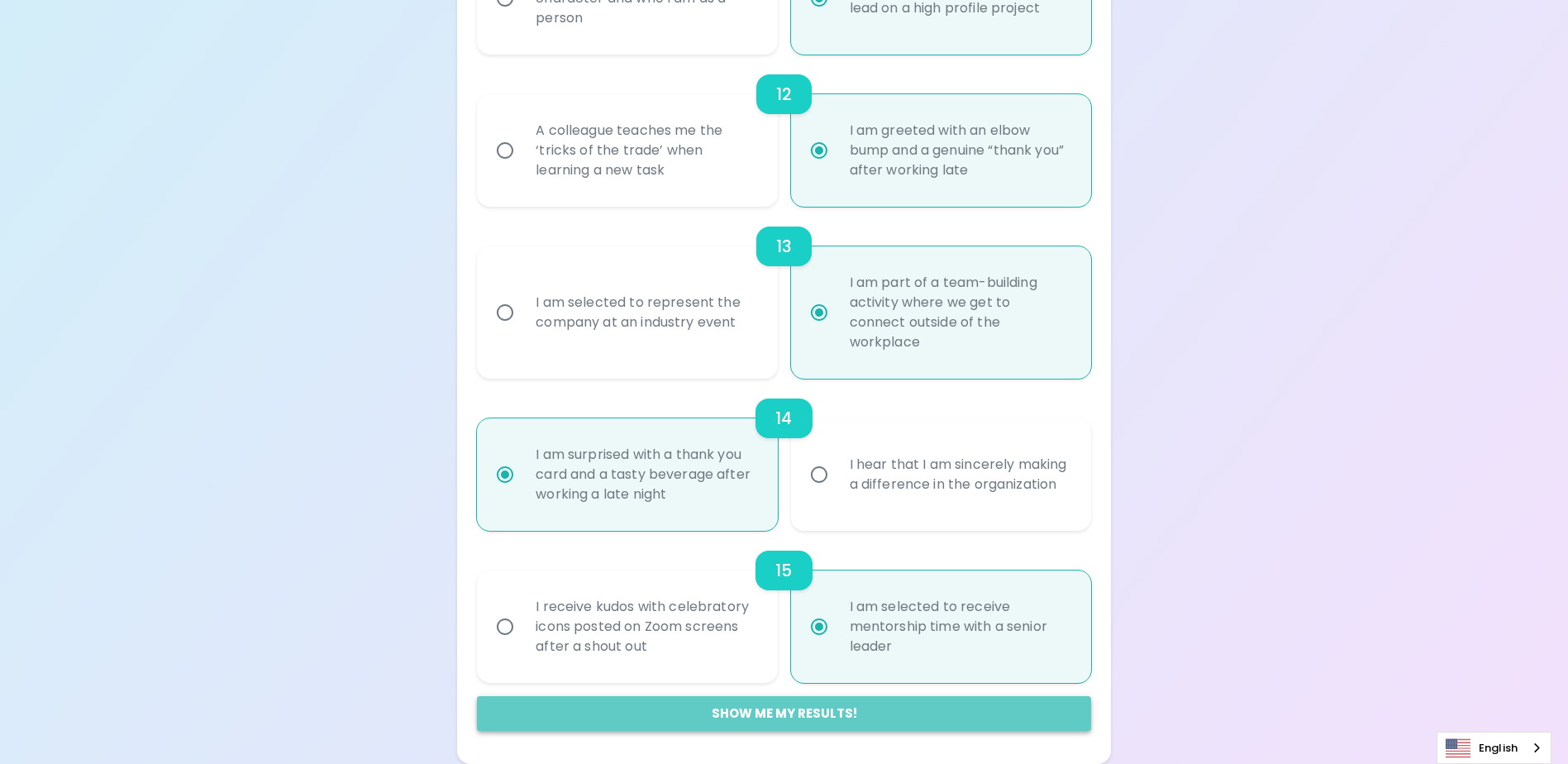
radio input "false"
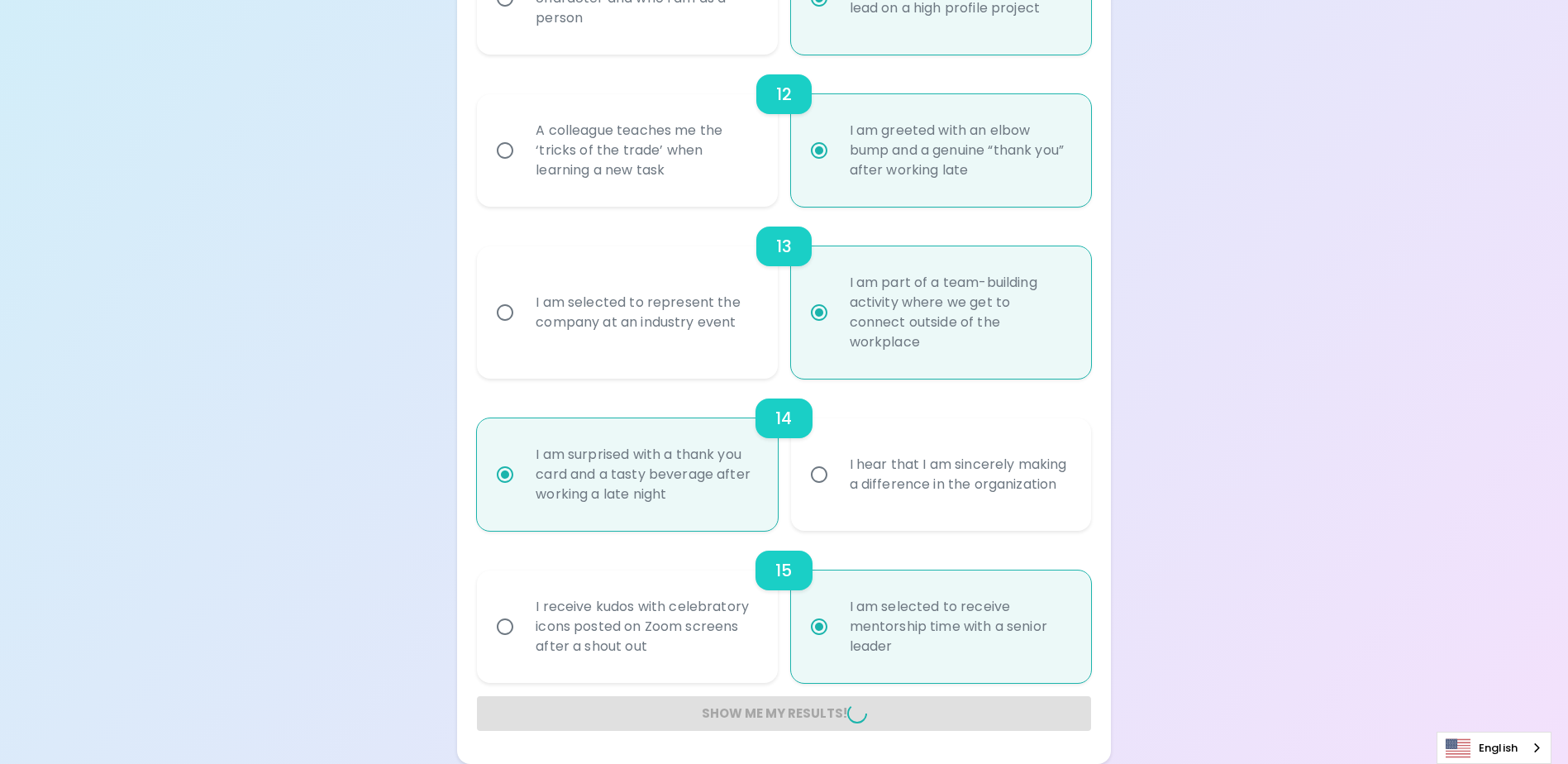
radio input "false"
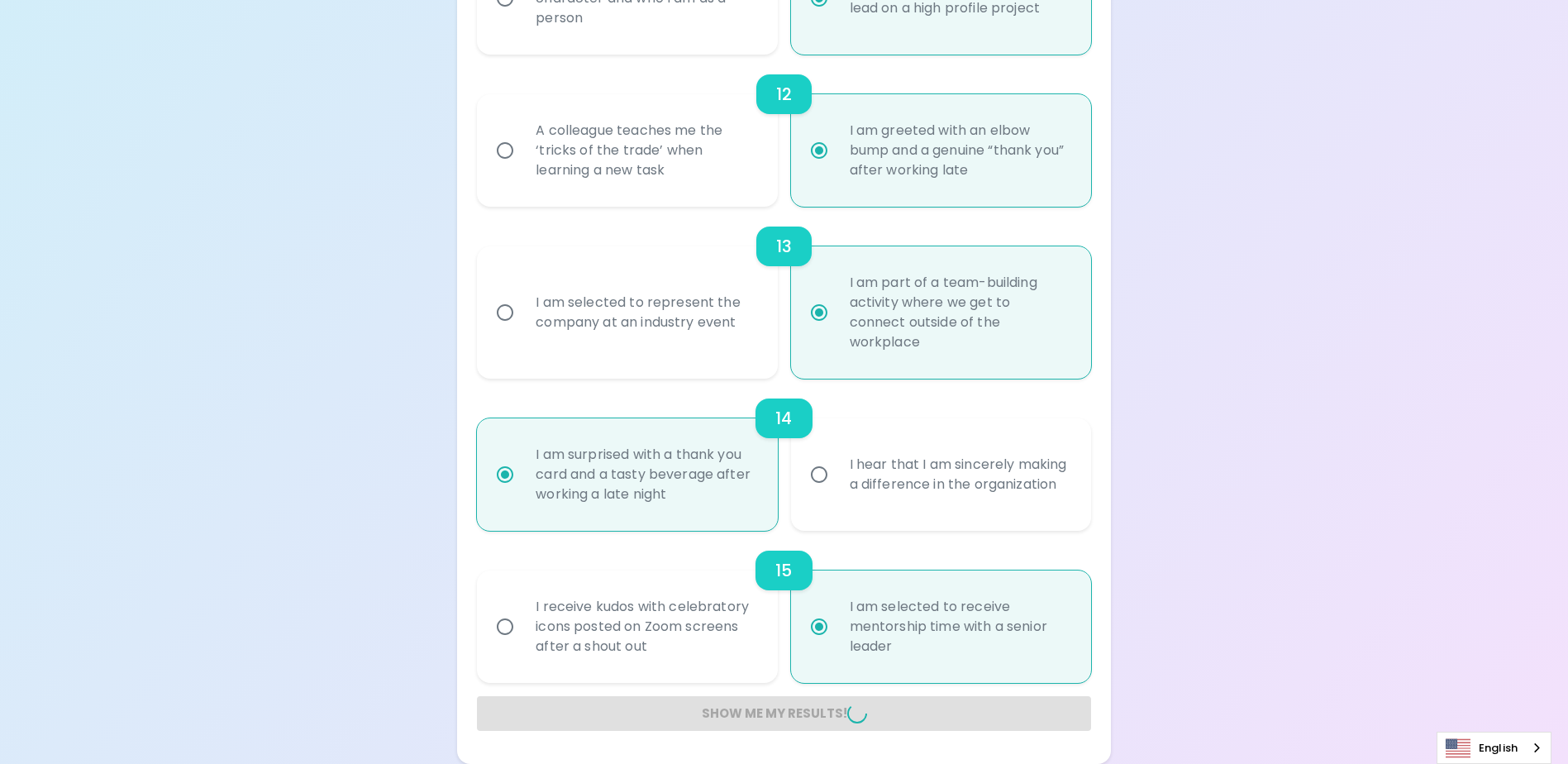
radio input "false"
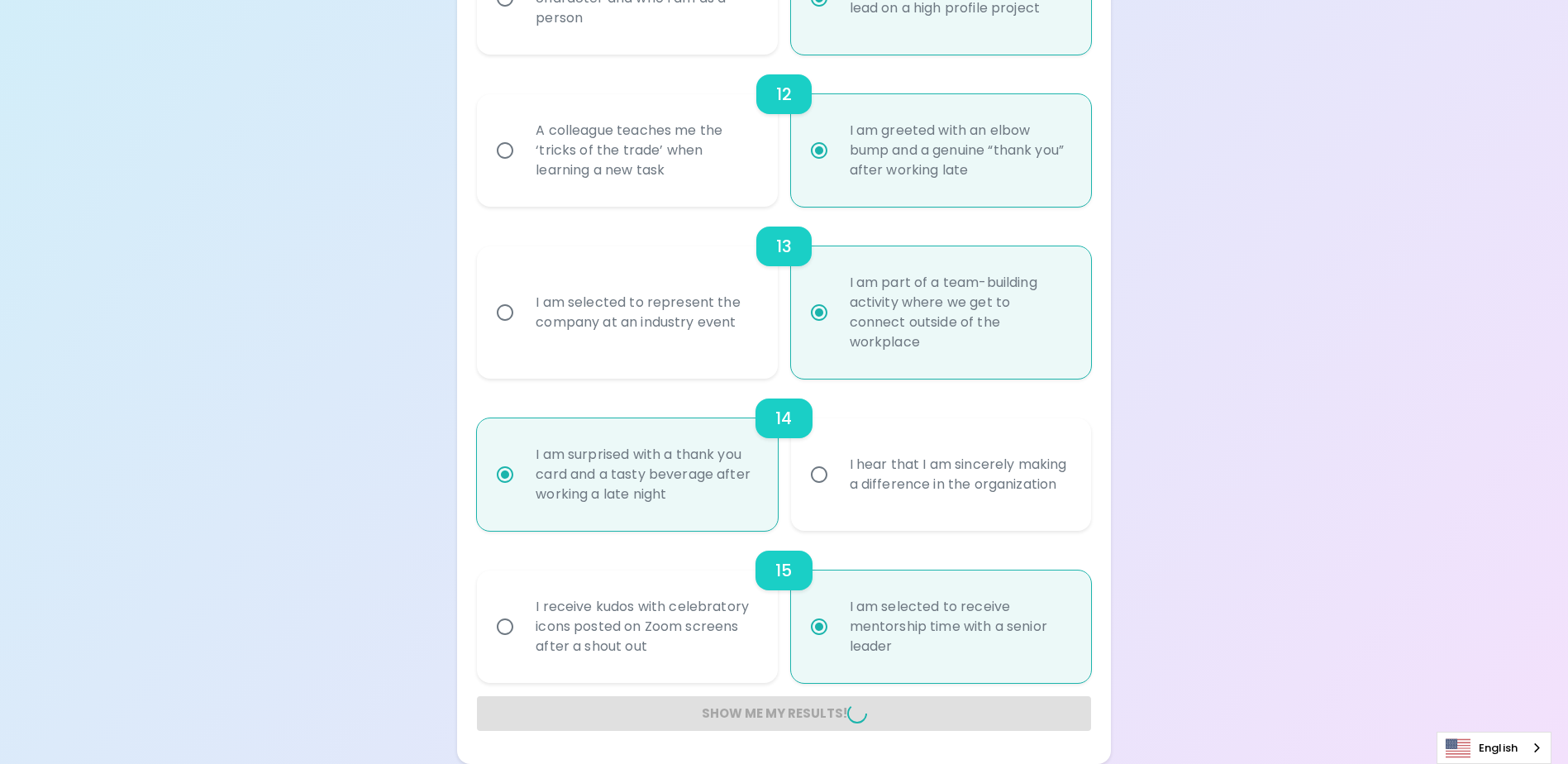
radio input "false"
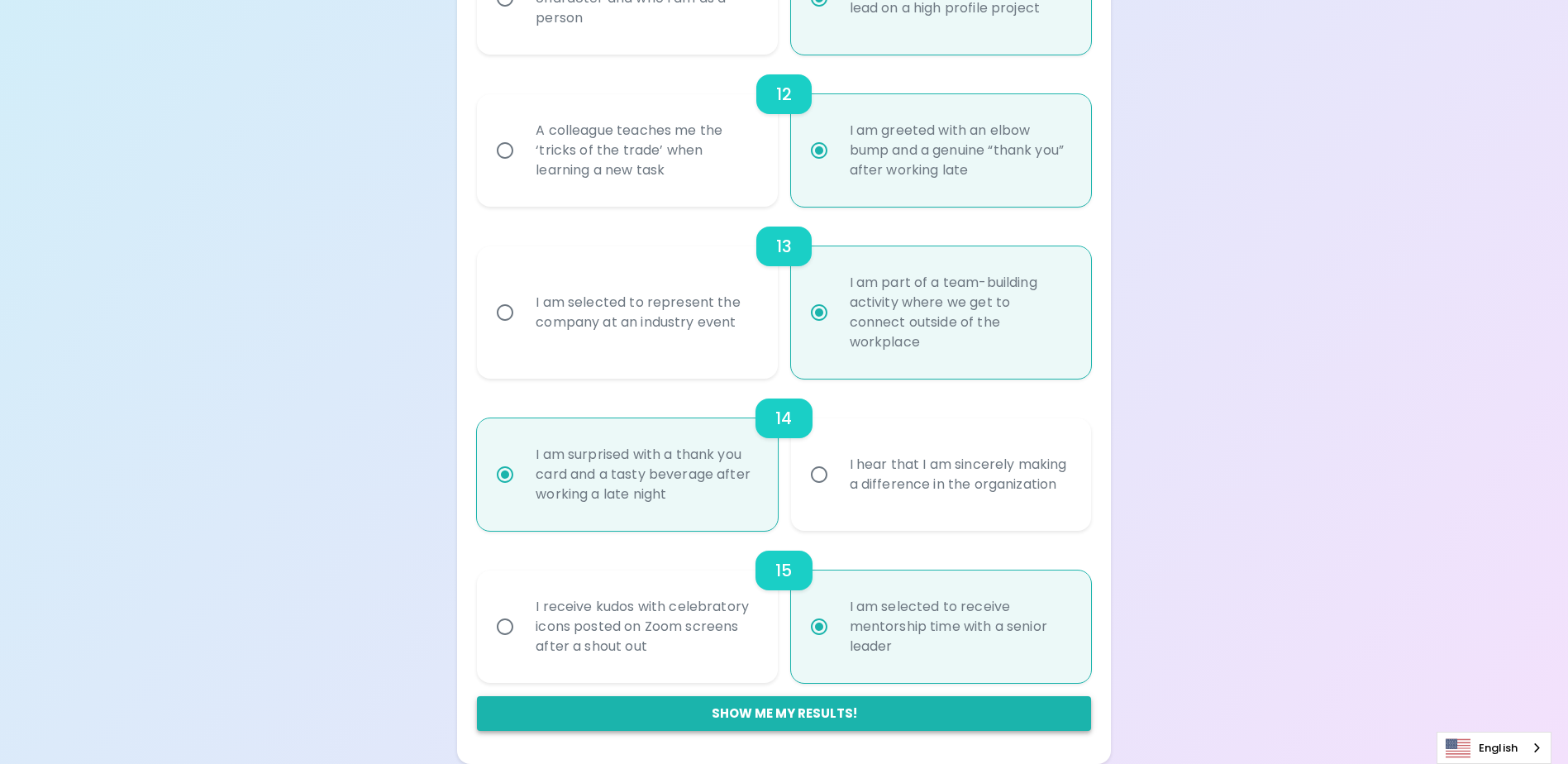
scroll to position [278, 0]
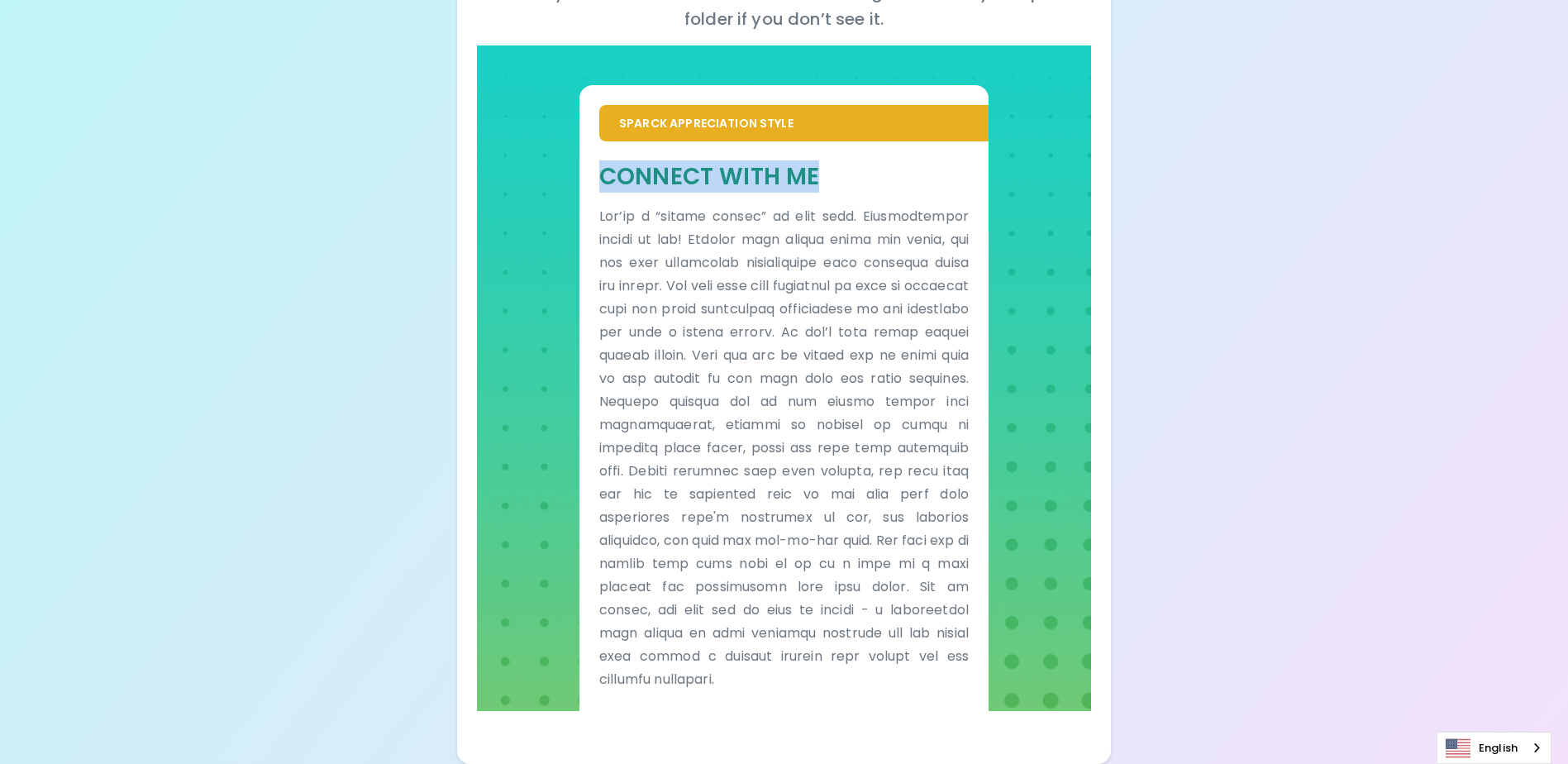
drag, startPoint x: 603, startPoint y: 173, endPoint x: 828, endPoint y: 183, distance: 225.2
click at [828, 183] on h5 "Connect With Me" at bounding box center [783, 177] width 369 height 30
click at [626, 188] on h5 "Connect With Me" at bounding box center [783, 177] width 369 height 30
click at [603, 177] on h5 "Connect With Me" at bounding box center [783, 177] width 369 height 30
